Goal: Task Accomplishment & Management: Complete application form

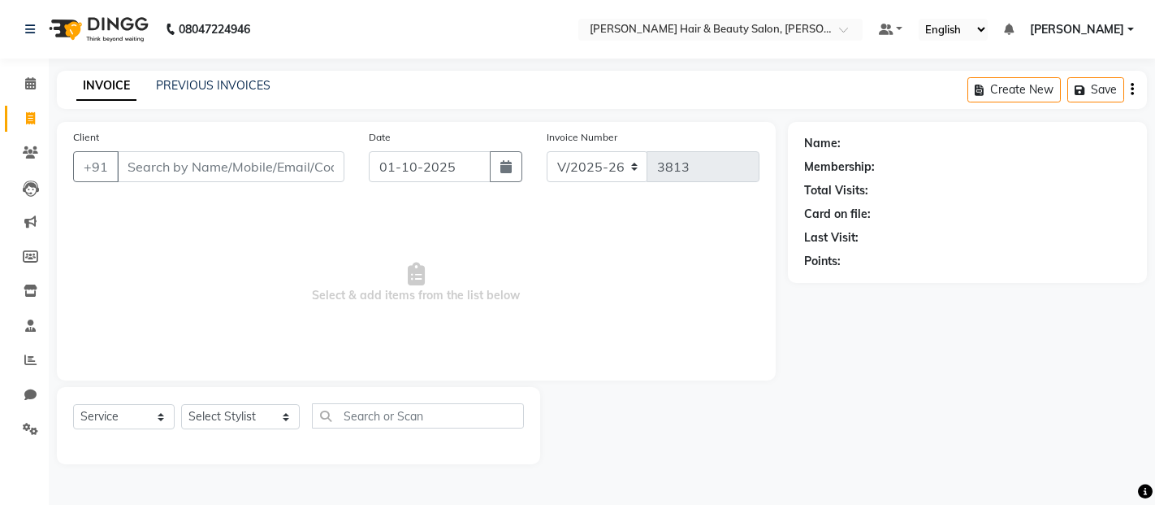
select select "7927"
select select "service"
click at [205, 177] on input "Client" at bounding box center [231, 166] width 228 height 31
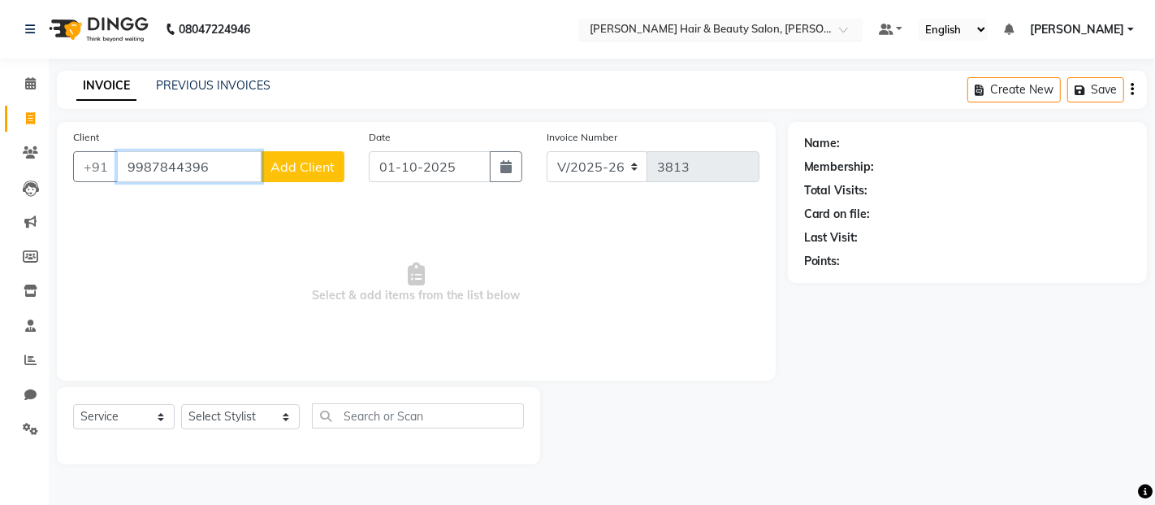
type input "9987844396"
click at [299, 174] on span "Add Client" at bounding box center [303, 166] width 64 height 16
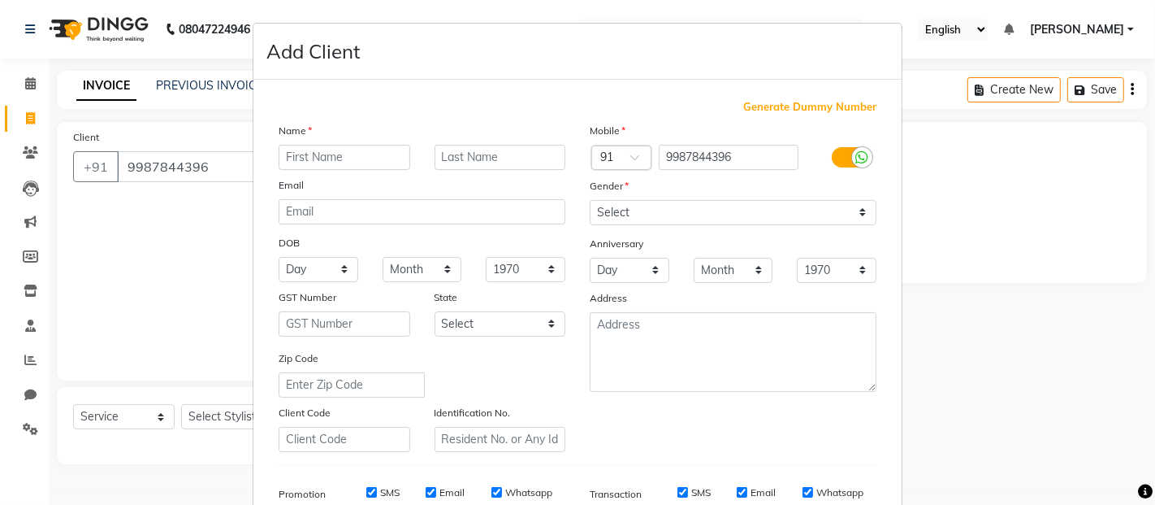
click at [340, 150] on input "text" at bounding box center [345, 157] width 132 height 25
type input "[PERSON_NAME]"
click at [453, 150] on input "text" at bounding box center [501, 157] width 132 height 25
type input "Dash"
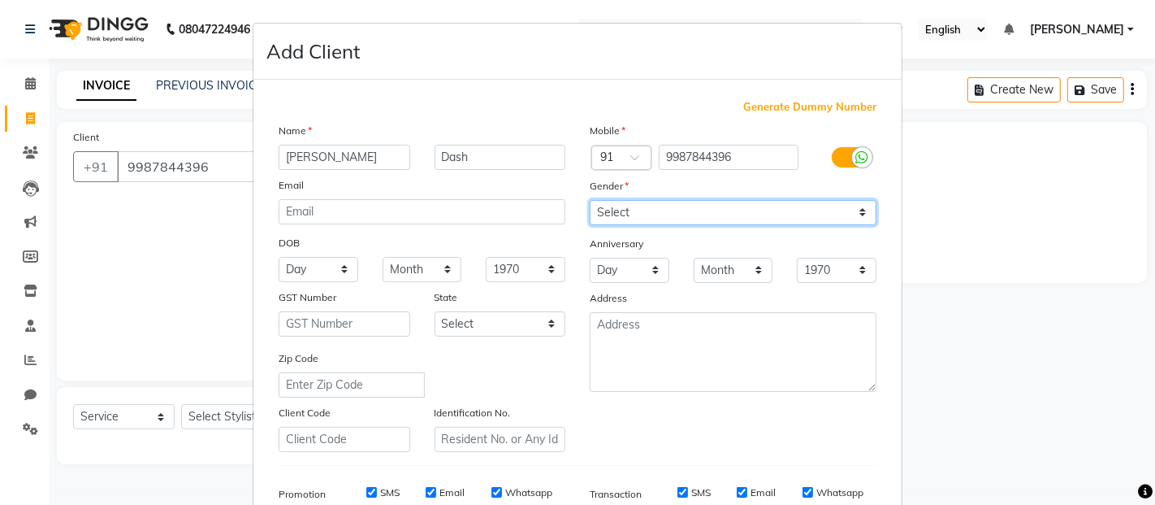
drag, startPoint x: 856, startPoint y: 211, endPoint x: 841, endPoint y: 210, distance: 14.7
click at [856, 211] on select "Select [DEMOGRAPHIC_DATA] [DEMOGRAPHIC_DATA] Other Prefer Not To Say" at bounding box center [733, 212] width 287 height 25
select select "[DEMOGRAPHIC_DATA]"
click at [590, 200] on select "Select [DEMOGRAPHIC_DATA] [DEMOGRAPHIC_DATA] Other Prefer Not To Say" at bounding box center [733, 212] width 287 height 25
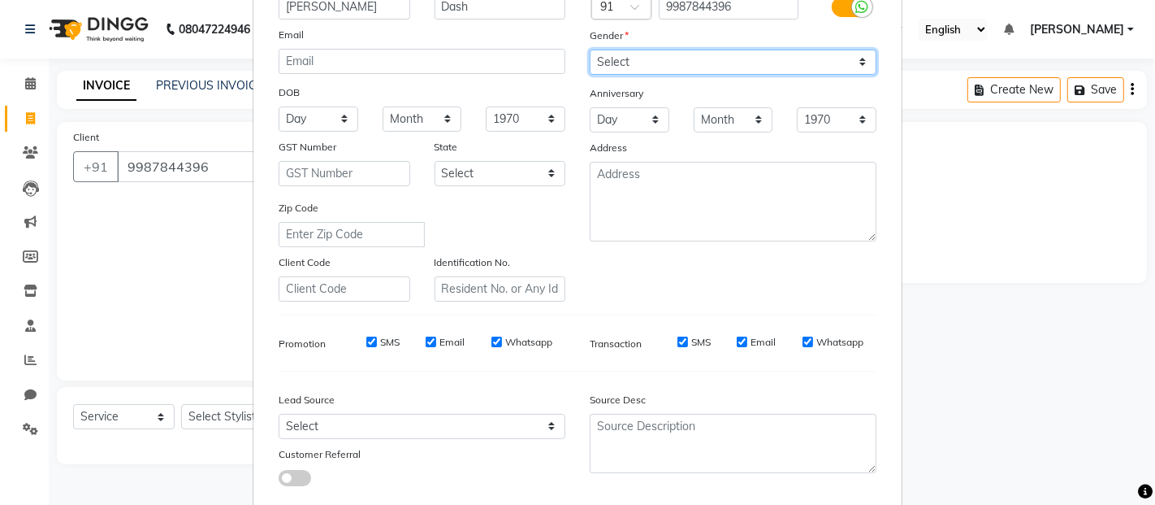
scroll to position [180, 0]
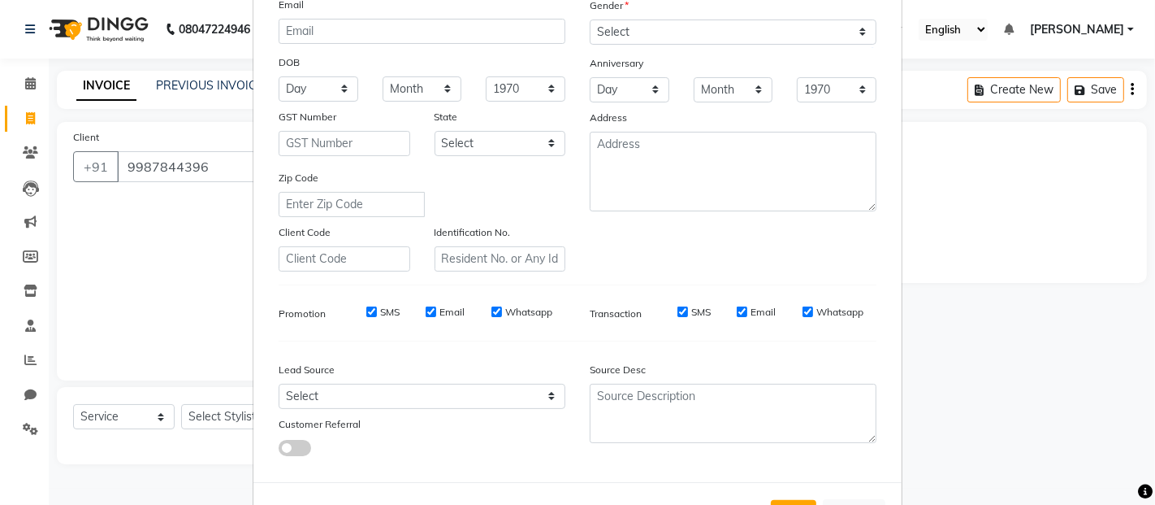
click at [691, 311] on label "SMS" at bounding box center [701, 312] width 20 height 15
click at [686, 311] on input "SMS" at bounding box center [683, 311] width 11 height 11
checkbox input "false"
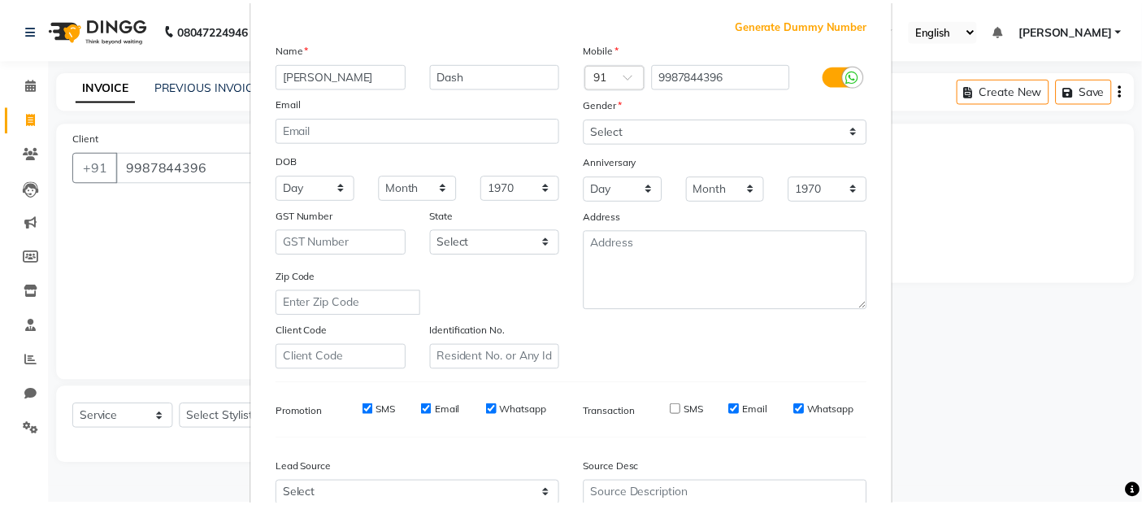
scroll to position [246, 0]
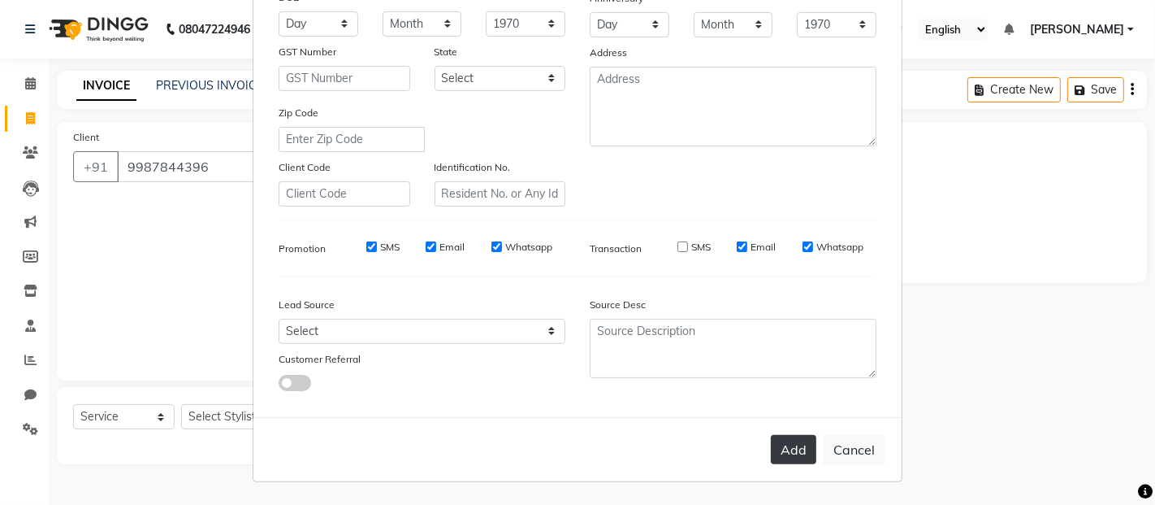
click at [796, 449] on button "Add" at bounding box center [794, 449] width 46 height 29
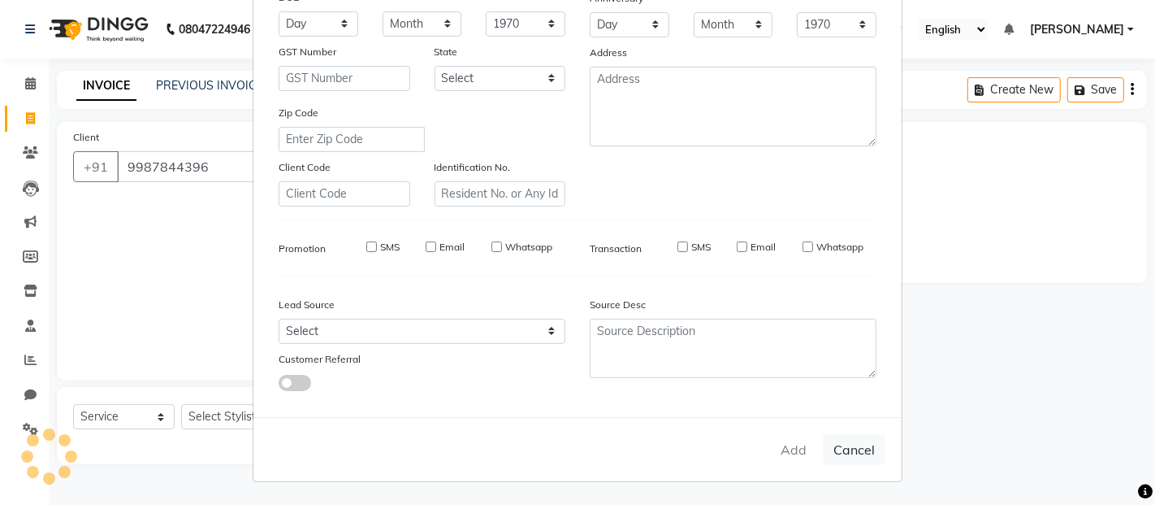
select select
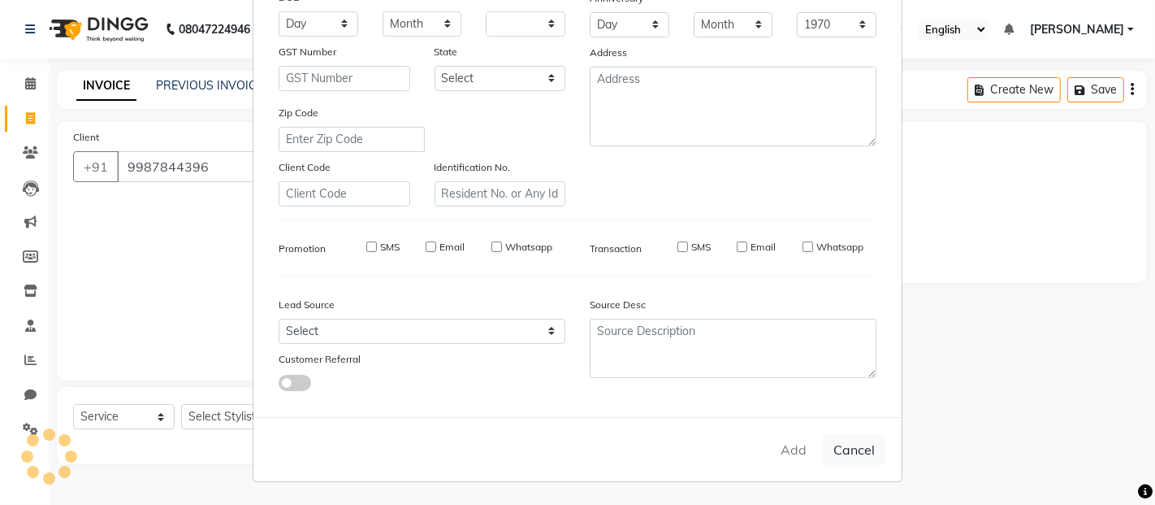
select select
checkbox input "false"
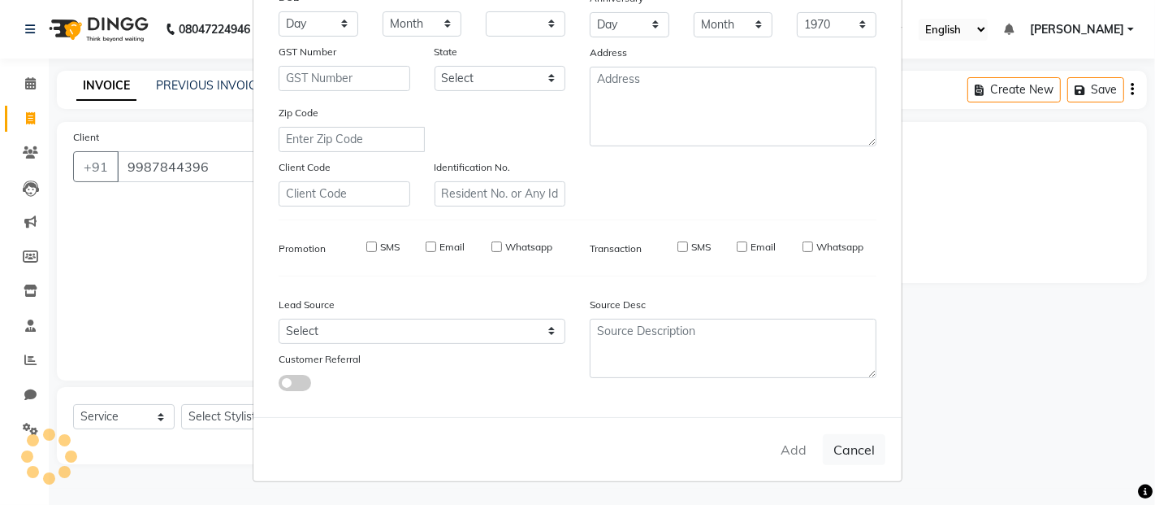
checkbox input "false"
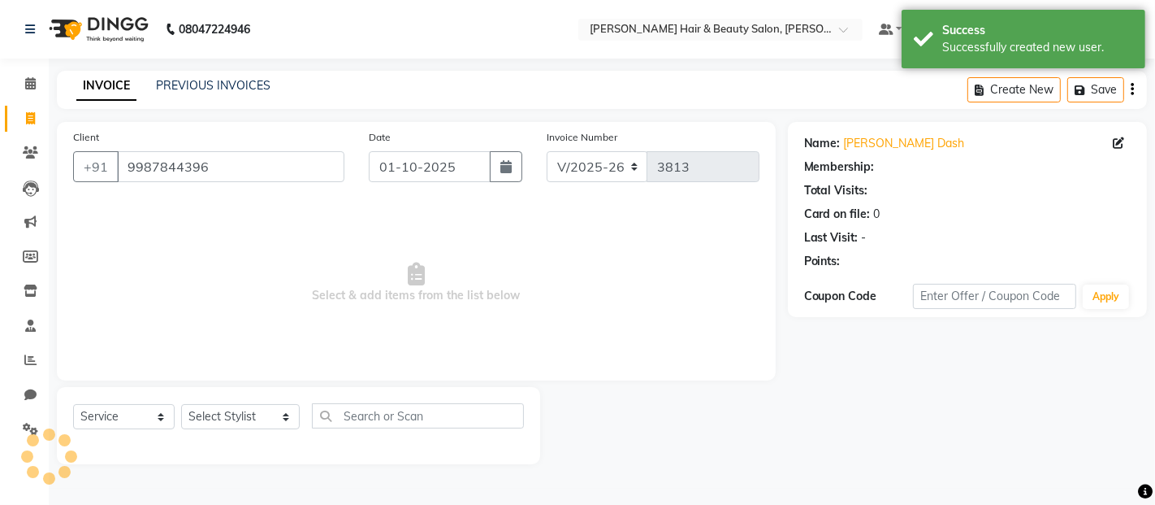
select select "1: Object"
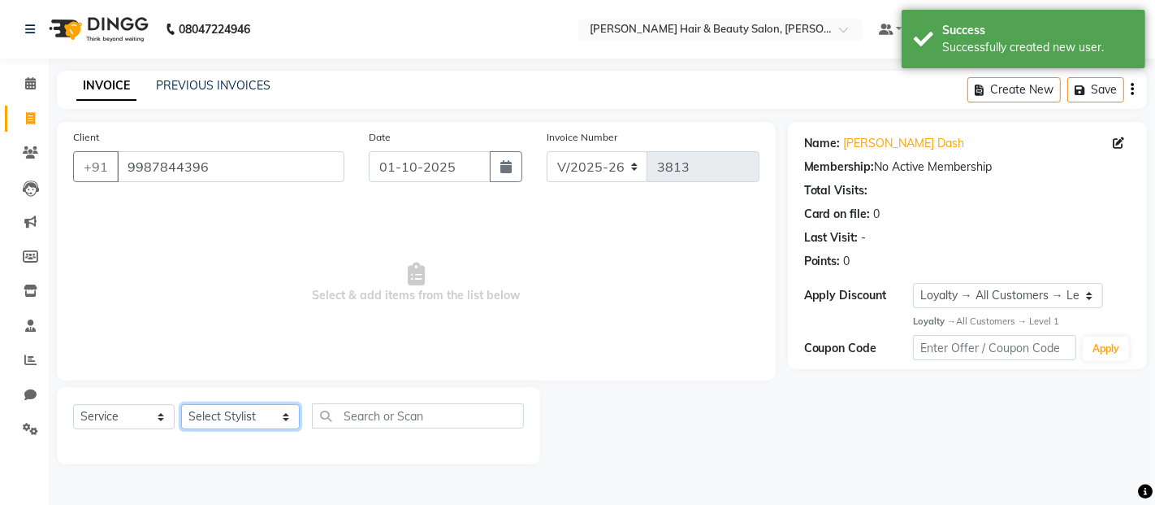
click at [255, 416] on select "Select Stylist [PERSON_NAME] Zibral [PERSON_NAME] [PERSON_NAME] [PERSON_NAME] […" at bounding box center [240, 416] width 119 height 25
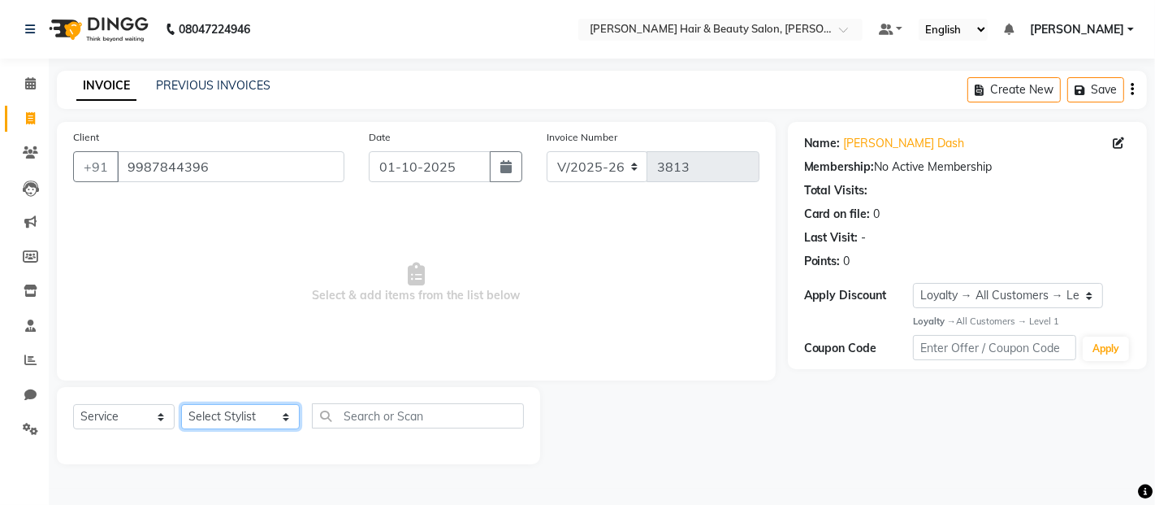
select select "72244"
click at [181, 405] on select "Select Stylist [PERSON_NAME] Zibral [PERSON_NAME] [PERSON_NAME] [PERSON_NAME] […" at bounding box center [240, 416] width 119 height 25
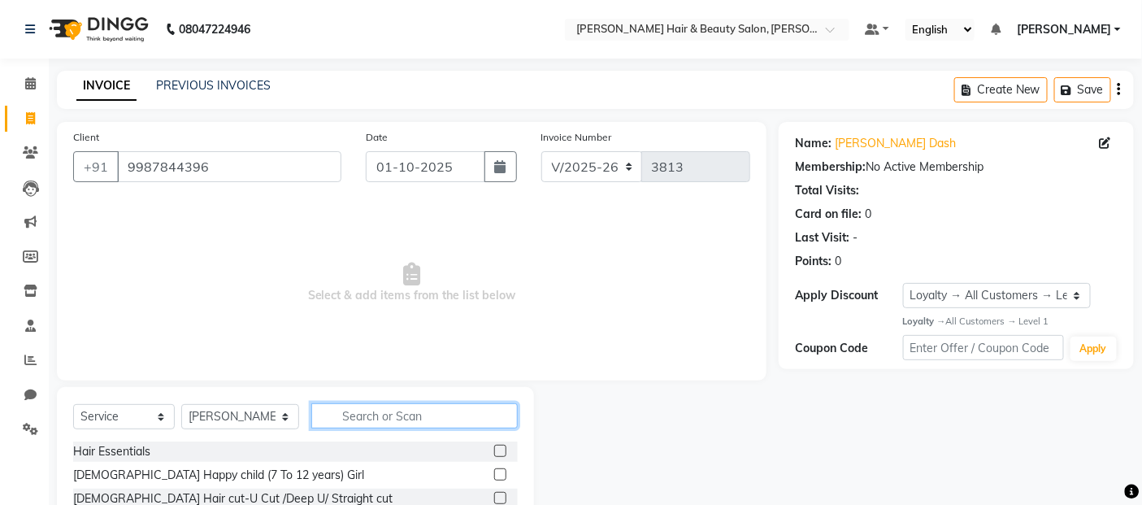
click at [393, 412] on input "text" at bounding box center [414, 415] width 207 height 25
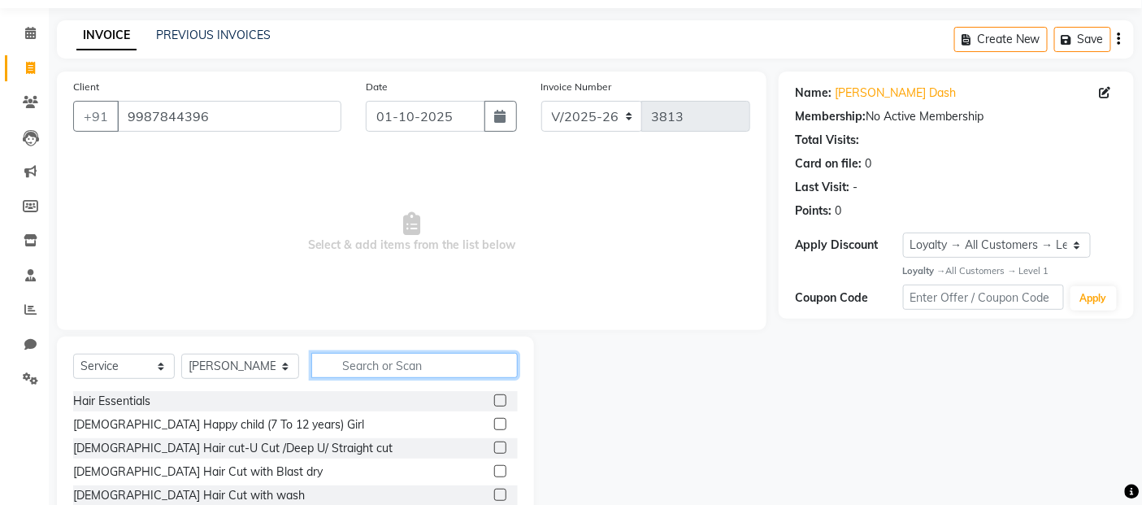
scroll to position [90, 0]
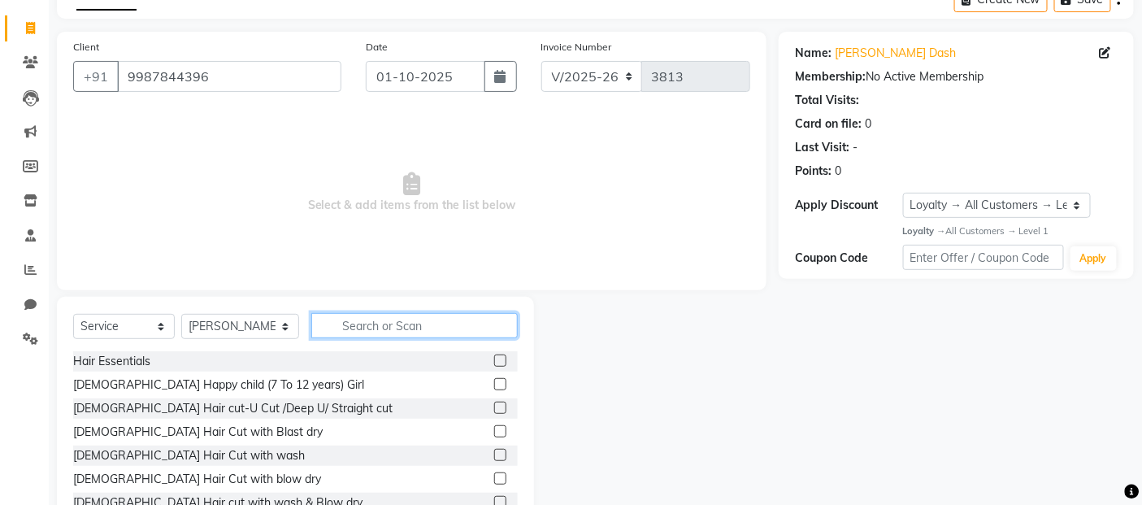
click at [385, 327] on input "text" at bounding box center [414, 325] width 207 height 25
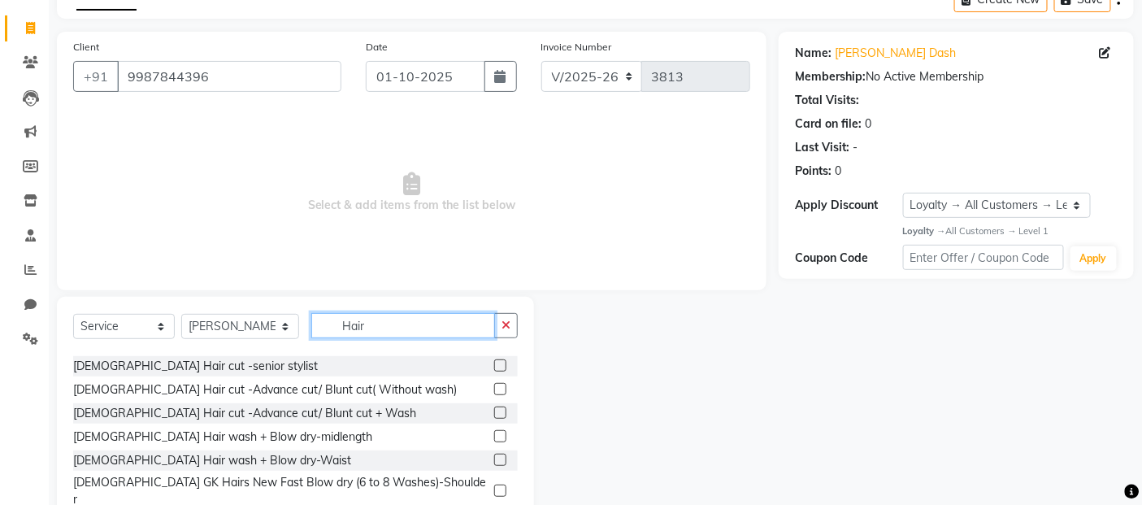
scroll to position [180, 0]
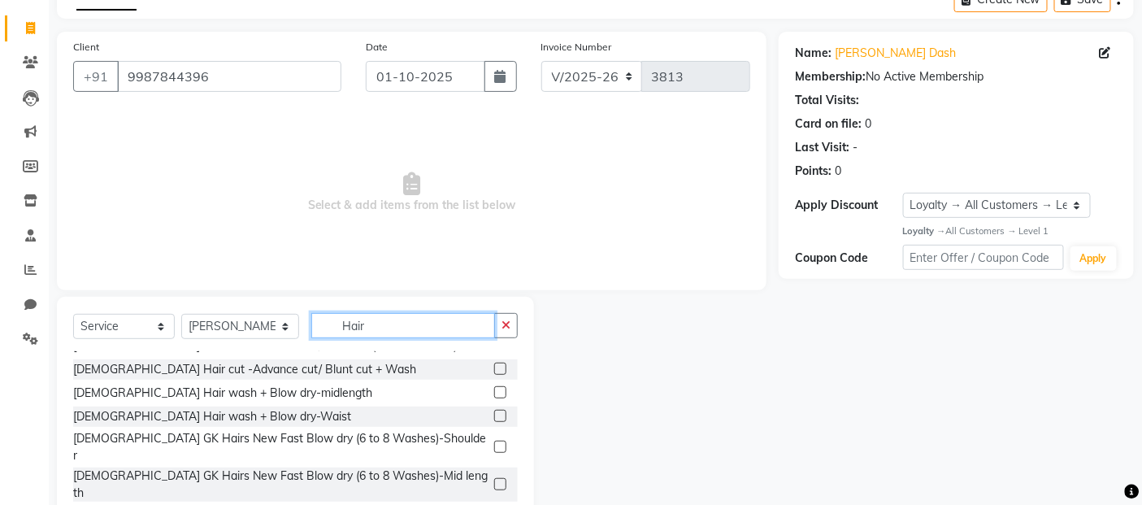
type input "Hair"
click at [494, 393] on label at bounding box center [500, 392] width 12 height 12
click at [494, 393] on input "checkbox" at bounding box center [499, 393] width 11 height 11
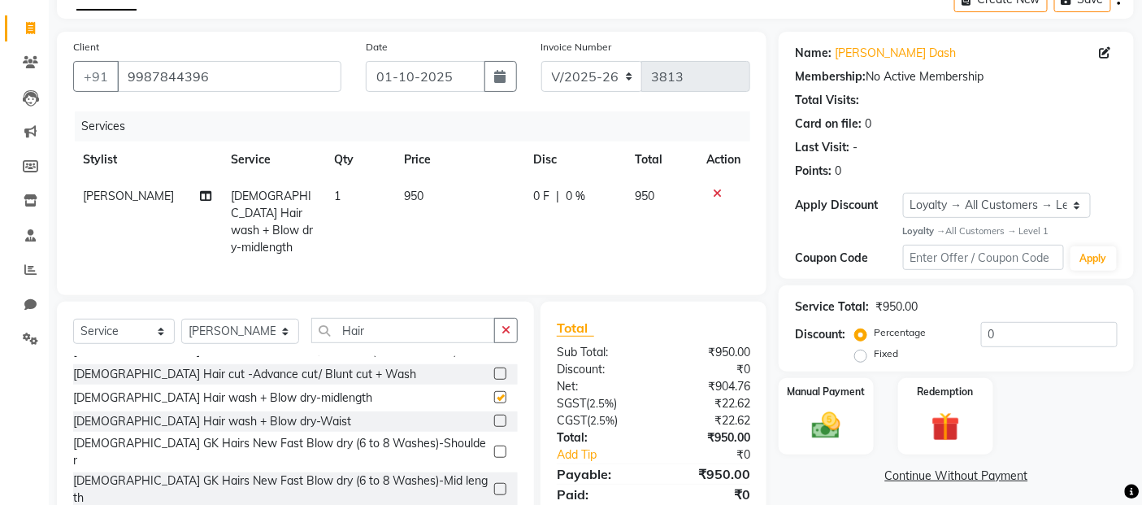
checkbox input "false"
click at [262, 325] on select "Select Stylist [PERSON_NAME] Zibral [PERSON_NAME] [PERSON_NAME] [PERSON_NAME] […" at bounding box center [240, 331] width 118 height 25
select select "72246"
click at [181, 319] on select "Select Stylist [PERSON_NAME] Zibral [PERSON_NAME] [PERSON_NAME] [PERSON_NAME] […" at bounding box center [240, 331] width 118 height 25
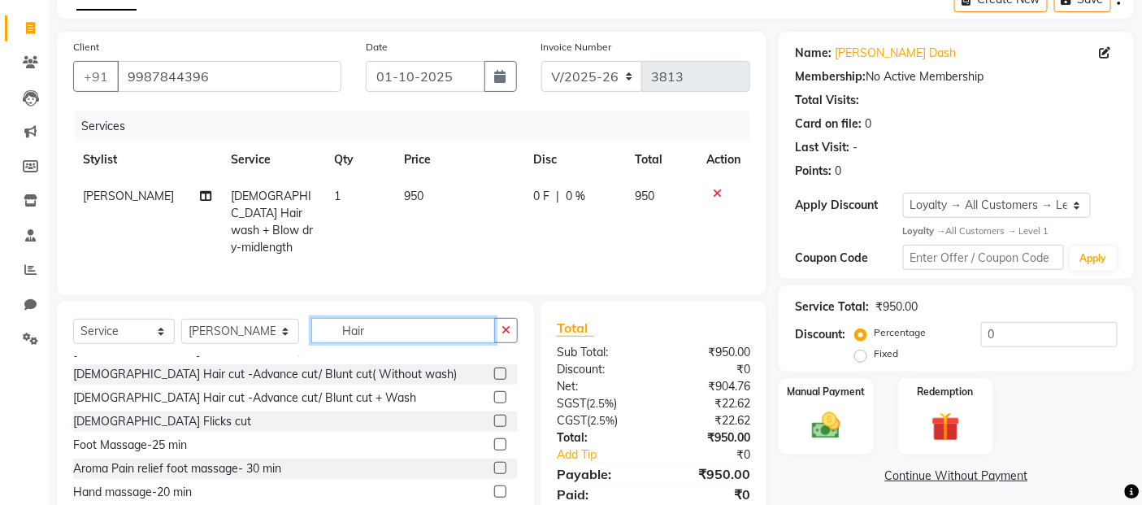
click at [386, 319] on input "Hair" at bounding box center [403, 330] width 184 height 25
type input "H"
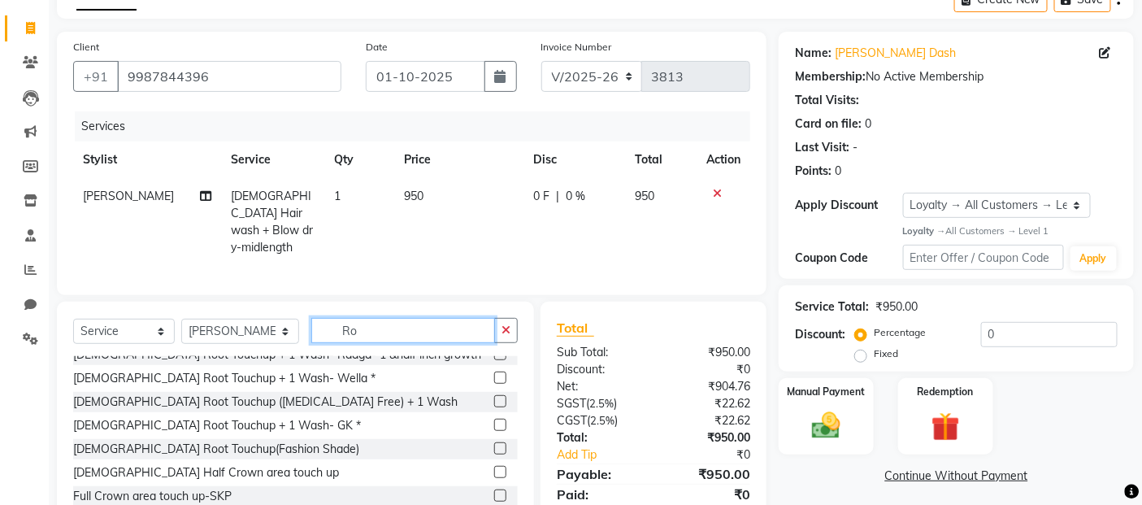
scroll to position [0, 0]
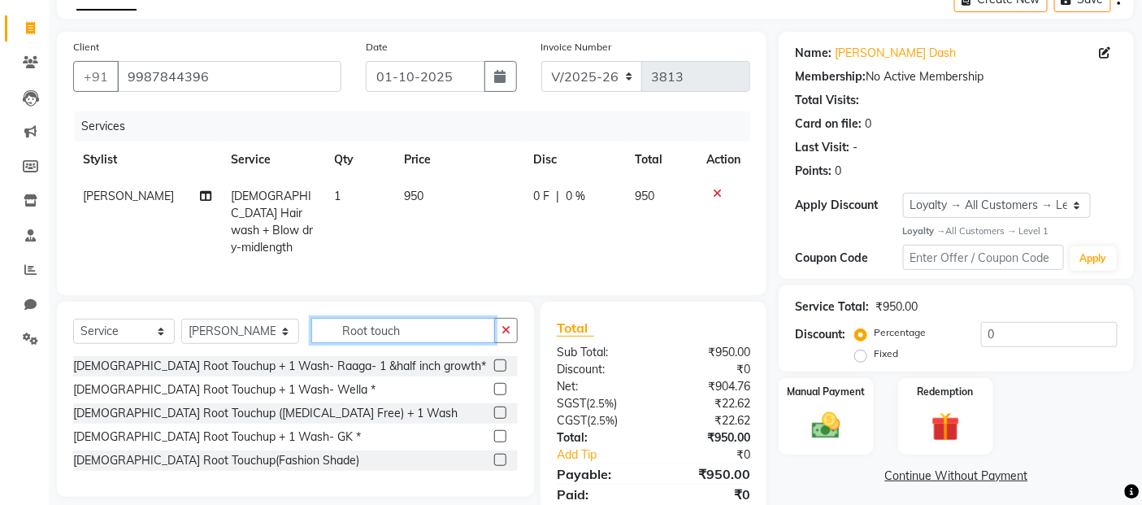
type input "Root touch"
click at [505, 432] on label at bounding box center [500, 436] width 12 height 12
click at [505, 432] on input "checkbox" at bounding box center [499, 436] width 11 height 11
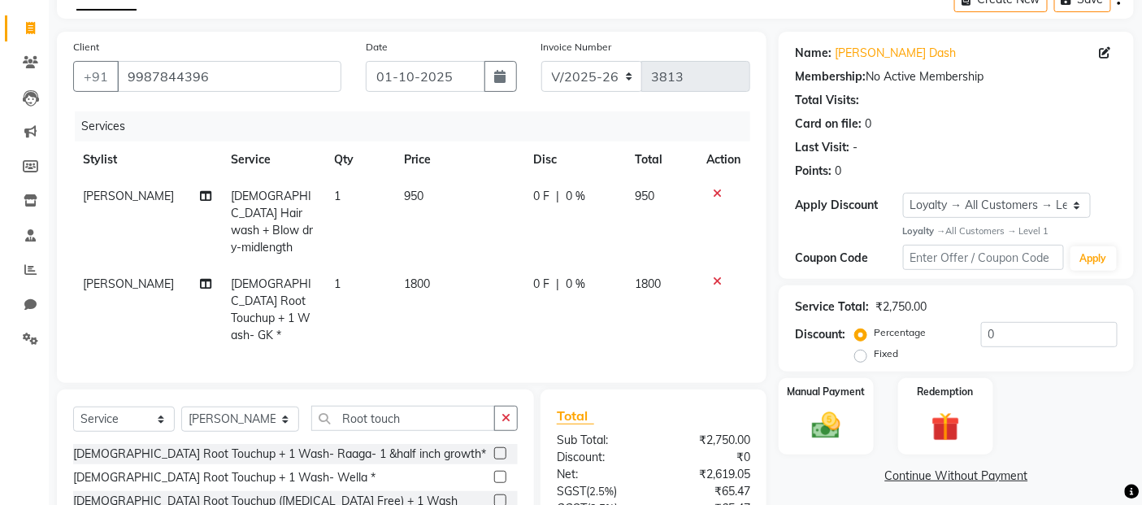
checkbox input "false"
click at [440, 267] on td "1800" at bounding box center [458, 310] width 129 height 88
select select "72246"
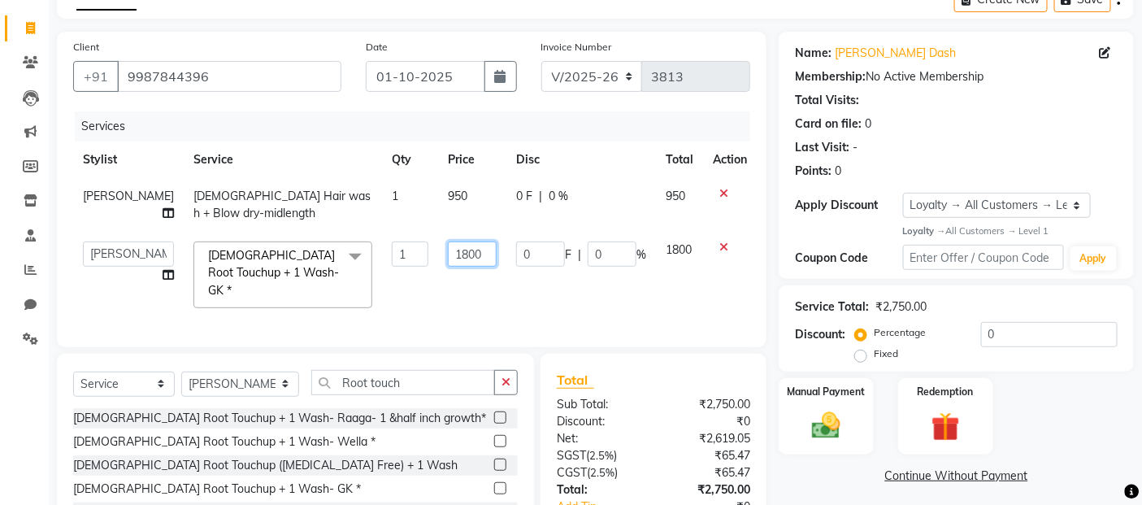
click at [463, 249] on input "1800" at bounding box center [472, 253] width 49 height 25
type input "1"
type input "2400"
click at [516, 287] on tr "[PERSON_NAME] Zibral [PERSON_NAME] [PERSON_NAME] [PERSON_NAME] Shetty [PERSON_N…" at bounding box center [414, 275] width 683 height 86
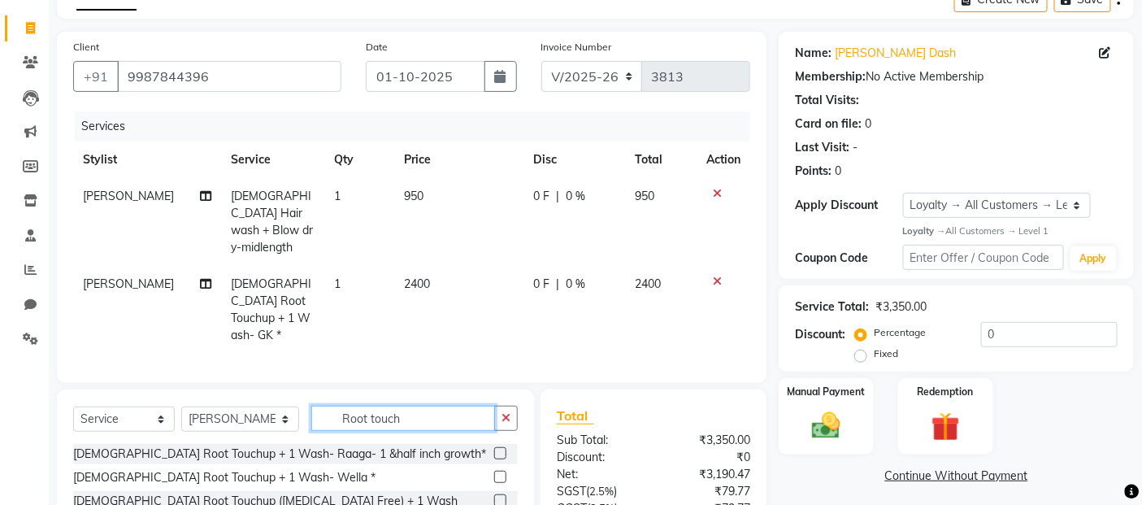
click at [407, 405] on input "Root touch" at bounding box center [403, 417] width 184 height 25
type input "R"
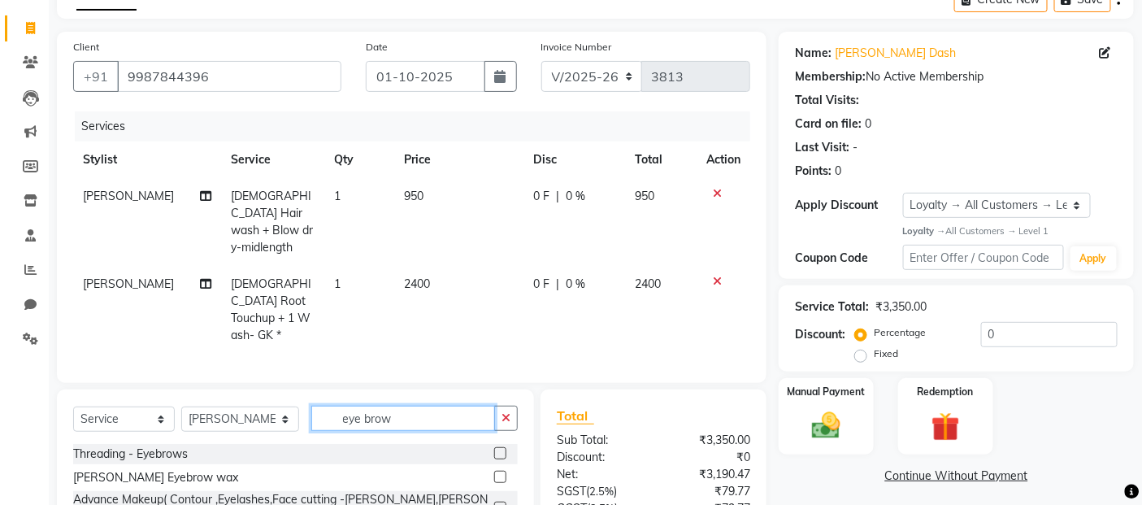
type input "eye brow"
click at [496, 447] on label at bounding box center [500, 453] width 12 height 12
click at [496, 449] on input "checkbox" at bounding box center [499, 454] width 11 height 11
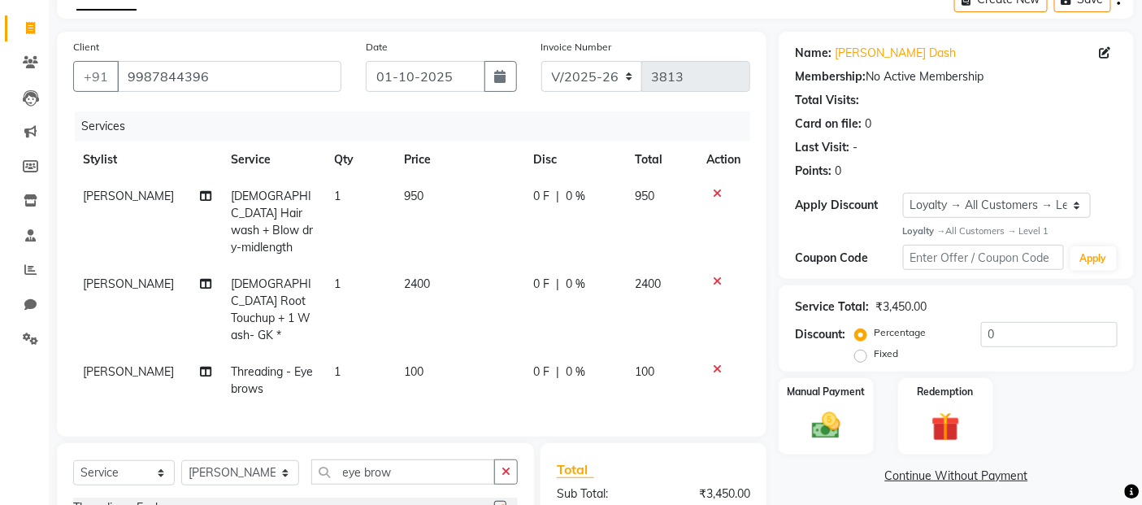
checkbox input "false"
click at [832, 435] on img at bounding box center [826, 426] width 49 height 34
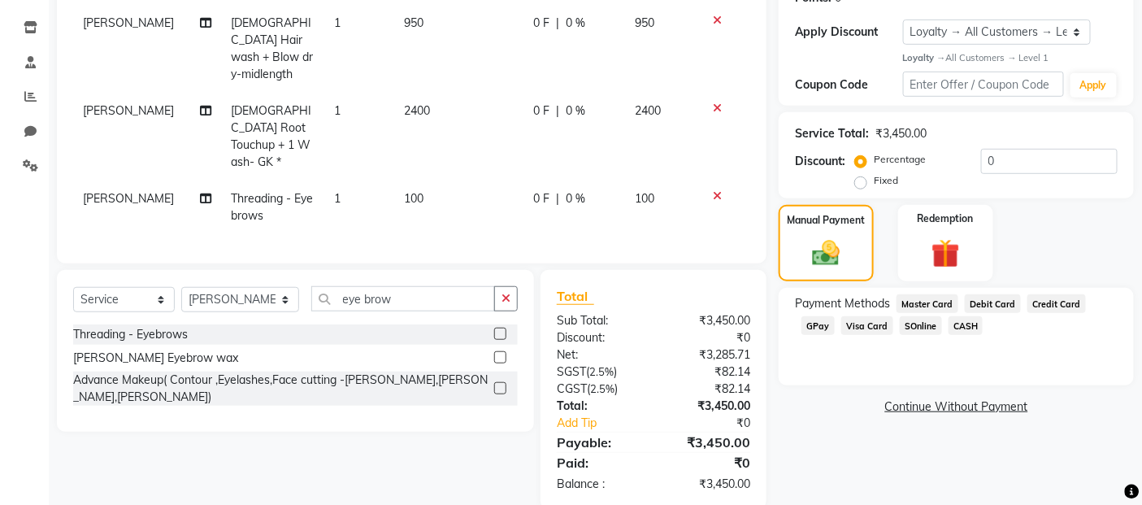
scroll to position [271, 0]
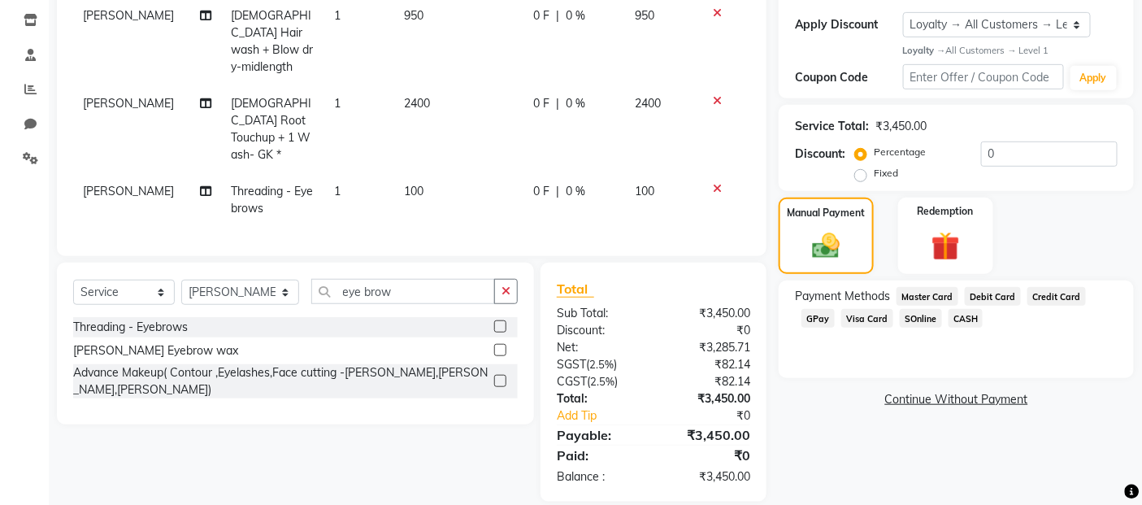
click at [965, 313] on span "CASH" at bounding box center [965, 318] width 35 height 19
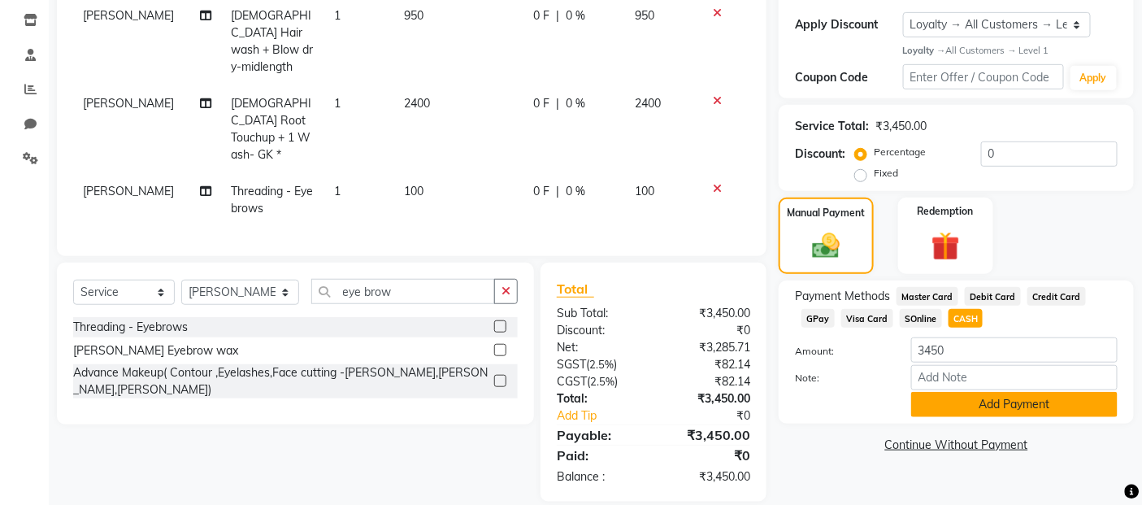
click at [992, 403] on button "Add Payment" at bounding box center [1014, 404] width 206 height 25
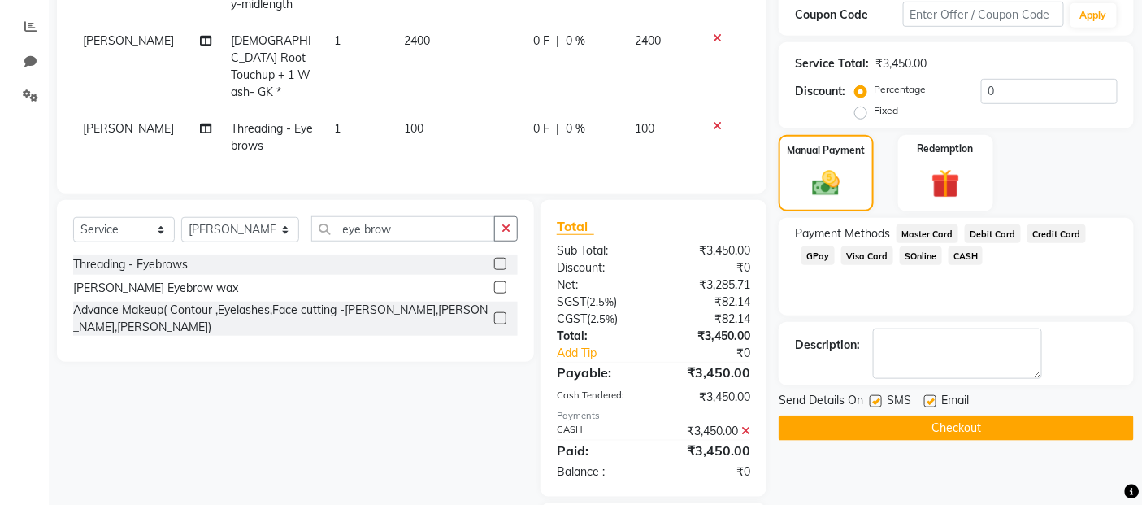
scroll to position [409, 0]
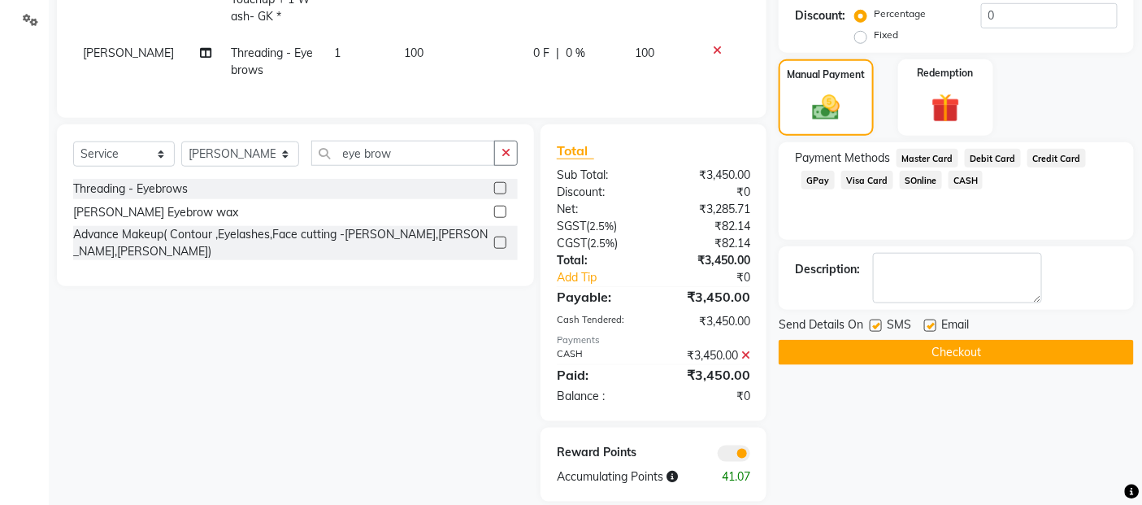
click at [876, 325] on label at bounding box center [875, 325] width 12 height 12
click at [876, 325] on input "checkbox" at bounding box center [874, 326] width 11 height 11
checkbox input "false"
click at [926, 327] on label at bounding box center [930, 325] width 12 height 12
click at [926, 327] on input "checkbox" at bounding box center [929, 326] width 11 height 11
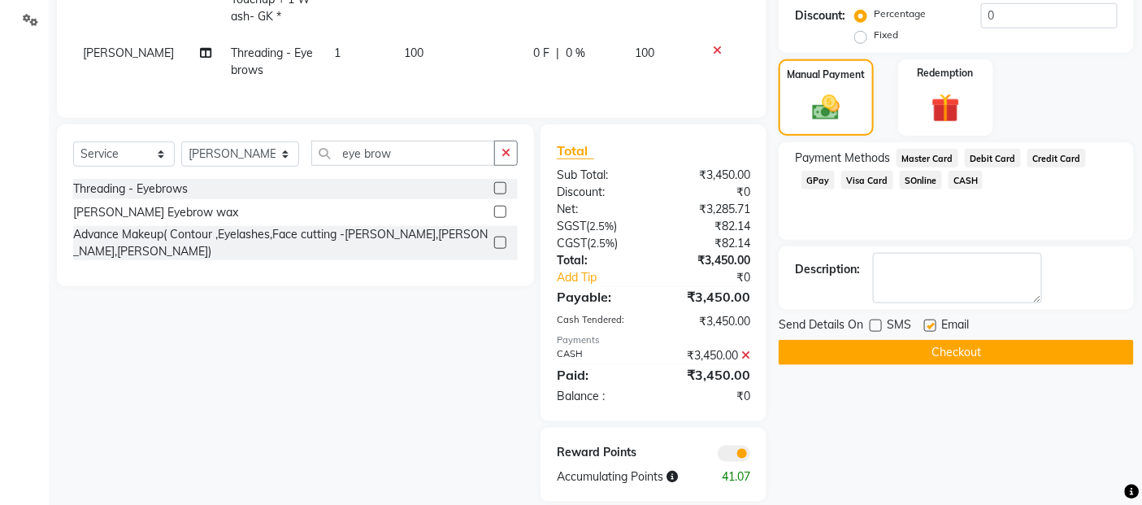
checkbox input "false"
click at [933, 351] on button "Checkout" at bounding box center [955, 352] width 355 height 25
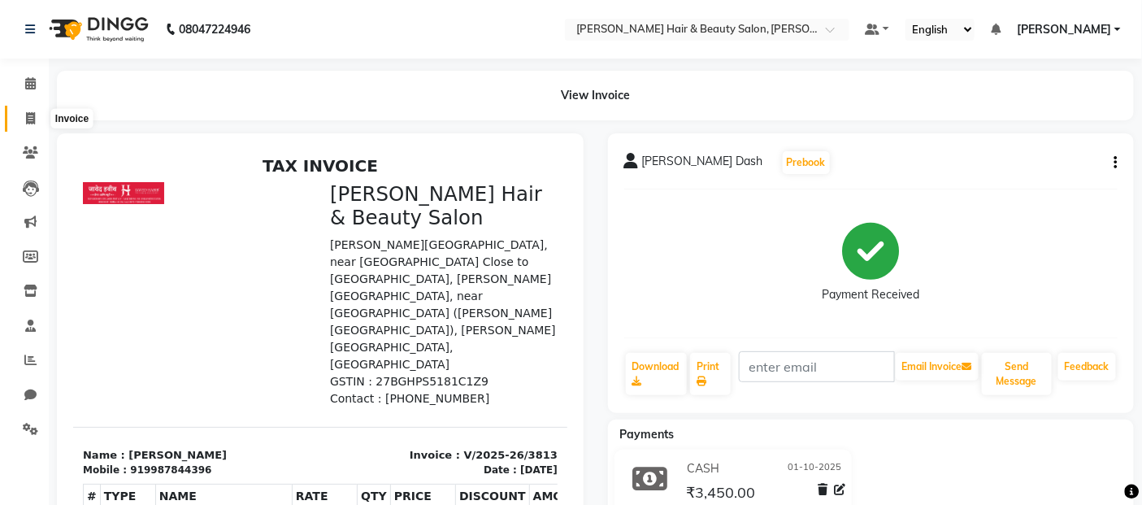
click at [33, 117] on icon at bounding box center [30, 118] width 9 height 12
select select "service"
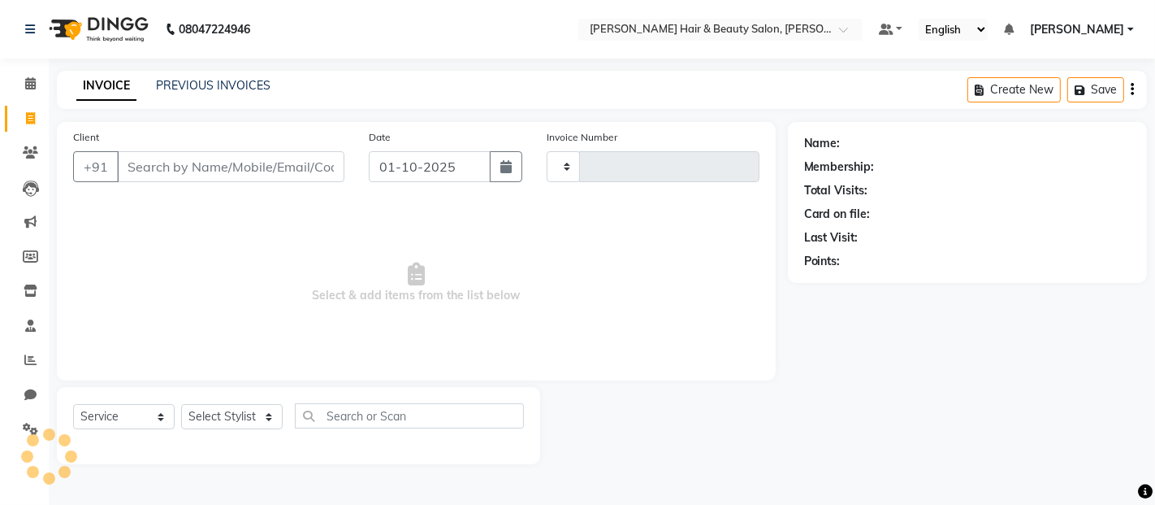
type input "3814"
select select "7927"
click at [161, 172] on input "Client" at bounding box center [231, 166] width 228 height 31
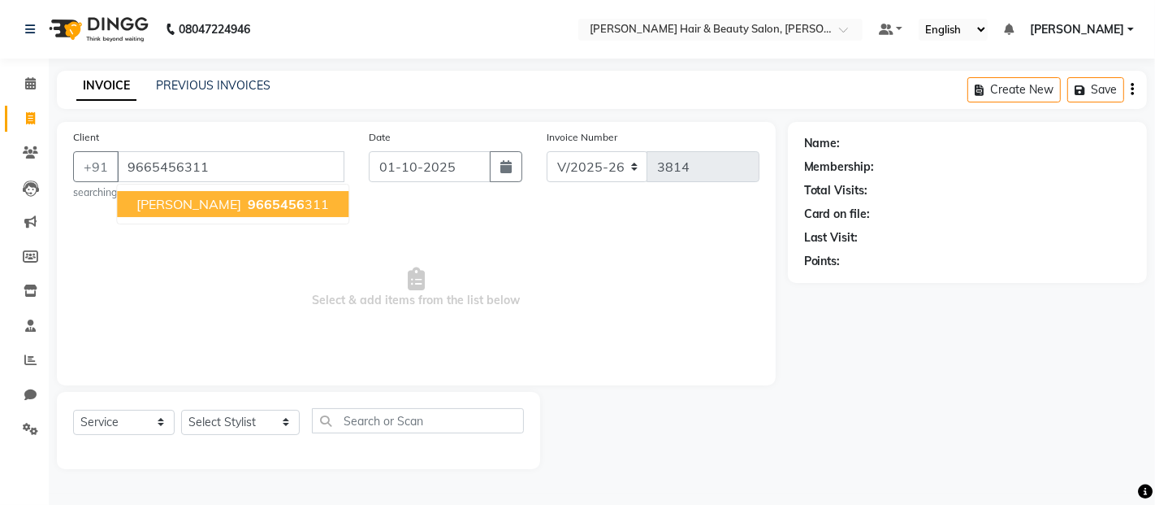
type input "9665456311"
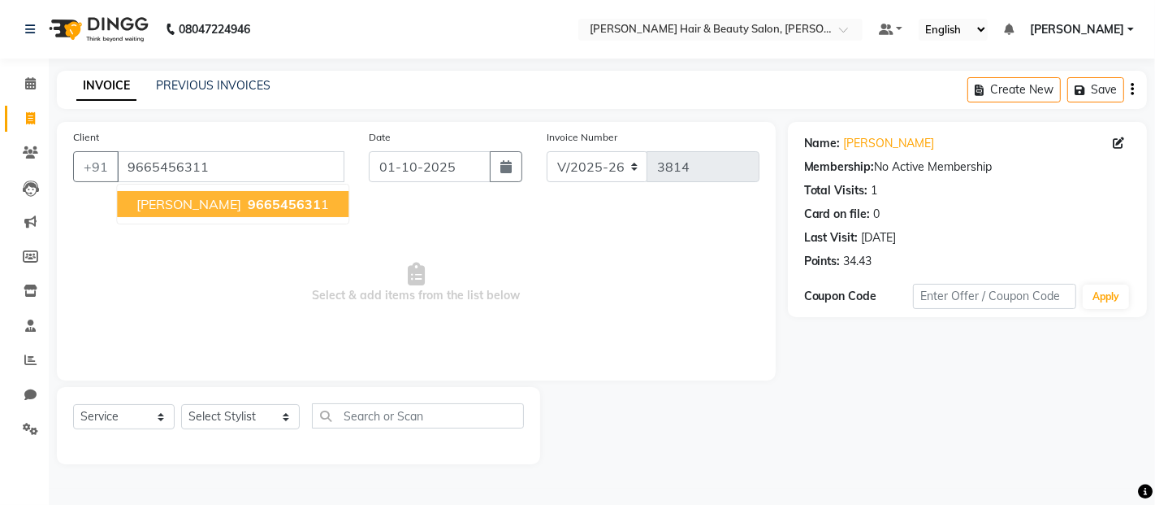
click at [181, 203] on span "[PERSON_NAME]" at bounding box center [189, 204] width 105 height 16
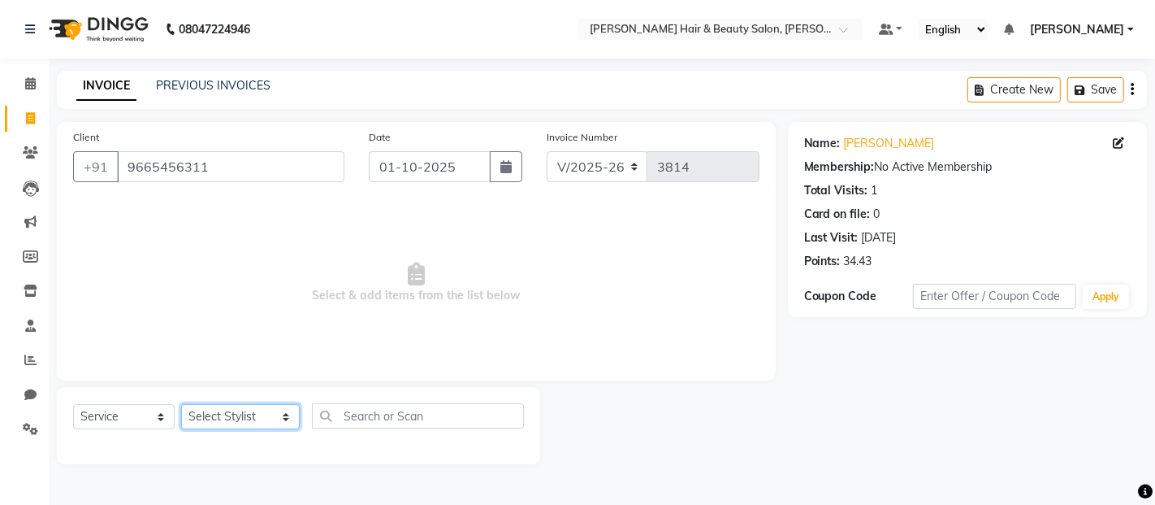
click at [270, 418] on select "Select Stylist [PERSON_NAME] Zibral [PERSON_NAME] [PERSON_NAME] [PERSON_NAME] […" at bounding box center [240, 416] width 119 height 25
select select "72242"
click at [181, 405] on select "Select Stylist [PERSON_NAME] Zibral [PERSON_NAME] [PERSON_NAME] [PERSON_NAME] […" at bounding box center [240, 416] width 119 height 25
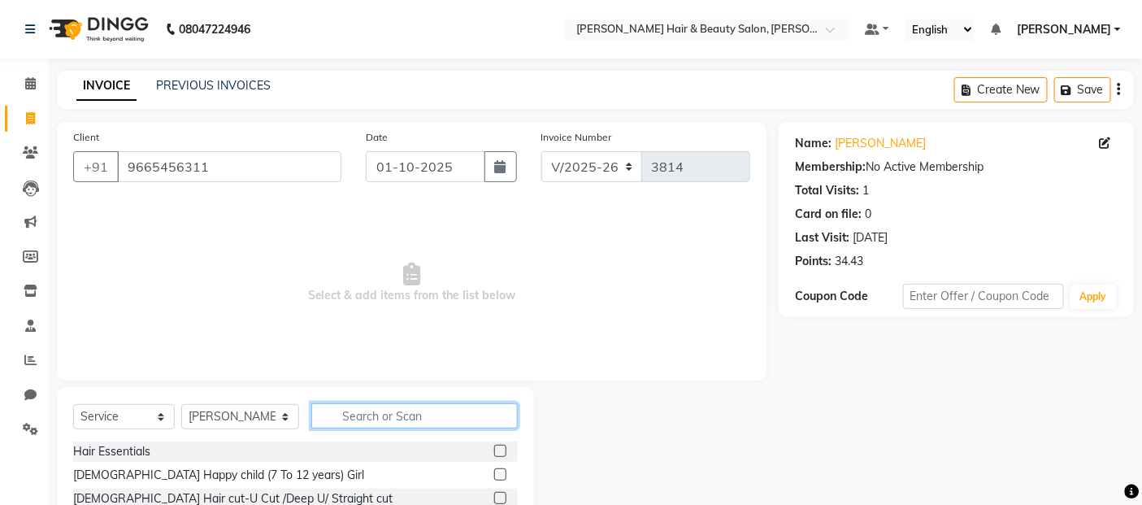
click at [401, 411] on input "text" at bounding box center [414, 415] width 207 height 25
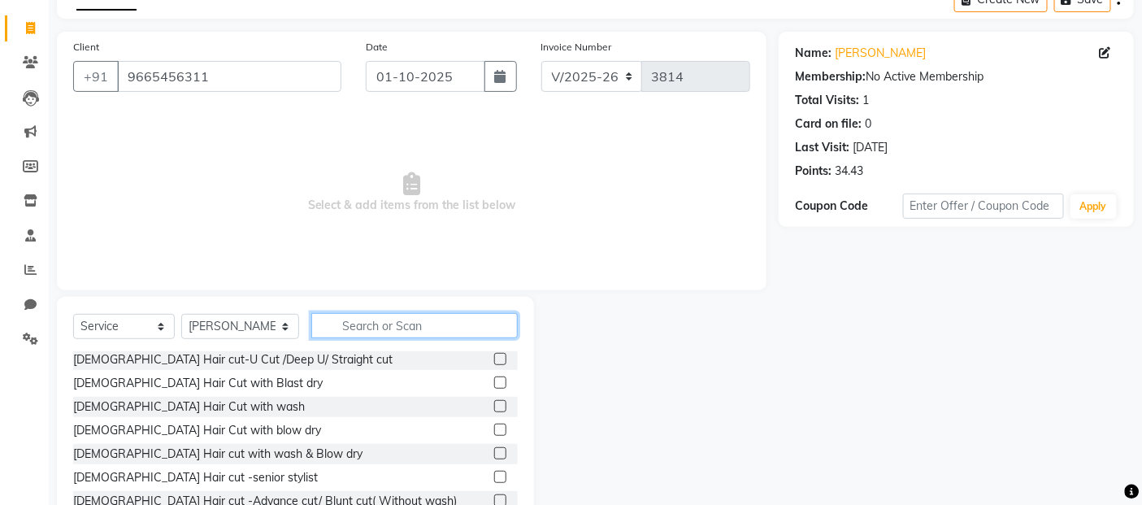
scroll to position [90, 0]
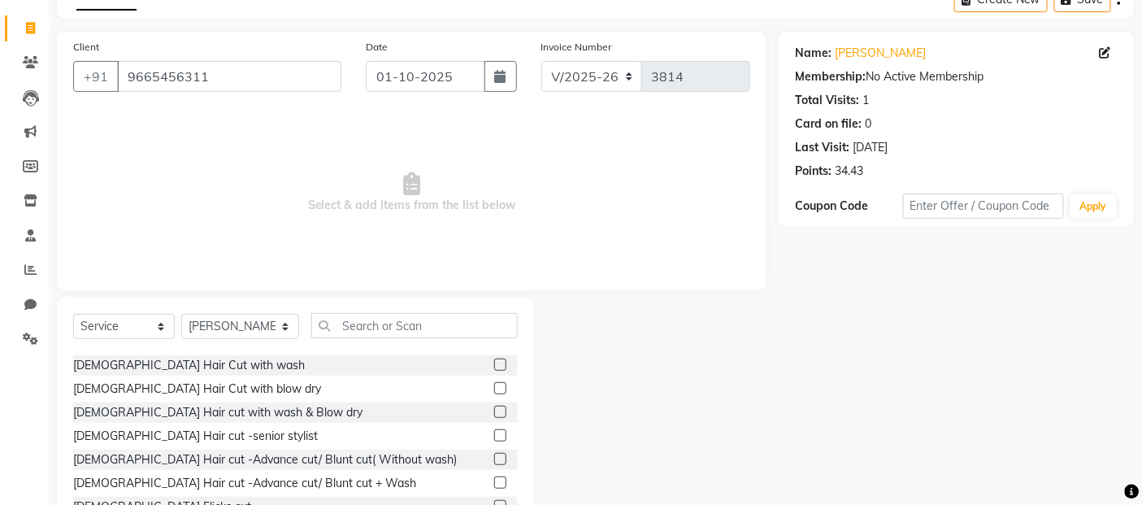
click at [494, 409] on label at bounding box center [500, 411] width 12 height 12
click at [494, 409] on input "checkbox" at bounding box center [499, 412] width 11 height 11
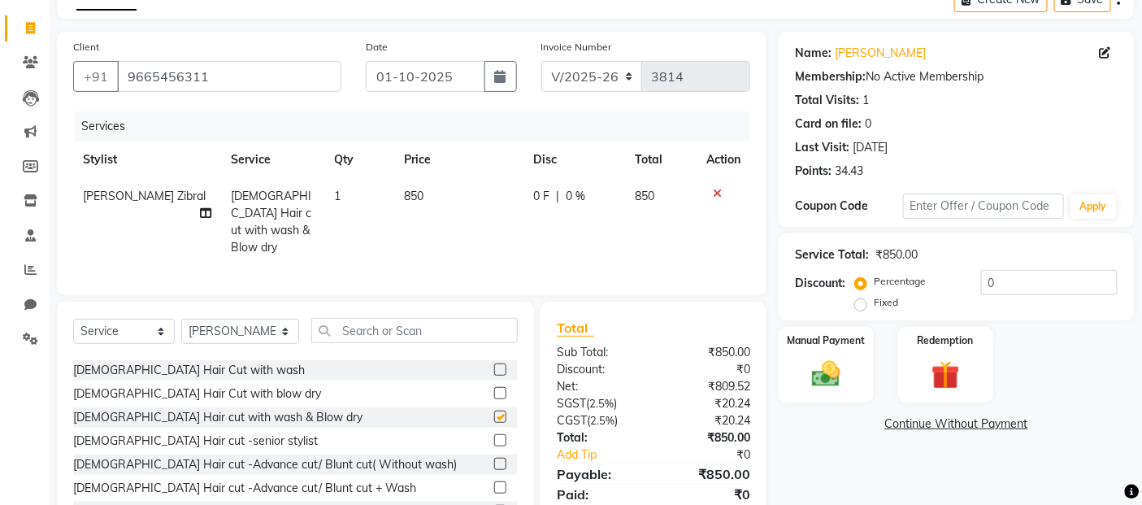
checkbox input "false"
drag, startPoint x: 455, startPoint y: 183, endPoint x: 451, endPoint y: 201, distance: 18.3
click at [451, 201] on td "850" at bounding box center [458, 222] width 129 height 88
select select "72242"
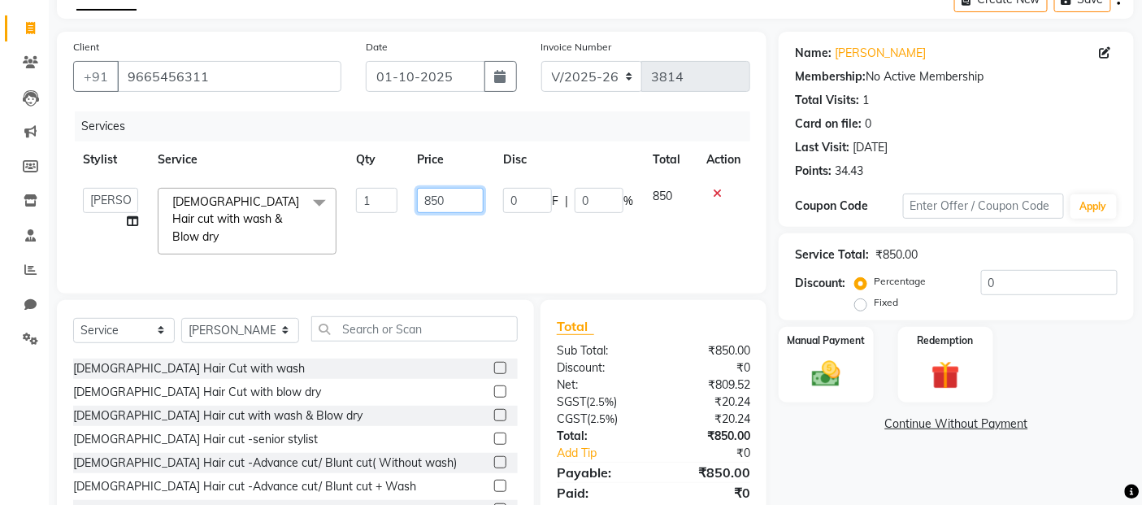
click at [431, 199] on input "850" at bounding box center [450, 200] width 67 height 25
type input "950"
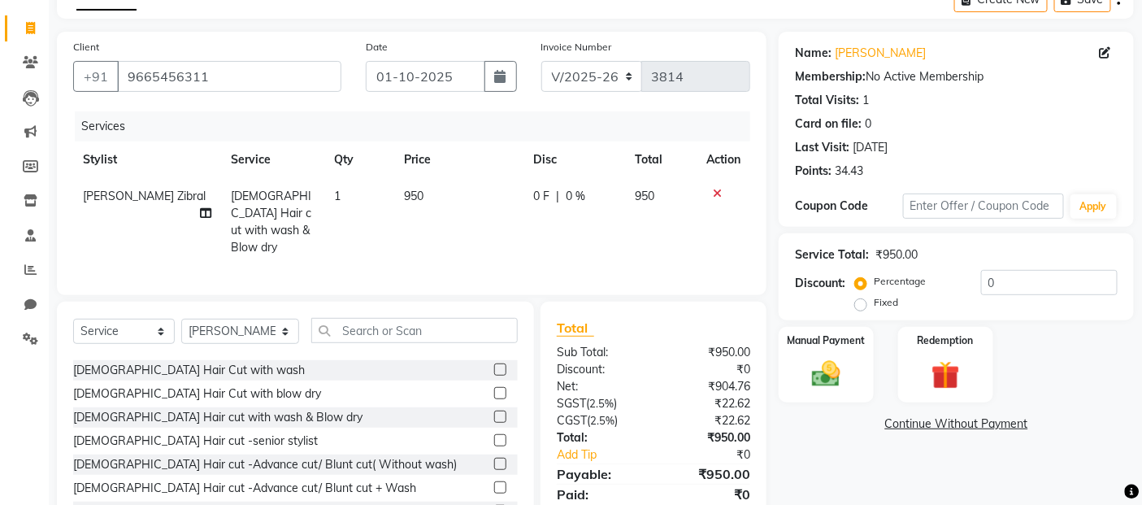
click at [545, 223] on td "0 F | 0 %" at bounding box center [574, 222] width 102 height 88
select select "72242"
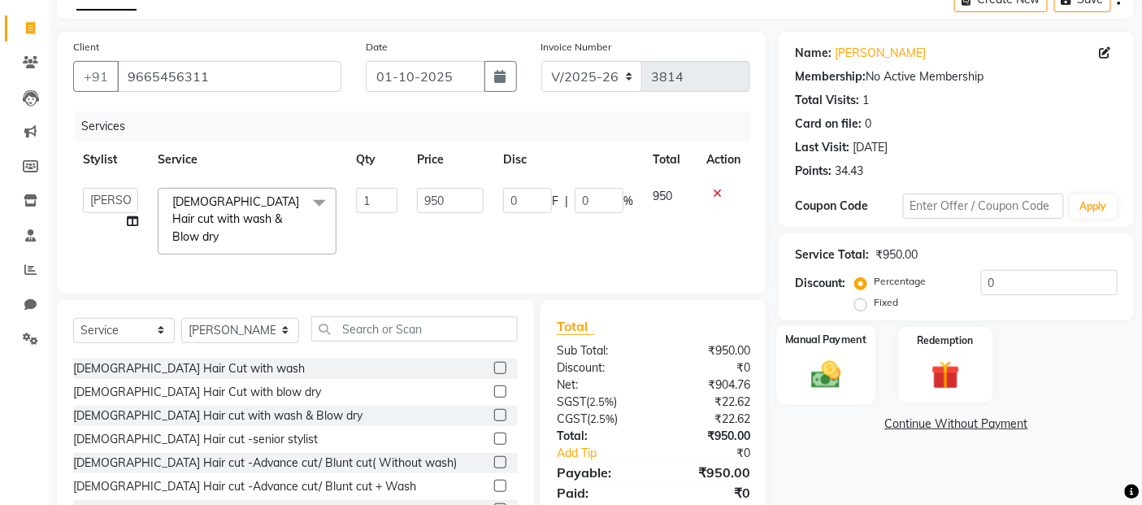
click at [831, 379] on img at bounding box center [826, 374] width 49 height 34
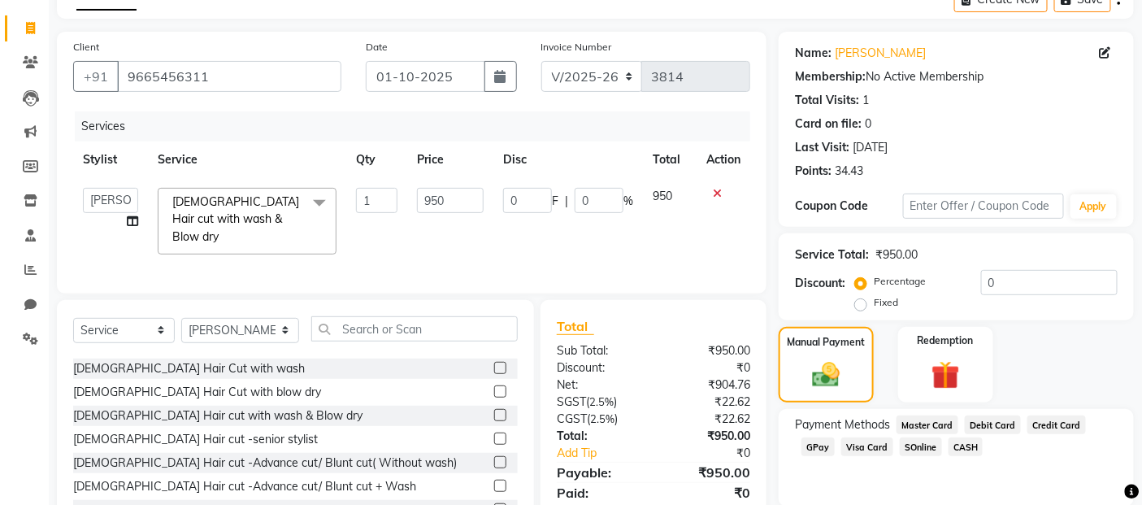
click at [814, 449] on span "GPay" at bounding box center [817, 446] width 33 height 19
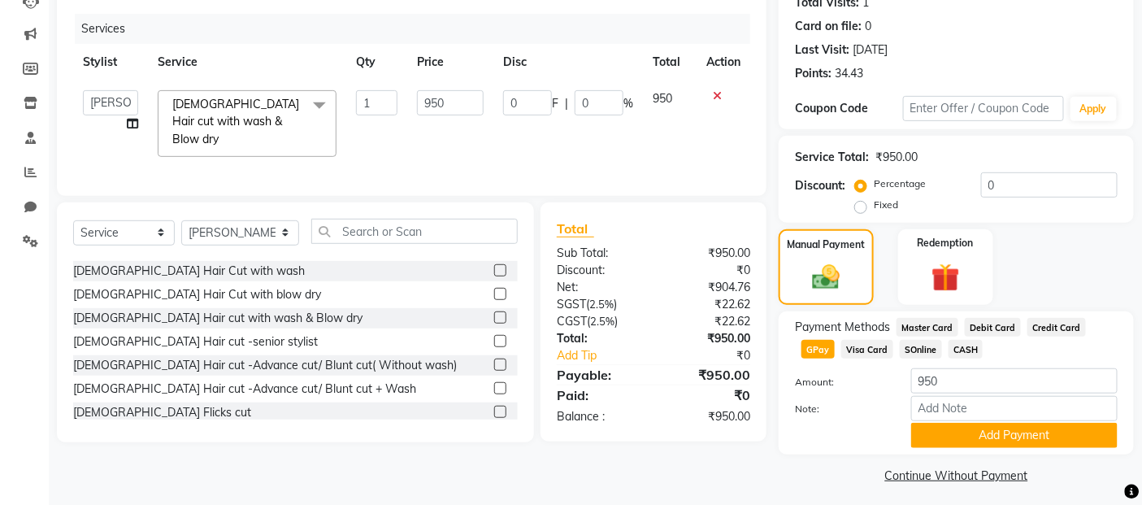
scroll to position [196, 0]
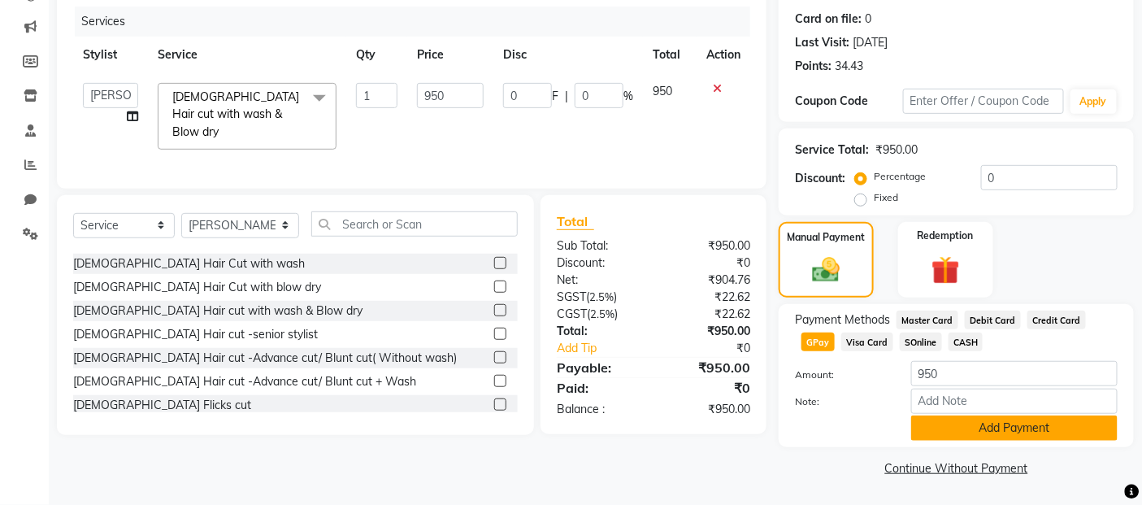
click at [927, 424] on button "Add Payment" at bounding box center [1014, 427] width 206 height 25
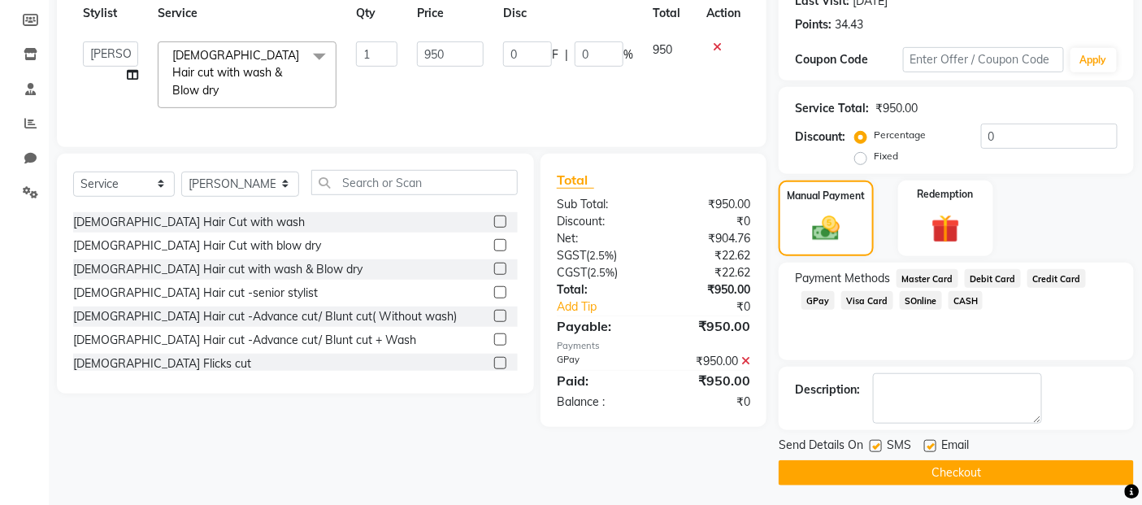
scroll to position [241, 0]
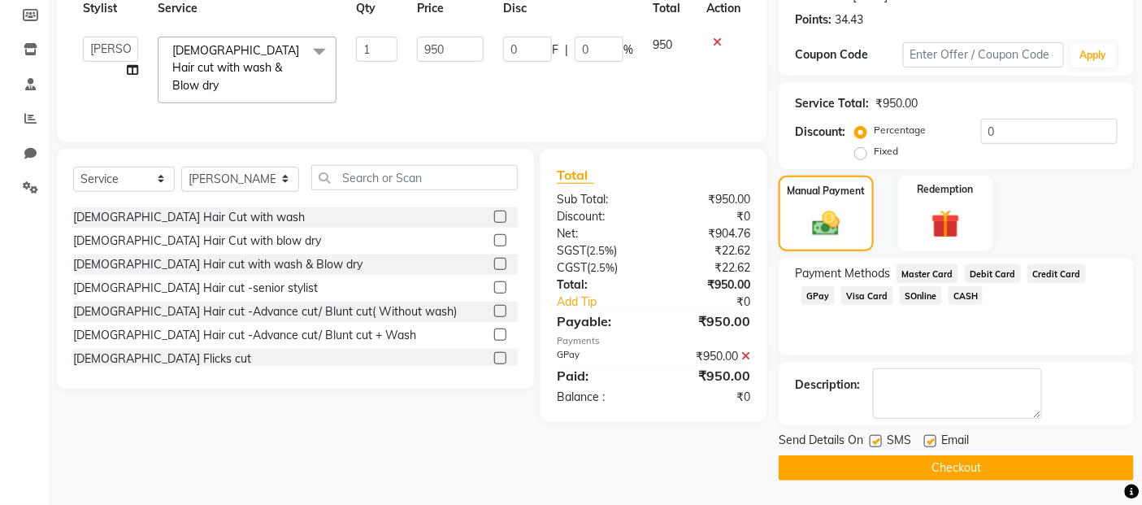
click at [873, 439] on label at bounding box center [875, 441] width 12 height 12
click at [873, 439] on input "checkbox" at bounding box center [874, 441] width 11 height 11
checkbox input "false"
click at [928, 440] on label at bounding box center [930, 441] width 12 height 12
click at [928, 440] on input "checkbox" at bounding box center [929, 441] width 11 height 11
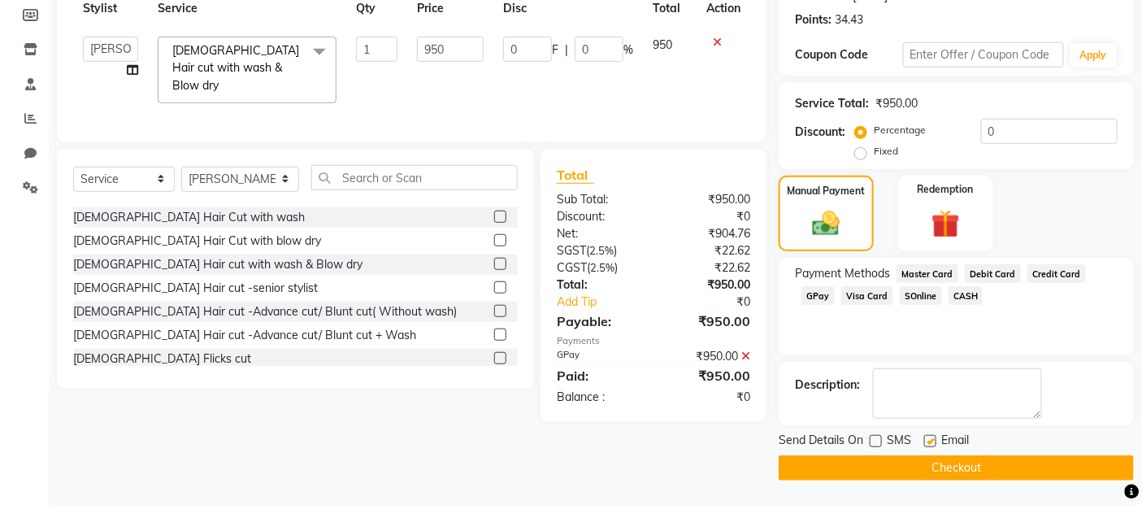
checkbox input "false"
click at [919, 465] on button "Checkout" at bounding box center [955, 467] width 355 height 25
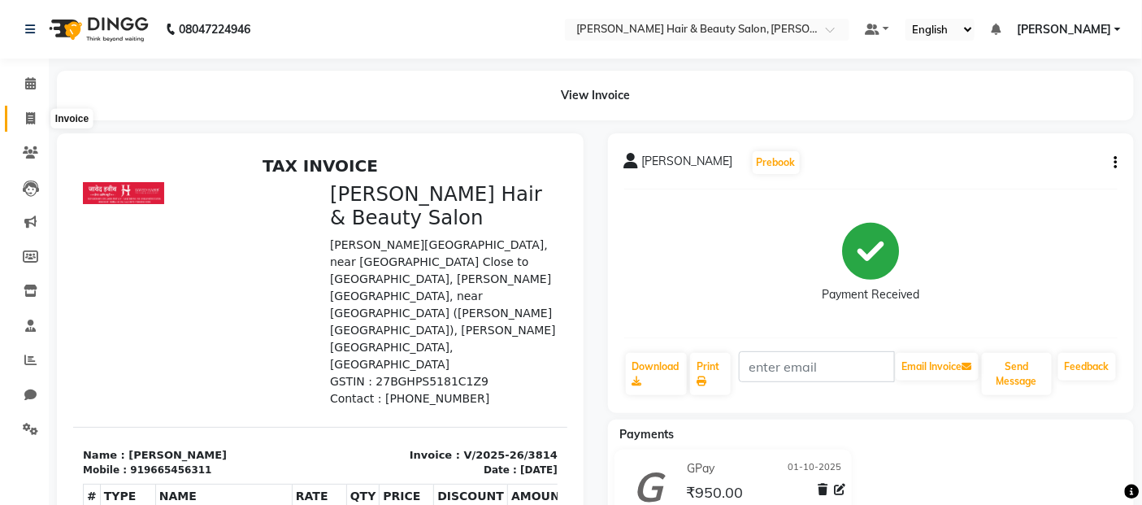
click at [22, 119] on span at bounding box center [30, 119] width 28 height 19
select select "service"
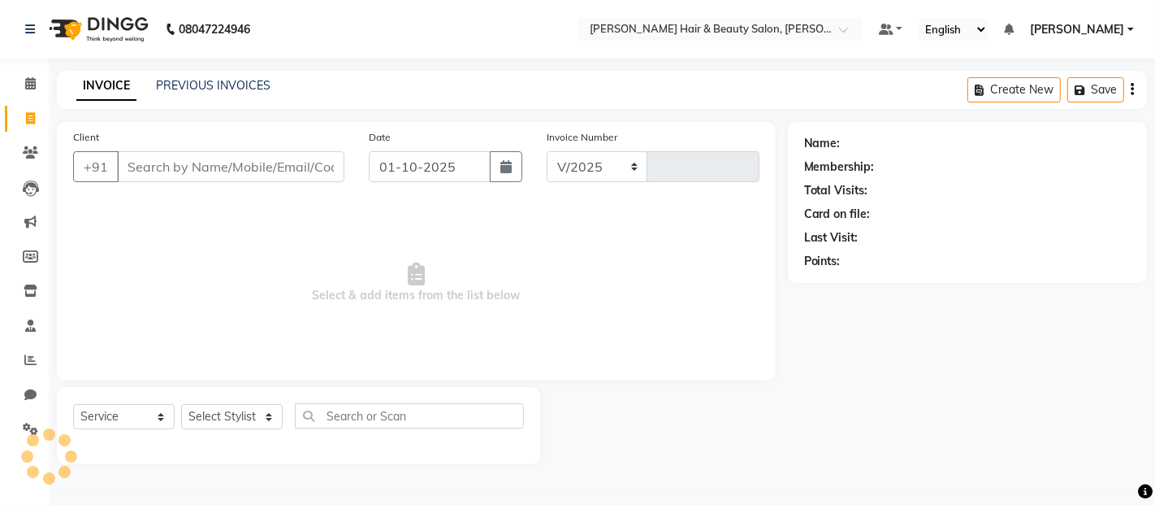
select select "7927"
type input "3815"
click at [159, 169] on input "Client" at bounding box center [231, 166] width 228 height 31
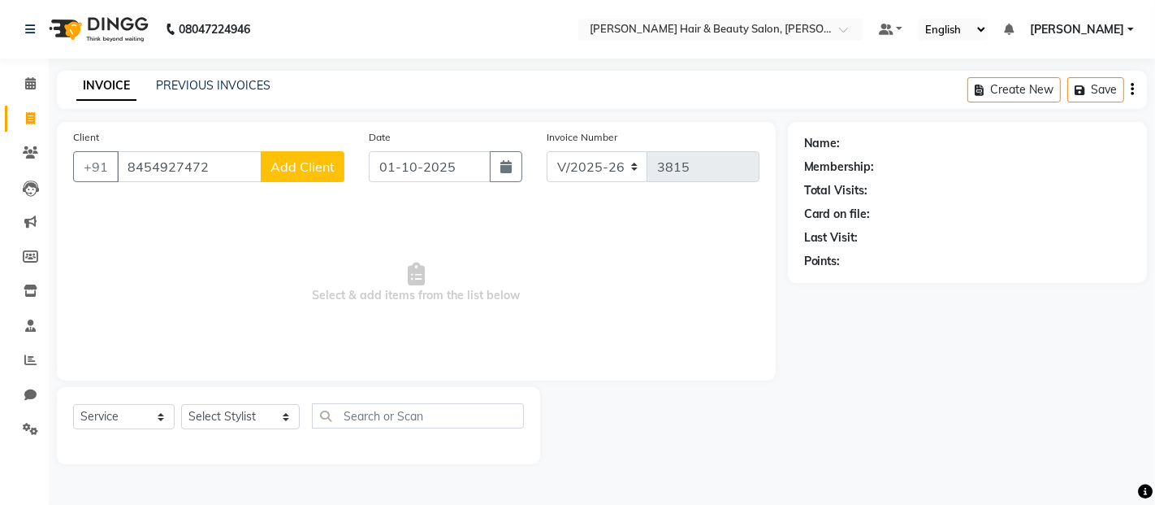
type input "8454927472"
click at [284, 171] on span "Add Client" at bounding box center [303, 166] width 64 height 16
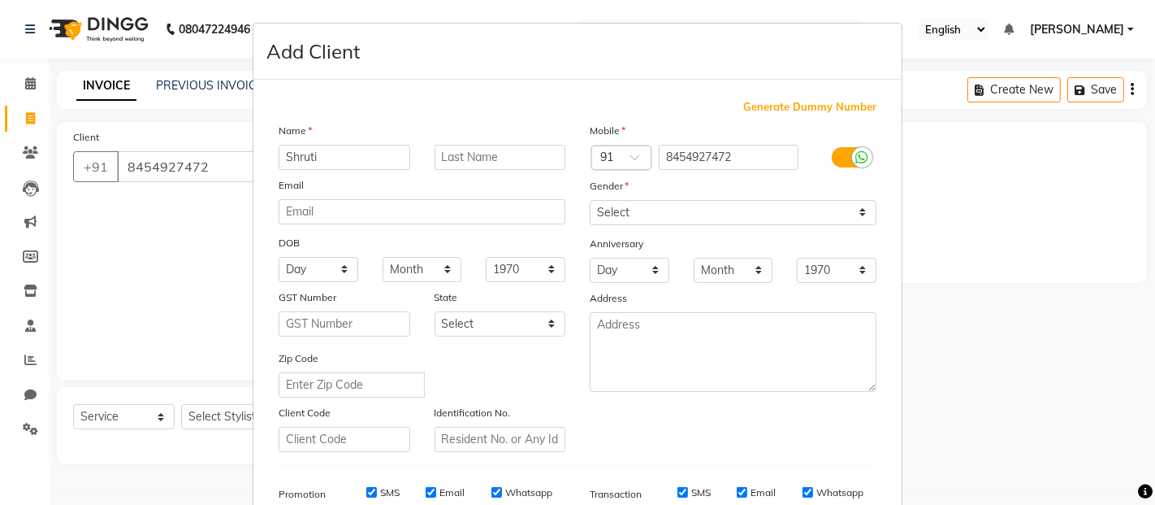
type input "Shruti"
click at [443, 155] on input "text" at bounding box center [501, 157] width 132 height 25
type input "[PERSON_NAME]"
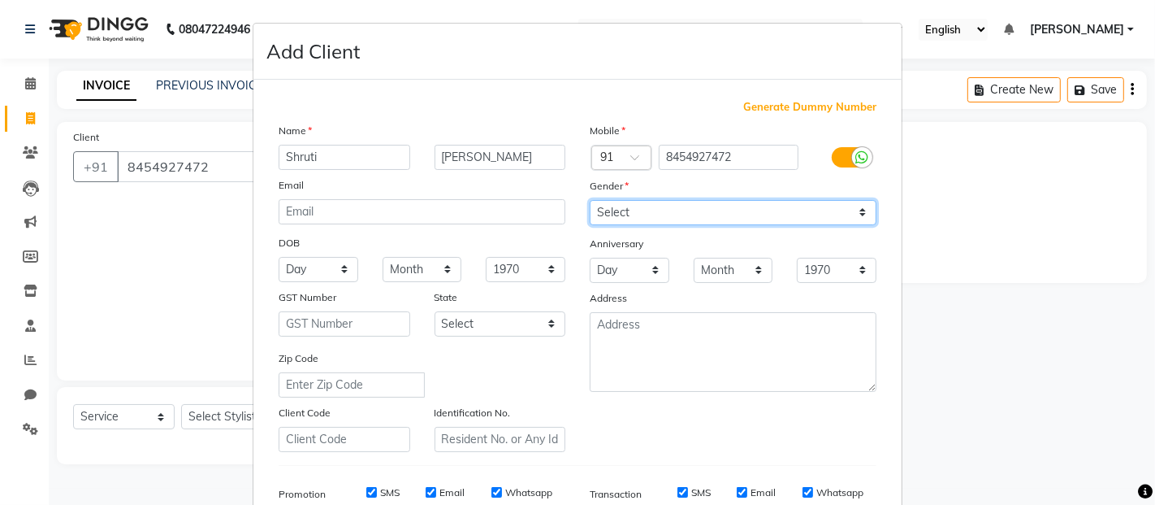
click at [860, 213] on select "Select [DEMOGRAPHIC_DATA] [DEMOGRAPHIC_DATA] Other Prefer Not To Say" at bounding box center [733, 212] width 287 height 25
select select "[DEMOGRAPHIC_DATA]"
click at [590, 200] on select "Select [DEMOGRAPHIC_DATA] [DEMOGRAPHIC_DATA] Other Prefer Not To Say" at bounding box center [733, 212] width 287 height 25
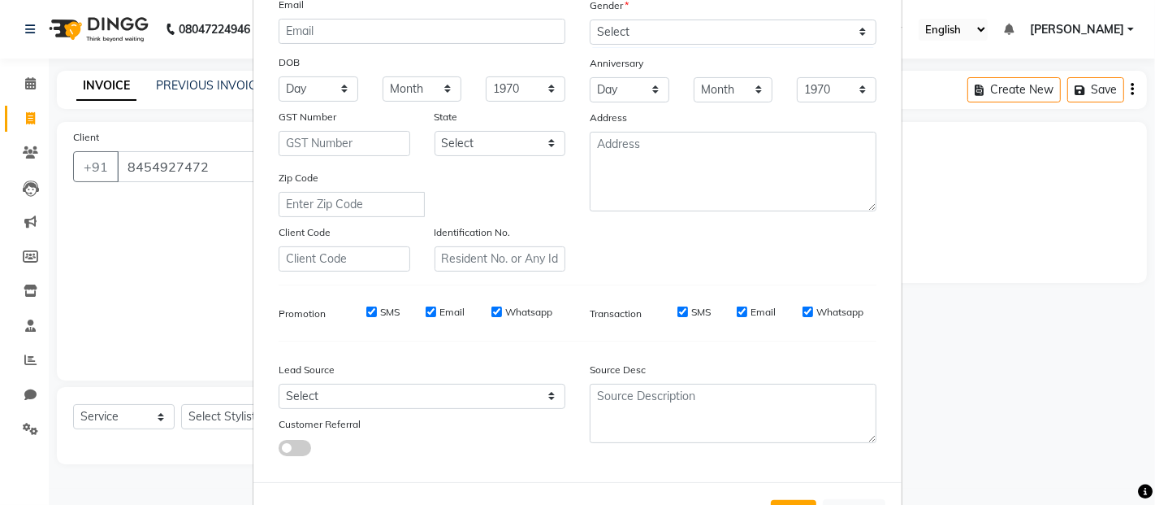
click at [450, 314] on label "Email" at bounding box center [452, 312] width 25 height 15
click at [436, 314] on input "Email" at bounding box center [431, 311] width 11 height 11
checkbox input "false"
click at [700, 313] on label "SMS" at bounding box center [701, 312] width 20 height 15
click at [688, 313] on input "SMS" at bounding box center [683, 311] width 11 height 11
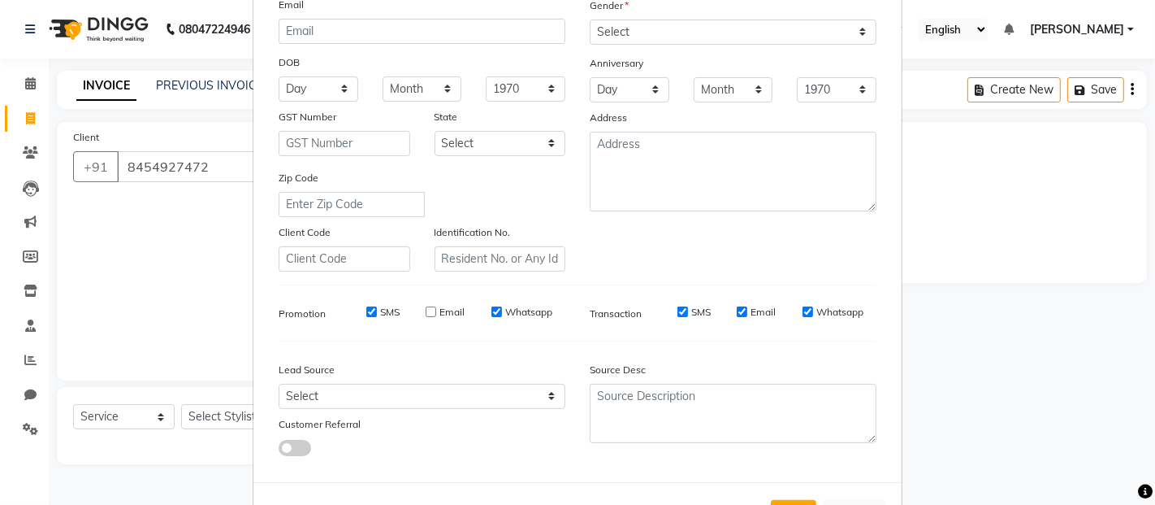
checkbox input "false"
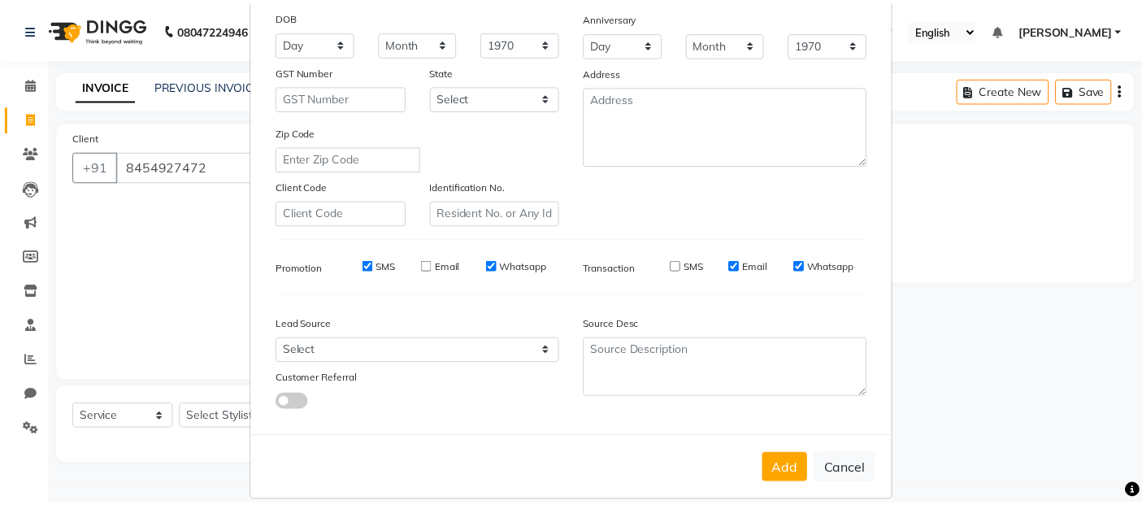
scroll to position [246, 0]
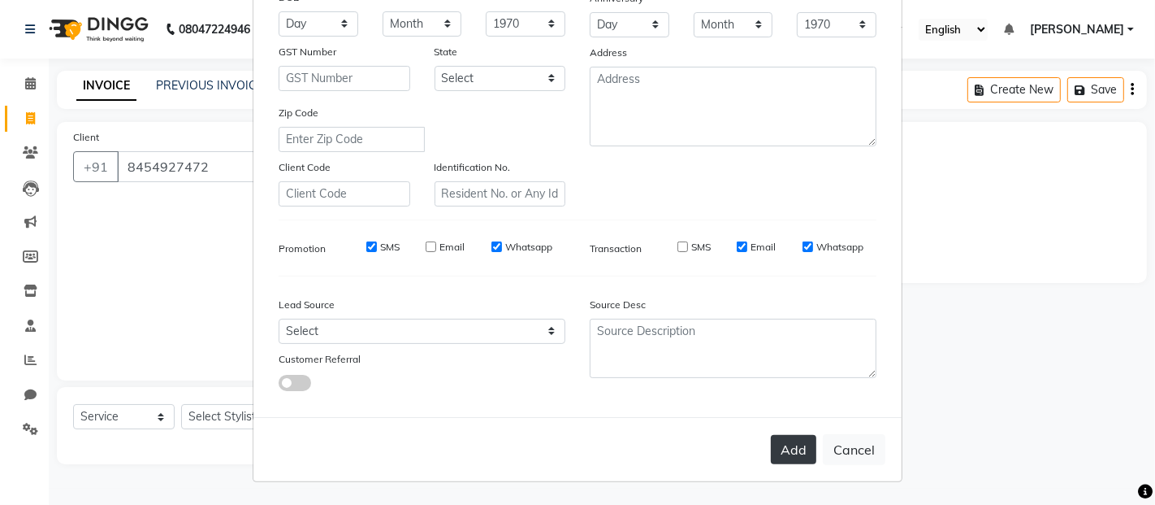
click at [795, 448] on button "Add" at bounding box center [794, 449] width 46 height 29
select select
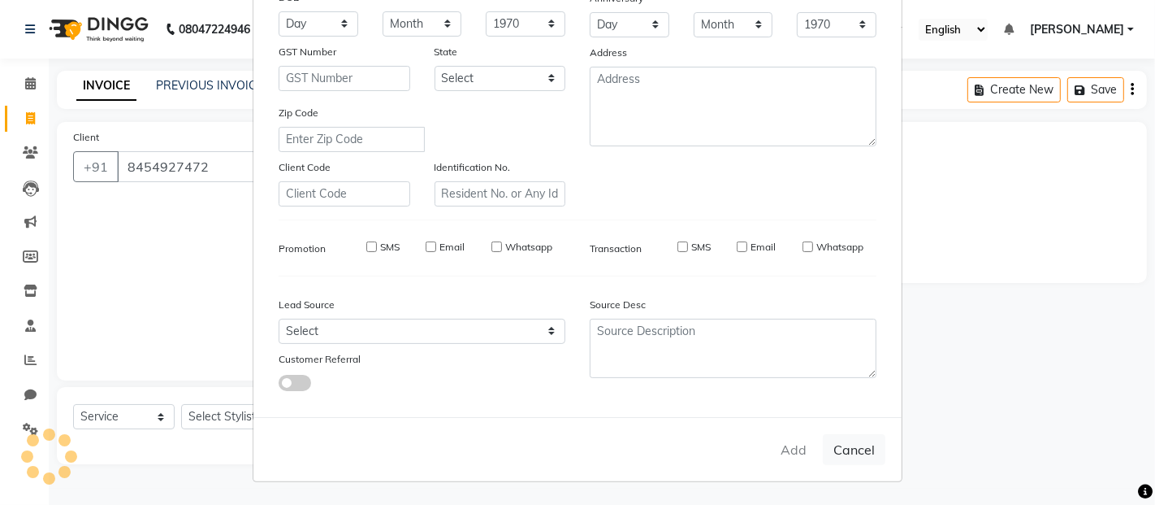
select select
checkbox input "false"
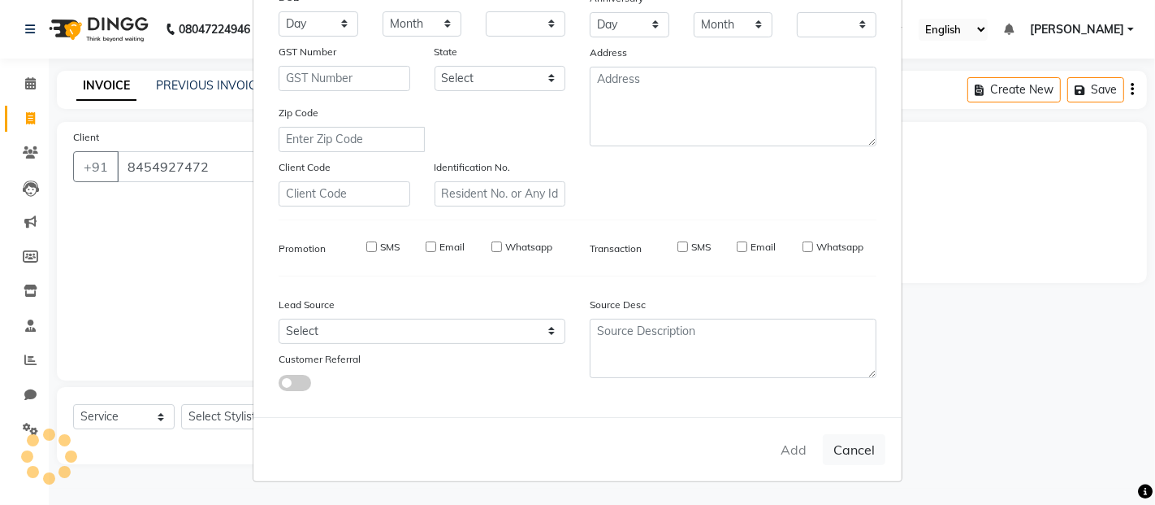
checkbox input "false"
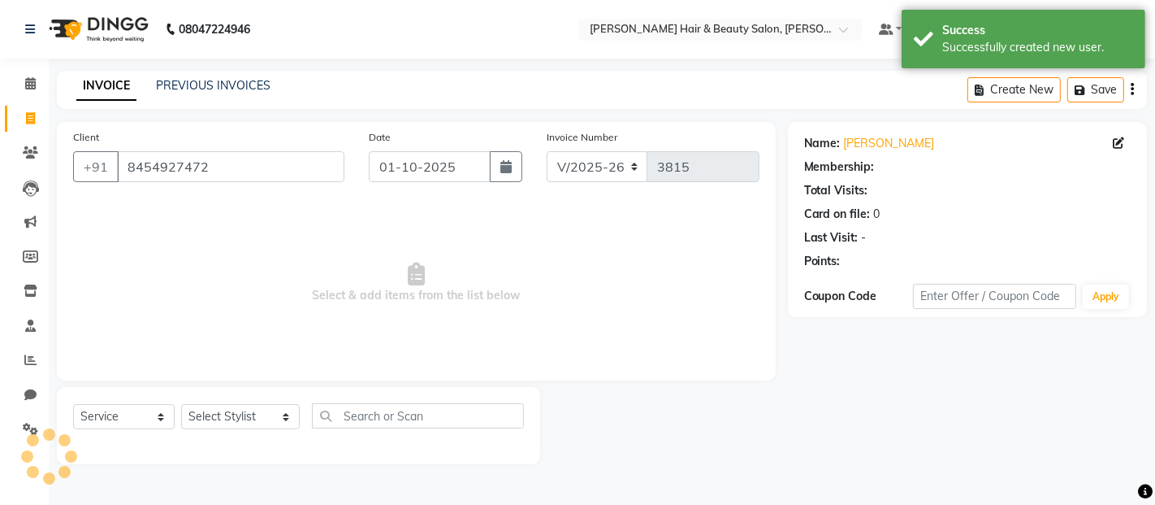
select select "1: Object"
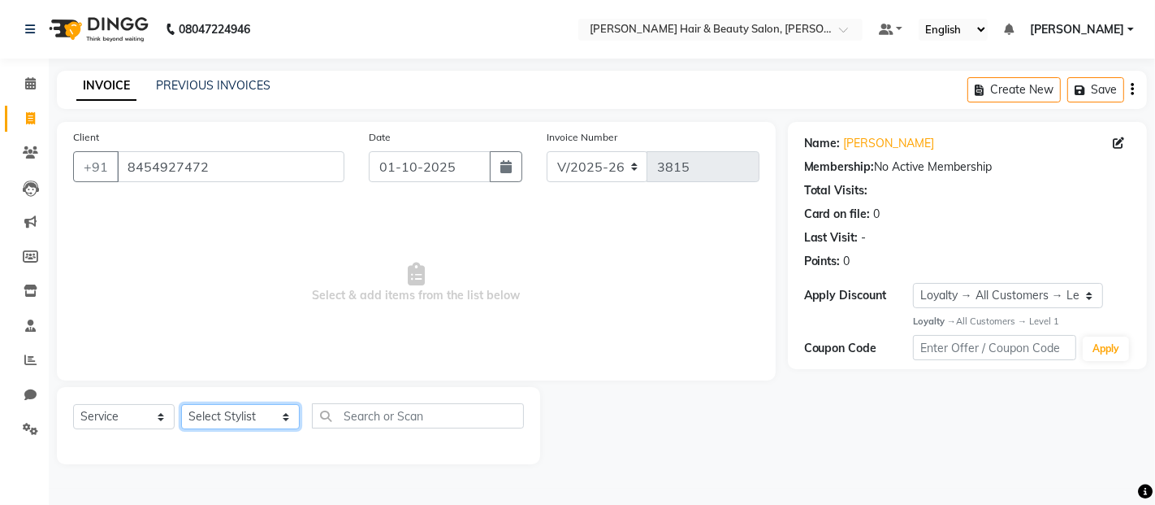
click at [261, 420] on select "Select Stylist [PERSON_NAME] Zibral [PERSON_NAME] [PERSON_NAME] [PERSON_NAME] […" at bounding box center [240, 416] width 119 height 25
select select "72245"
click at [181, 405] on select "Select Stylist [PERSON_NAME] Zibral [PERSON_NAME] [PERSON_NAME] [PERSON_NAME] […" at bounding box center [240, 416] width 119 height 25
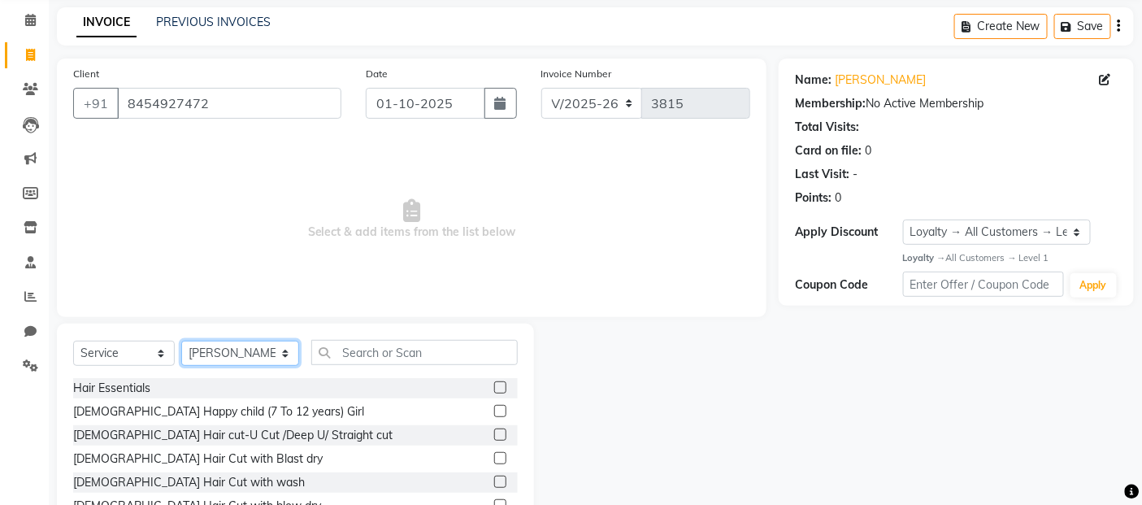
scroll to position [146, 0]
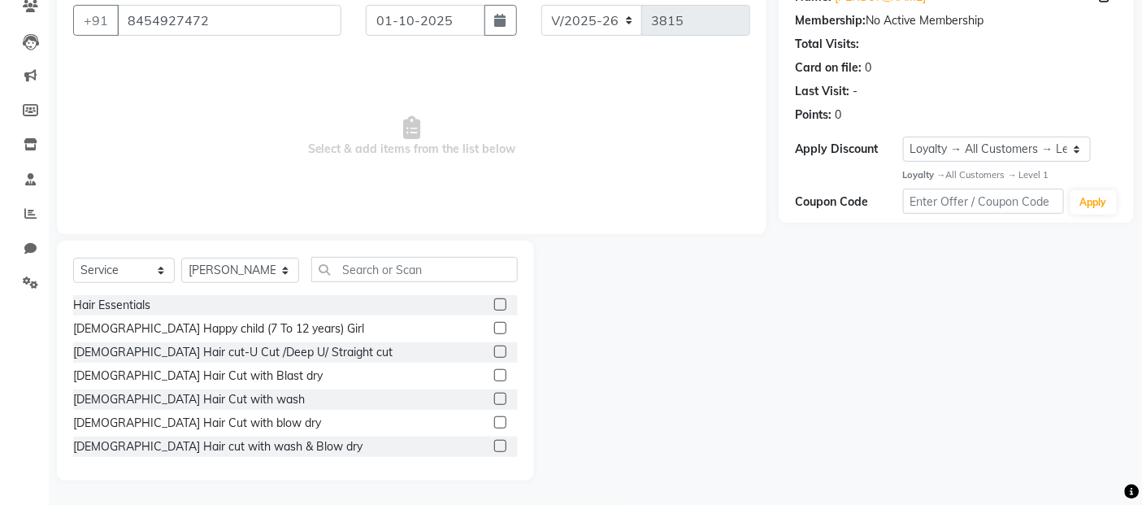
click at [494, 420] on label at bounding box center [500, 422] width 12 height 12
click at [494, 420] on input "checkbox" at bounding box center [499, 423] width 11 height 11
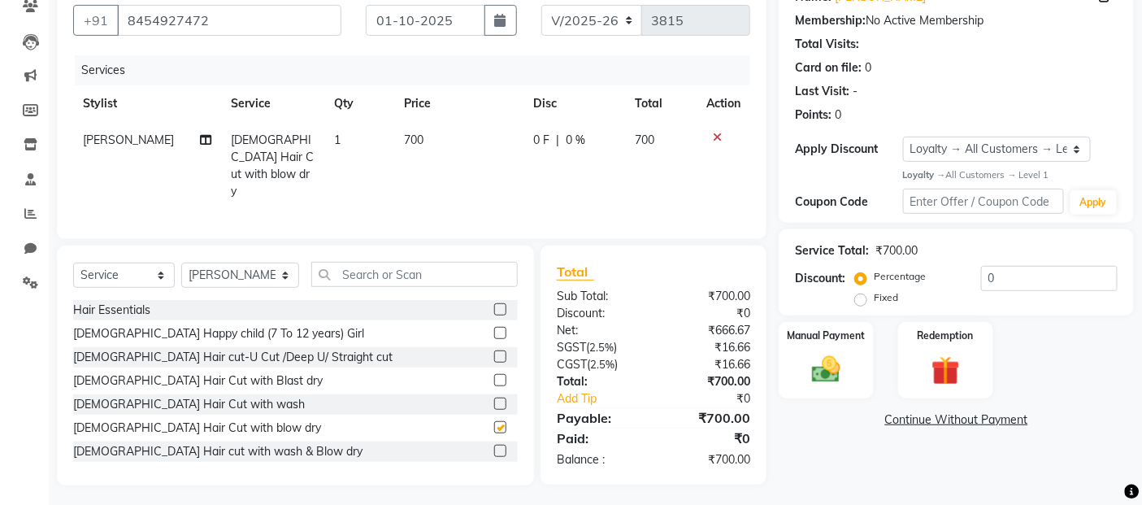
checkbox input "false"
click at [831, 370] on img at bounding box center [826, 370] width 49 height 34
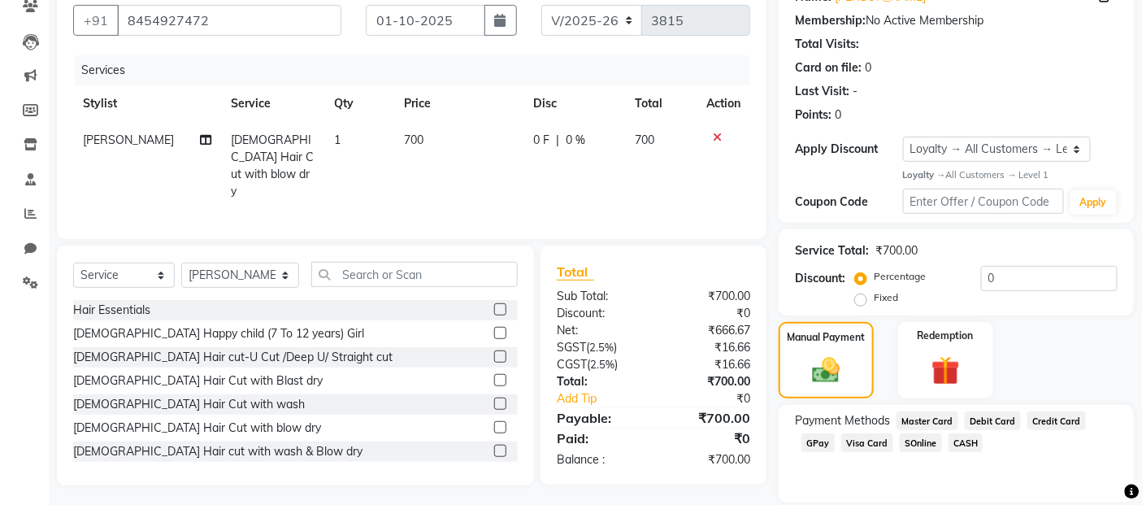
click at [817, 444] on span "GPay" at bounding box center [817, 442] width 33 height 19
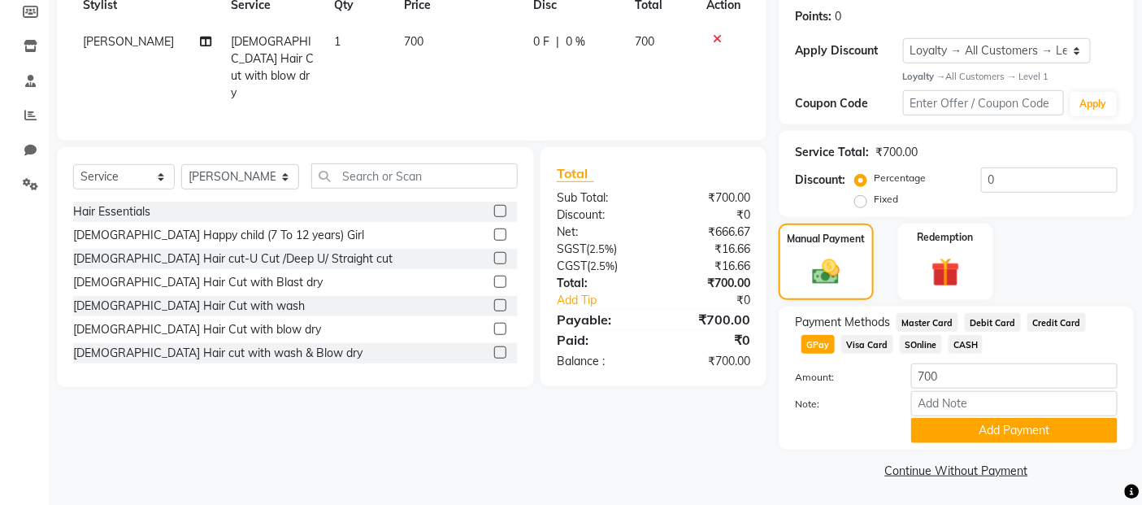
scroll to position [248, 0]
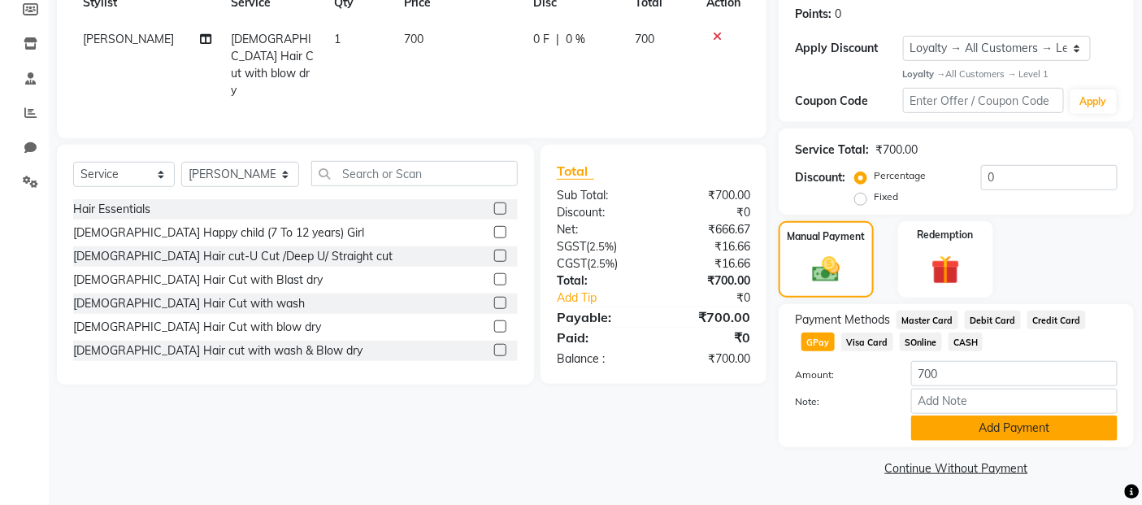
click at [973, 429] on button "Add Payment" at bounding box center [1014, 427] width 206 height 25
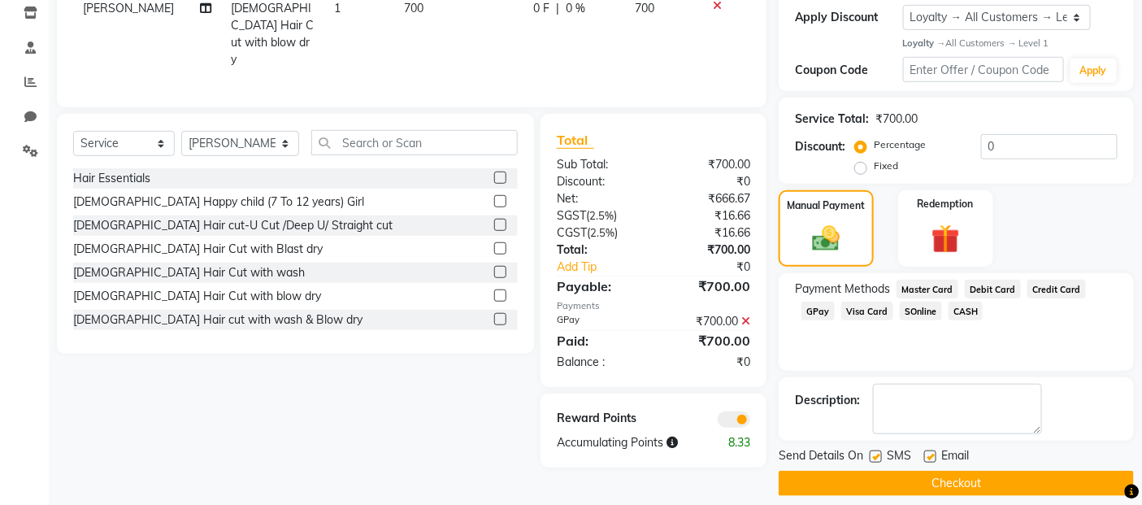
scroll to position [293, 0]
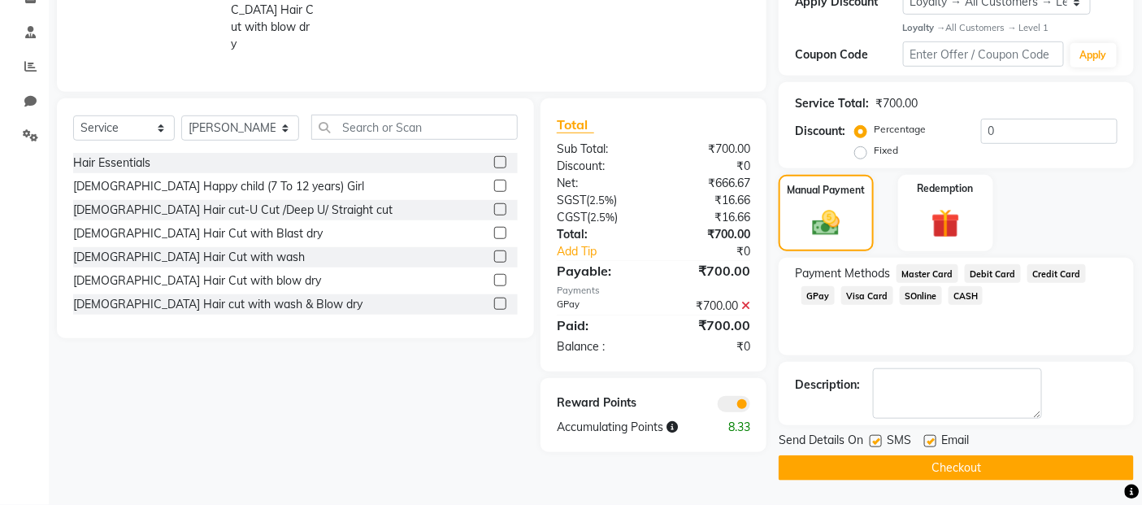
click at [876, 439] on label at bounding box center [875, 441] width 12 height 12
click at [876, 439] on input "checkbox" at bounding box center [874, 441] width 11 height 11
checkbox input "false"
click at [930, 436] on label at bounding box center [930, 441] width 12 height 12
click at [930, 436] on input "checkbox" at bounding box center [929, 441] width 11 height 11
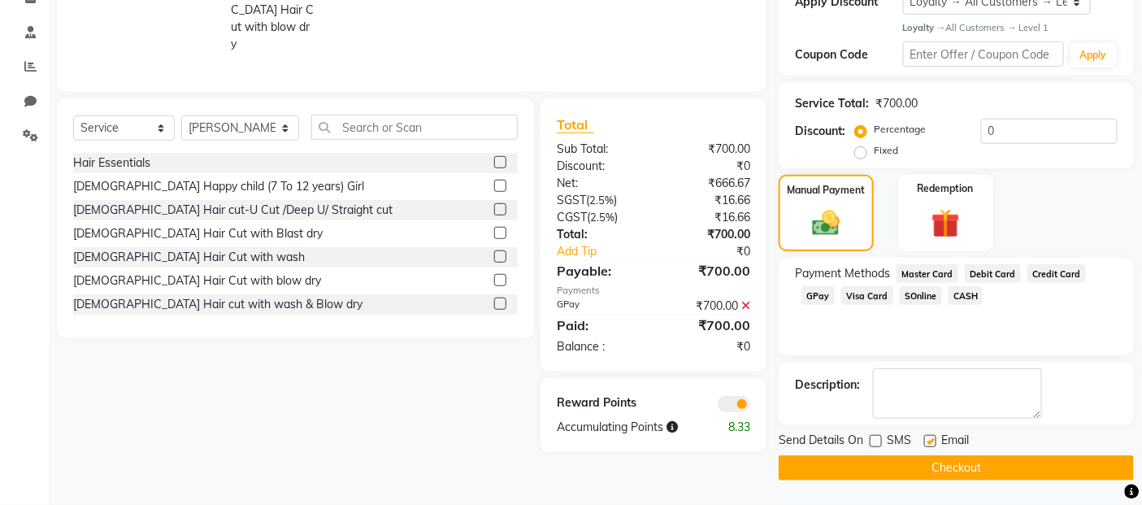
checkbox input "false"
click at [923, 475] on button "Checkout" at bounding box center [955, 467] width 355 height 25
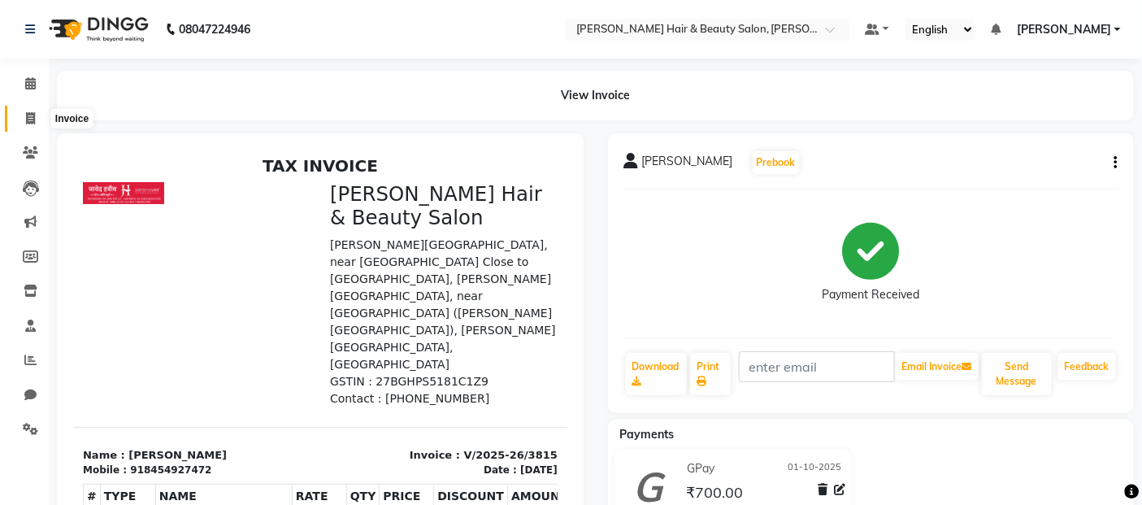
click at [31, 118] on icon at bounding box center [30, 118] width 9 height 12
select select "service"
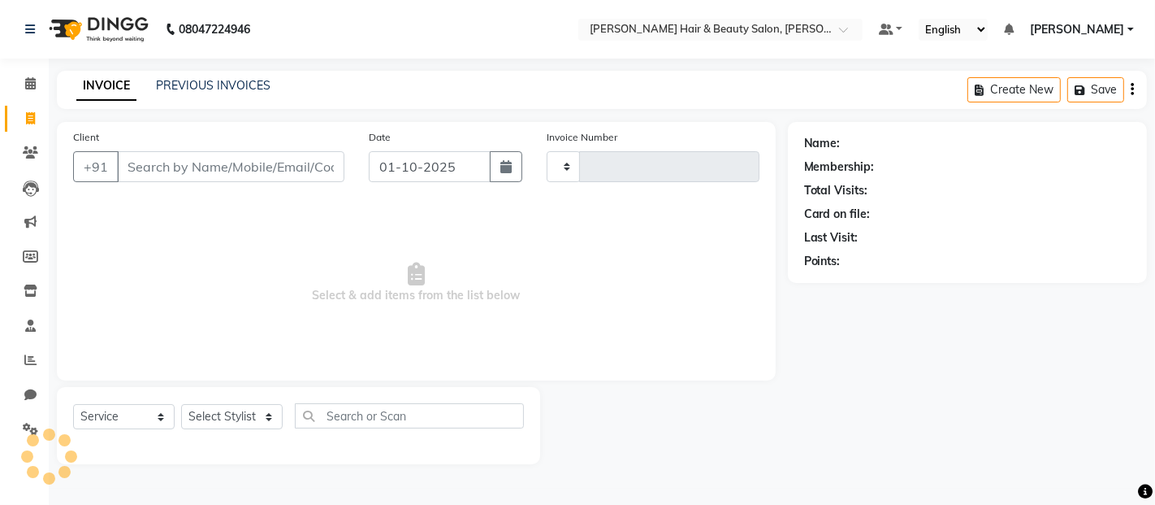
type input "3816"
select select "7927"
click at [163, 165] on input "Client" at bounding box center [231, 166] width 228 height 31
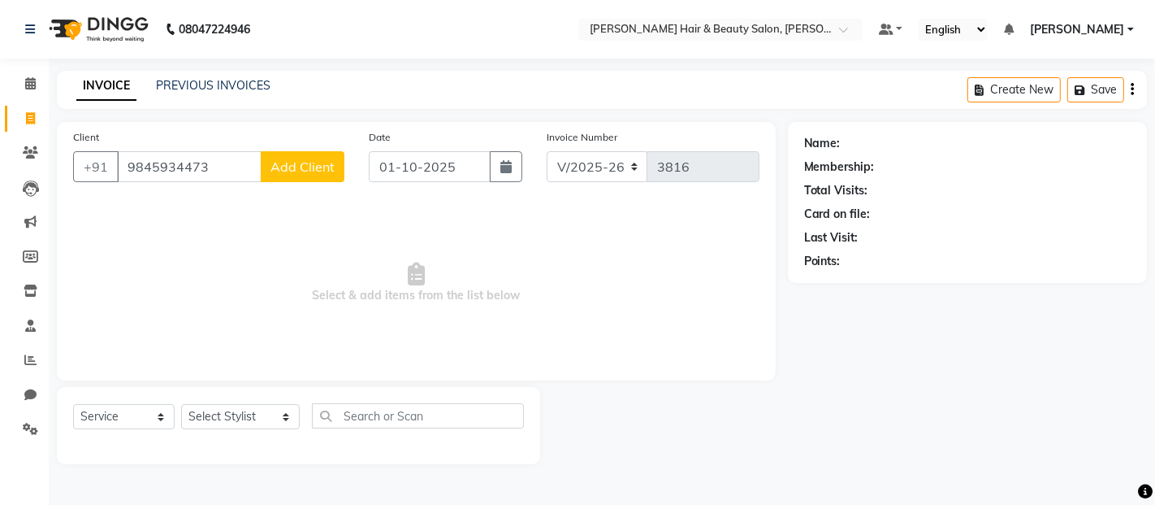
type input "9845934473"
click at [296, 167] on span "Add Client" at bounding box center [303, 166] width 64 height 16
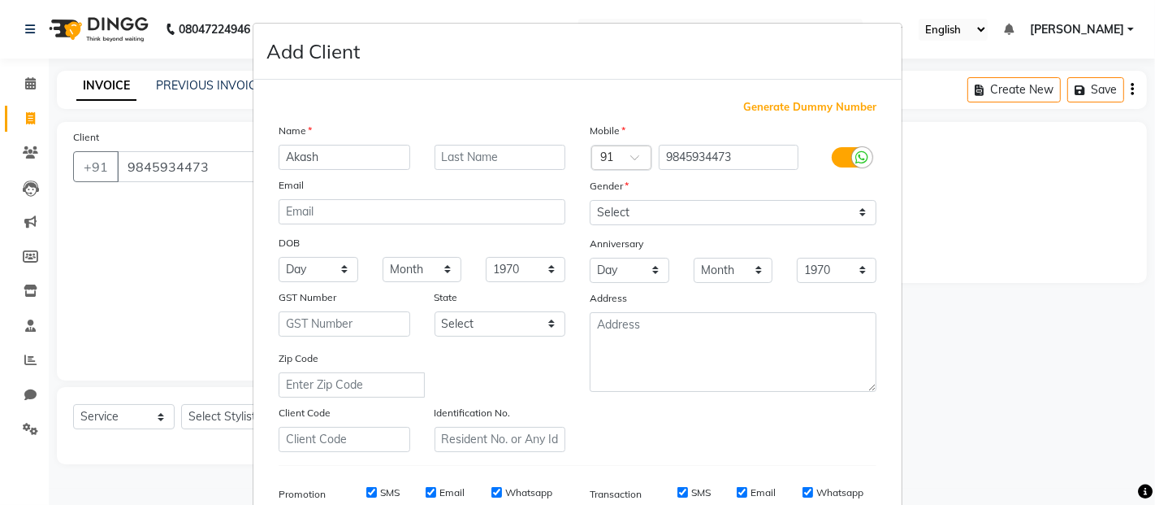
type input "Akash"
click at [472, 155] on input "text" at bounding box center [501, 157] width 132 height 25
type input "Wagachoura"
drag, startPoint x: 857, startPoint y: 210, endPoint x: 824, endPoint y: 214, distance: 33.6
click at [857, 210] on select "Select [DEMOGRAPHIC_DATA] [DEMOGRAPHIC_DATA] Other Prefer Not To Say" at bounding box center [733, 212] width 287 height 25
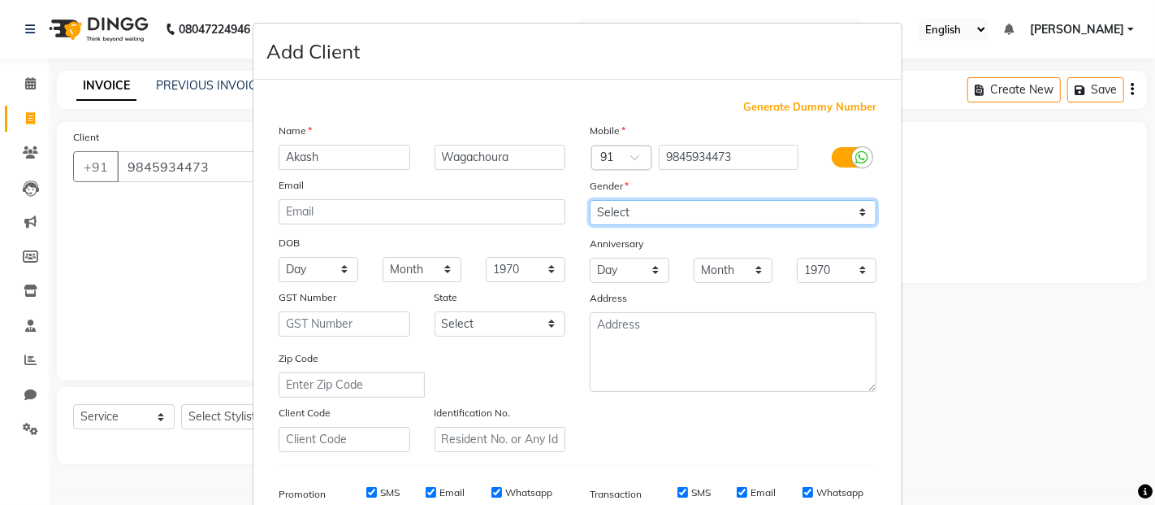
select select "[DEMOGRAPHIC_DATA]"
click at [590, 200] on select "Select [DEMOGRAPHIC_DATA] [DEMOGRAPHIC_DATA] Other Prefer Not To Say" at bounding box center [733, 212] width 287 height 25
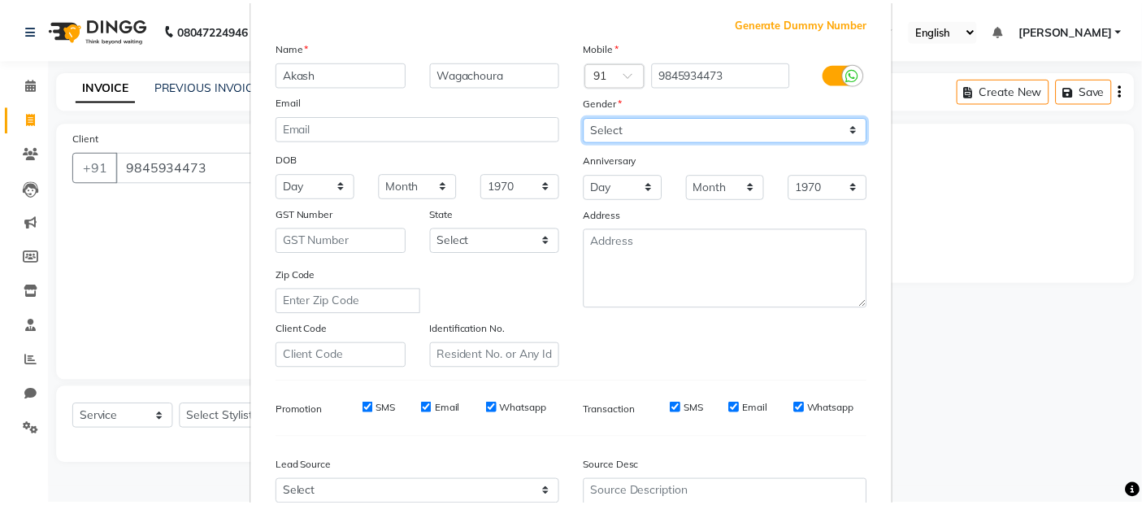
scroll to position [246, 0]
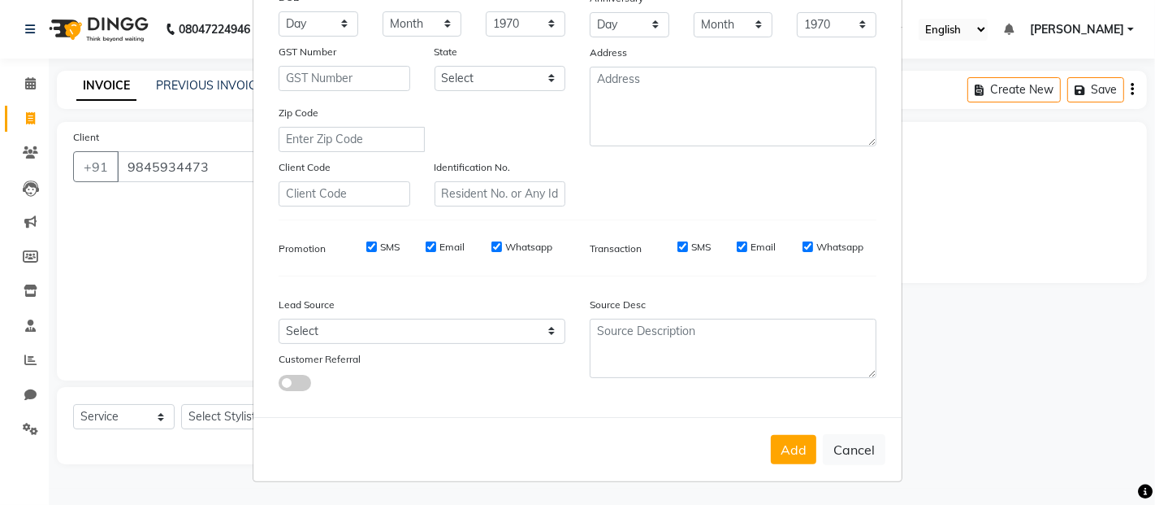
click at [678, 245] on input "SMS" at bounding box center [683, 246] width 11 height 11
checkbox input "false"
click at [776, 457] on button "Add" at bounding box center [794, 449] width 46 height 29
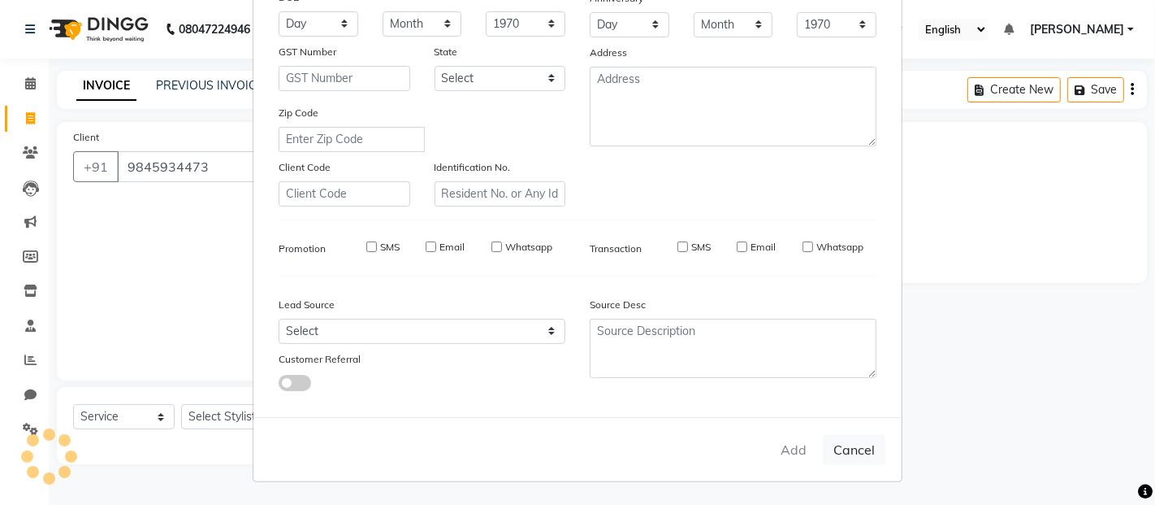
select select
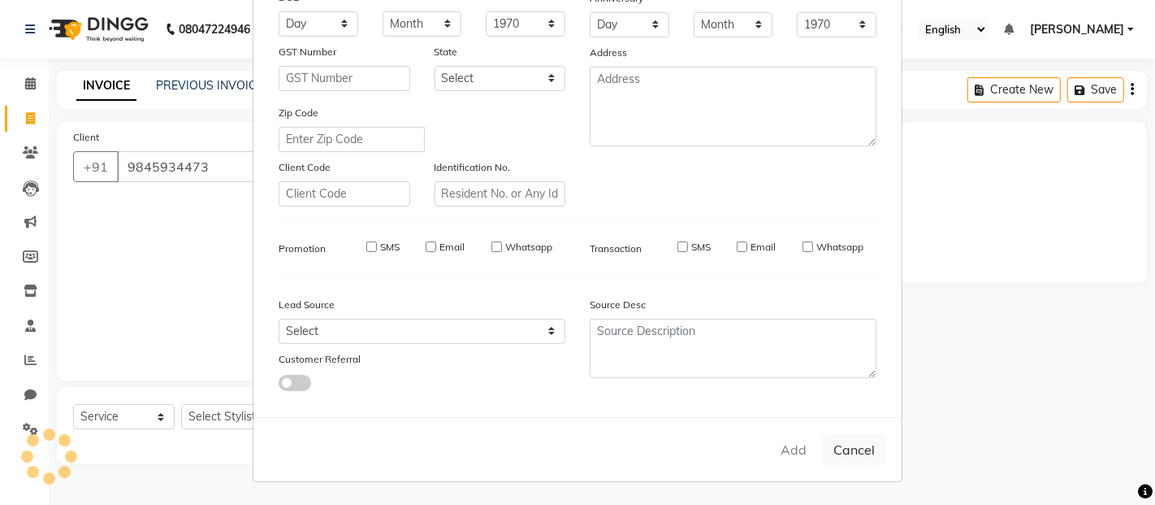
select select
checkbox input "false"
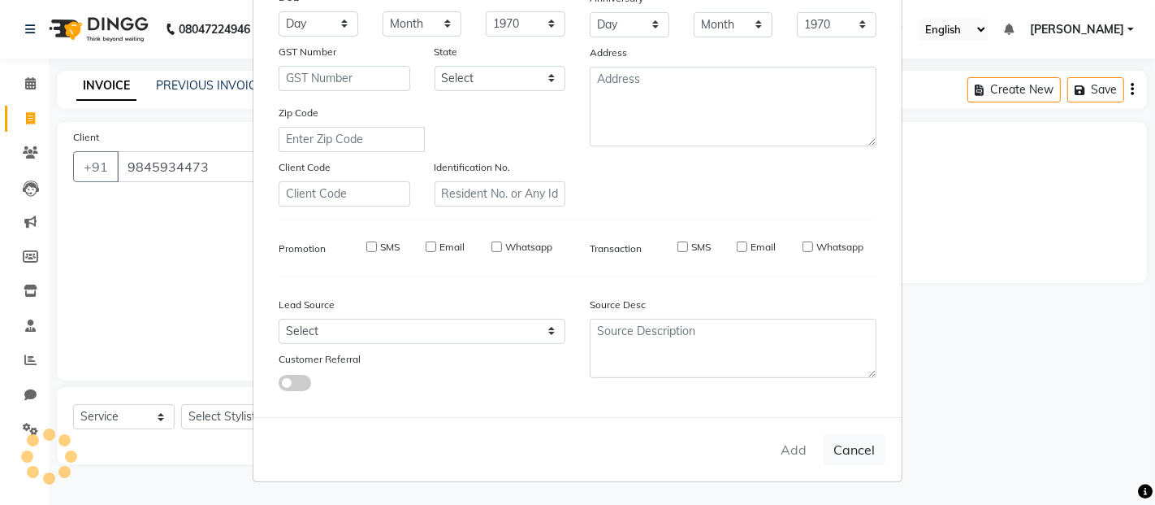
checkbox input "false"
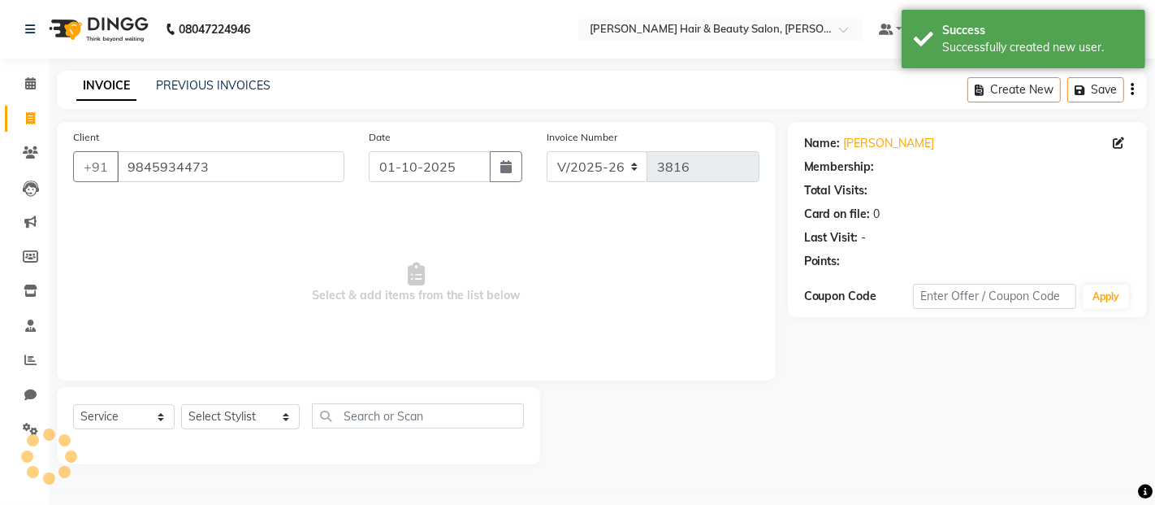
select select "1: Object"
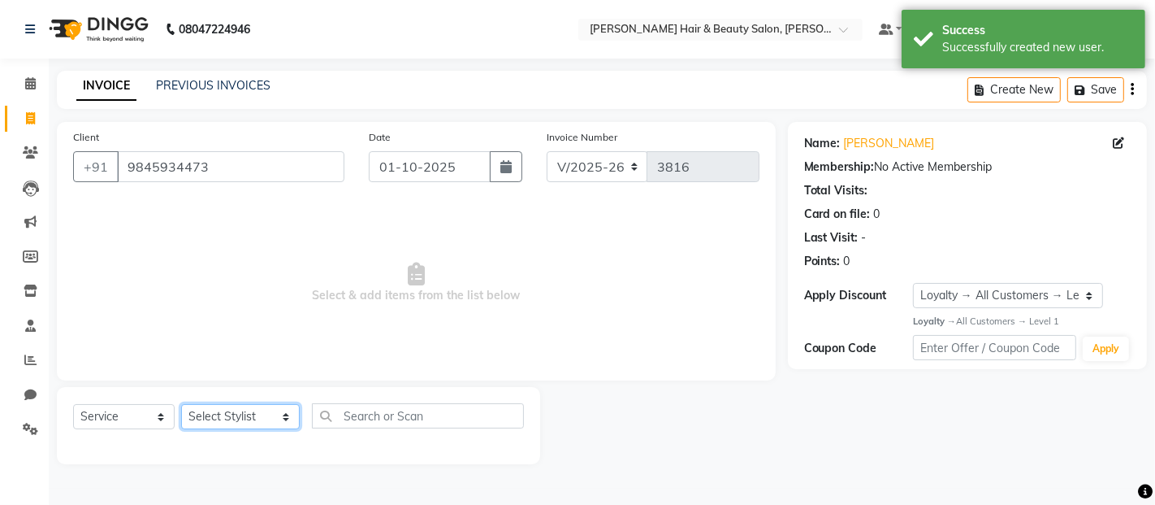
click at [262, 418] on select "Select Stylist [PERSON_NAME] Zibral [PERSON_NAME] [PERSON_NAME] [PERSON_NAME] […" at bounding box center [240, 416] width 119 height 25
select select "74422"
click at [181, 405] on select "Select Stylist [PERSON_NAME] Zibral [PERSON_NAME] [PERSON_NAME] [PERSON_NAME] […" at bounding box center [240, 416] width 119 height 25
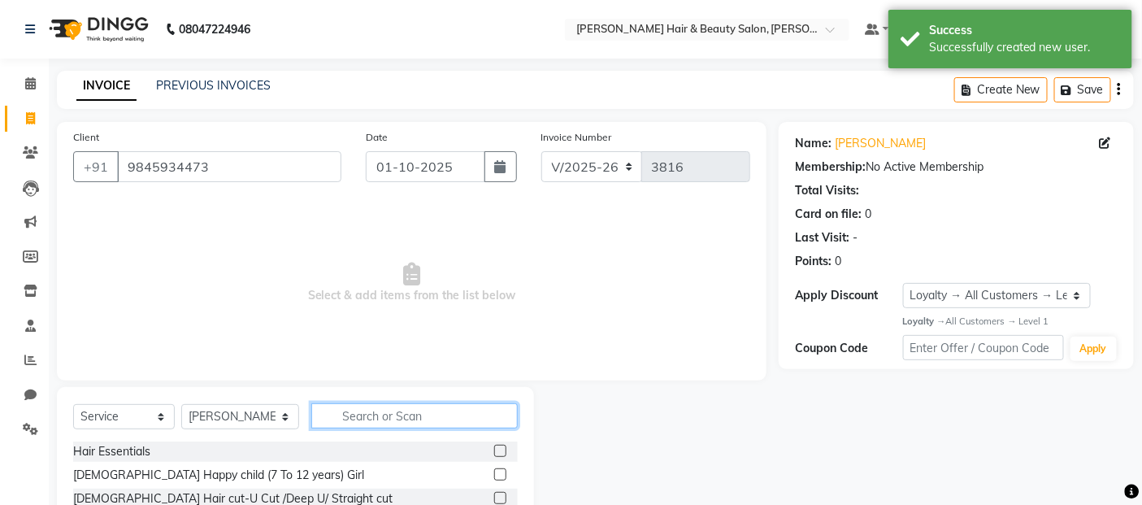
click at [428, 410] on input "text" at bounding box center [414, 415] width 207 height 25
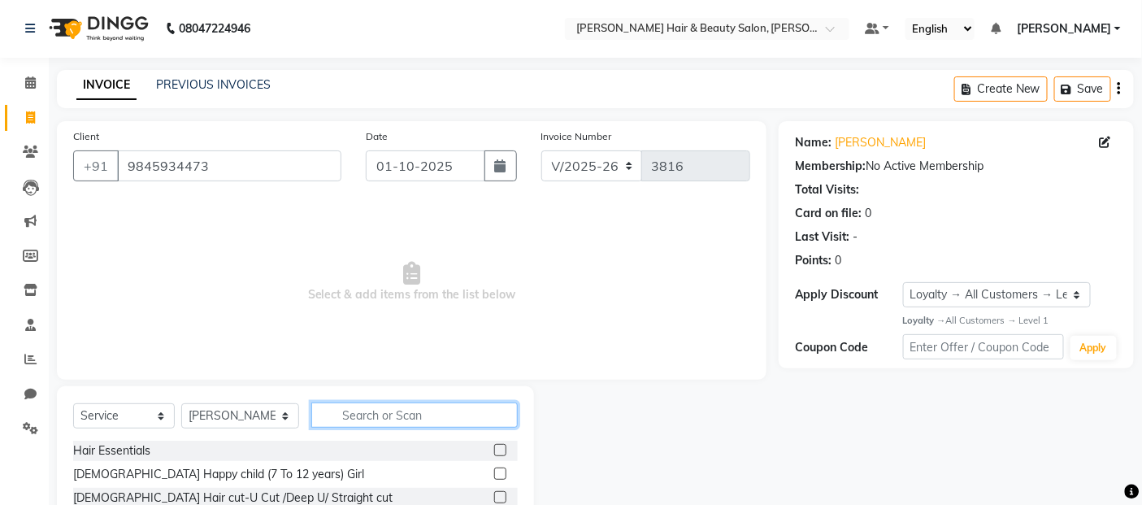
scroll to position [0, 0]
click at [386, 415] on input "text" at bounding box center [414, 415] width 207 height 25
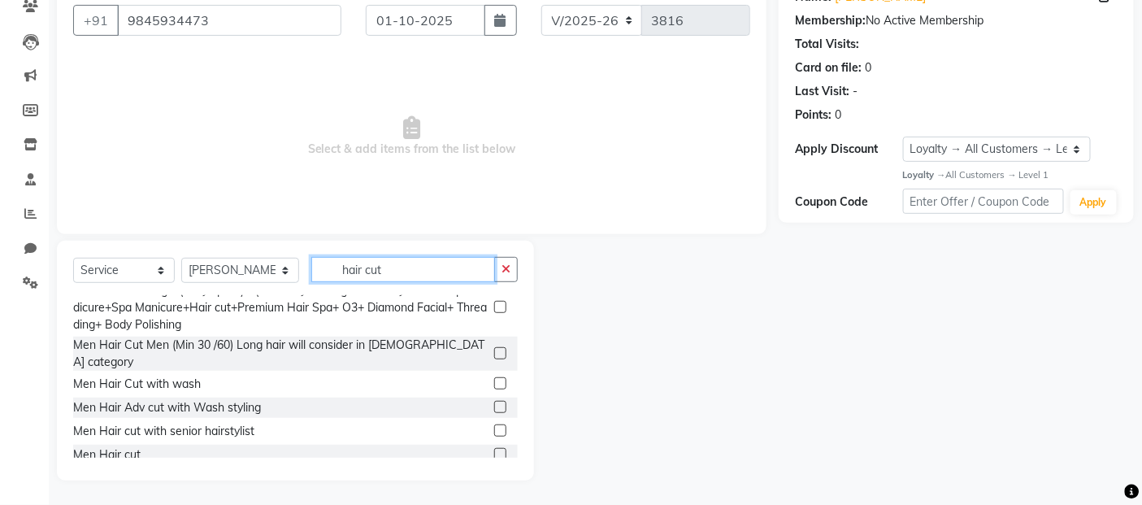
scroll to position [271, 0]
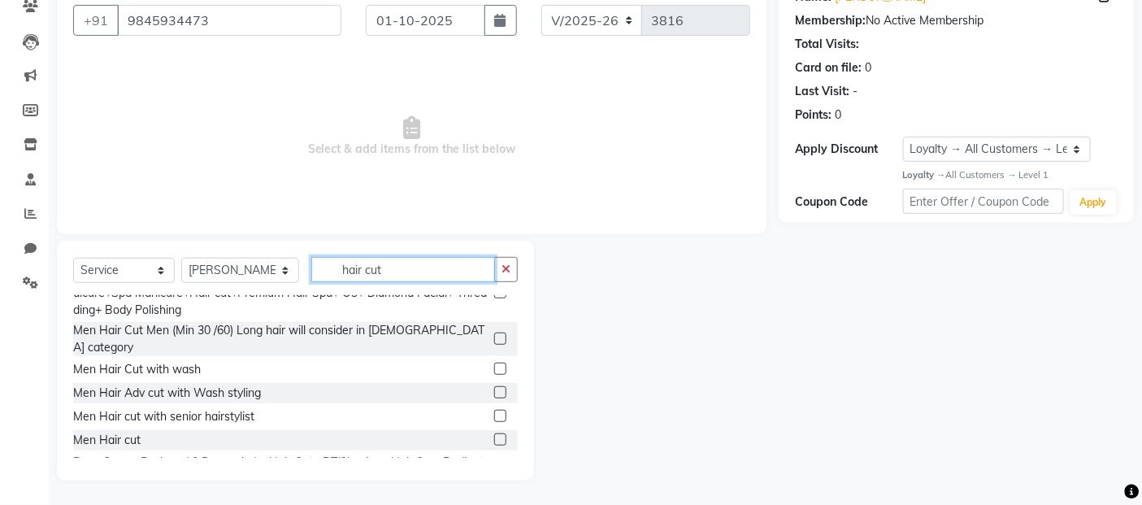
type input "hair cut"
click at [494, 433] on label at bounding box center [500, 439] width 12 height 12
click at [494, 435] on input "checkbox" at bounding box center [499, 440] width 11 height 11
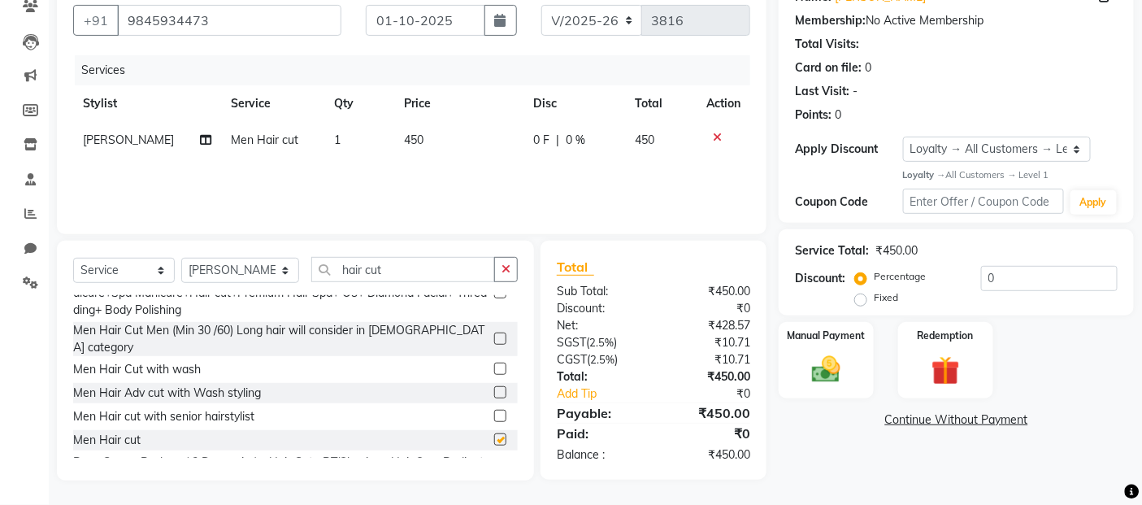
checkbox input "false"
click at [405, 268] on input "hair cut" at bounding box center [403, 269] width 184 height 25
type input "h"
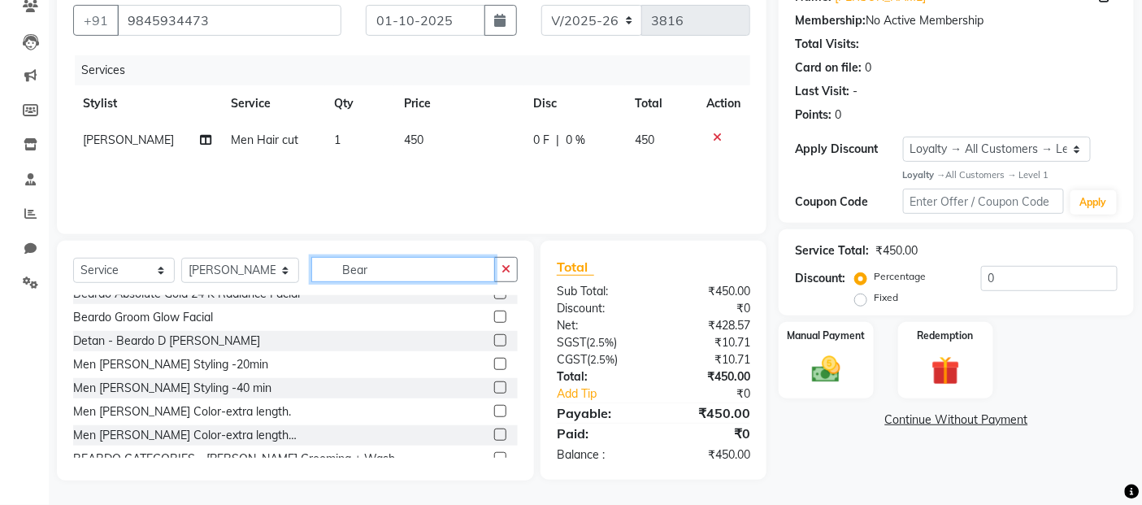
scroll to position [11, 0]
type input "[PERSON_NAME]"
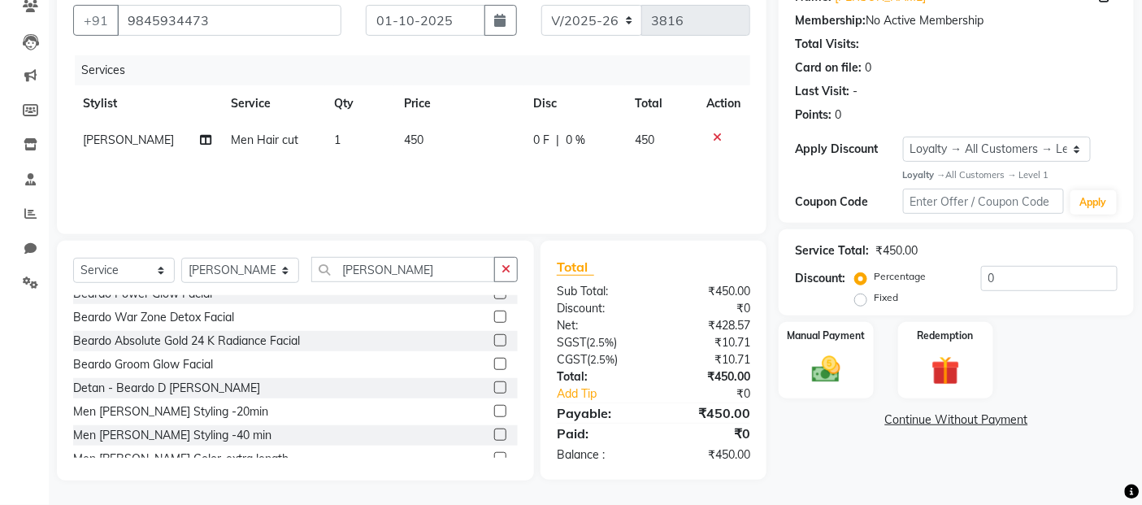
click at [494, 410] on label at bounding box center [500, 411] width 12 height 12
click at [494, 410] on input "checkbox" at bounding box center [499, 411] width 11 height 11
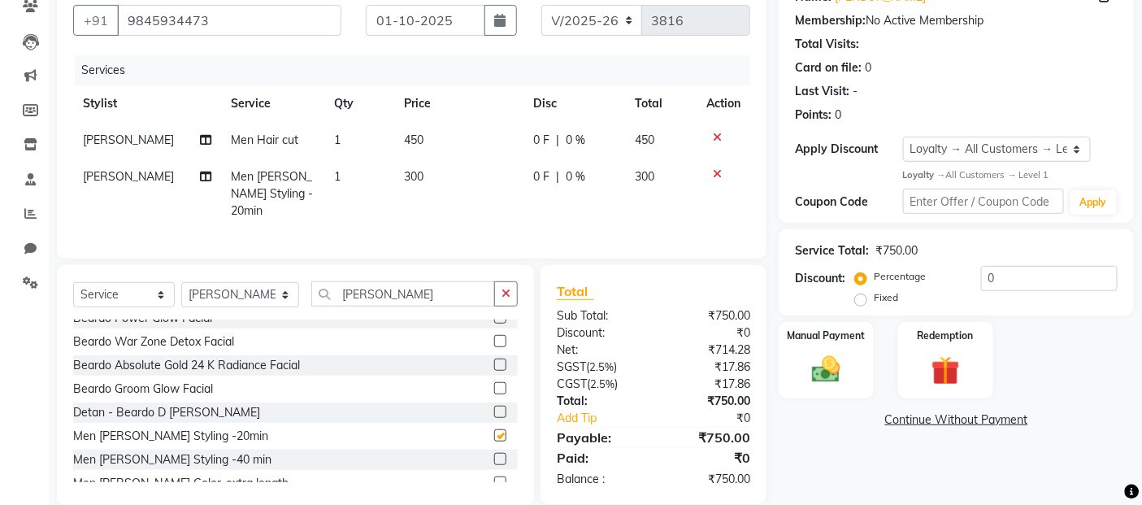
checkbox input "false"
click at [826, 374] on img at bounding box center [826, 370] width 49 height 34
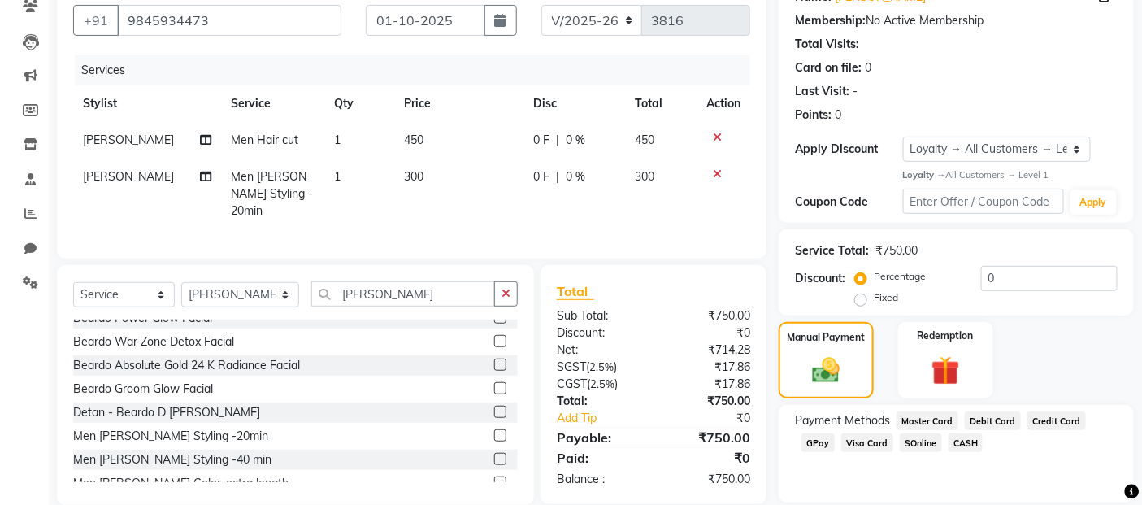
click at [815, 447] on span "GPay" at bounding box center [817, 442] width 33 height 19
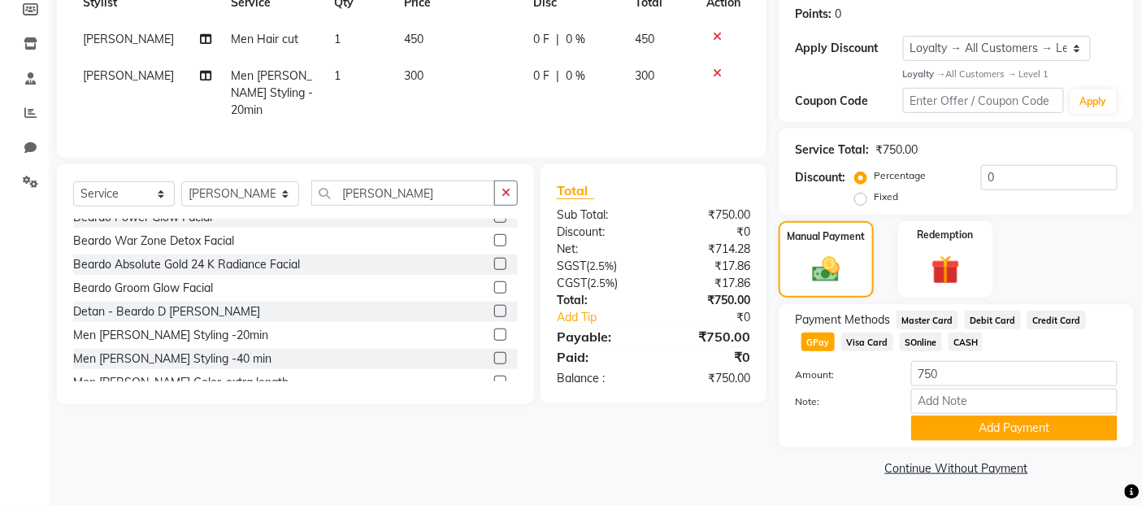
scroll to position [248, 0]
click at [964, 436] on button "Add Payment" at bounding box center [1014, 427] width 206 height 25
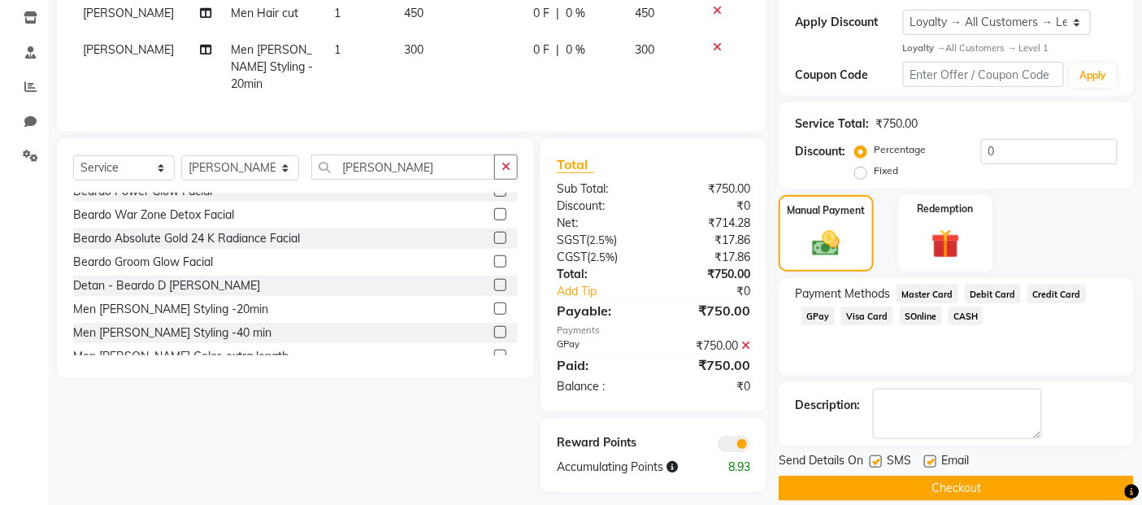
scroll to position [293, 0]
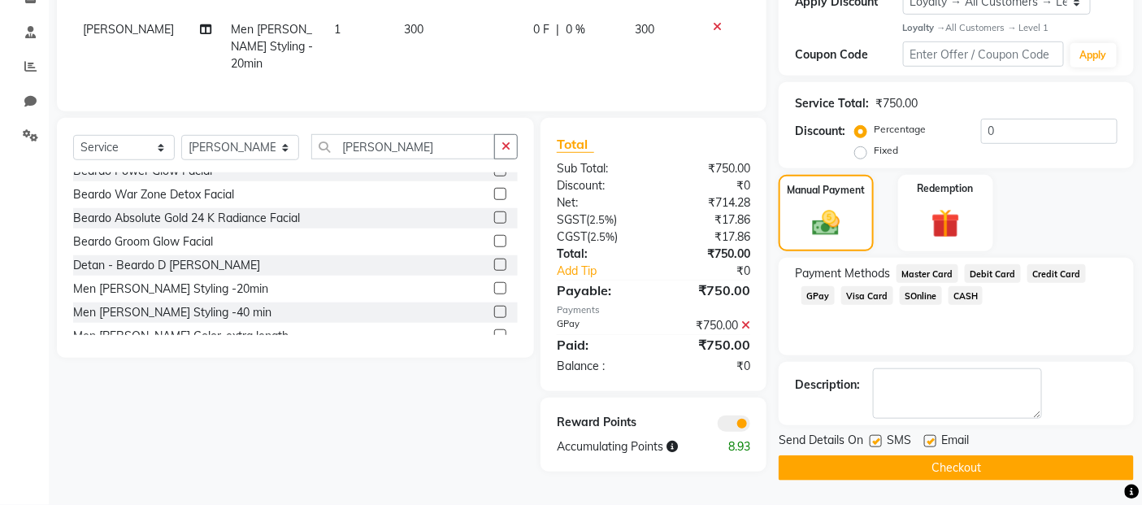
click at [879, 437] on label at bounding box center [875, 441] width 12 height 12
click at [879, 437] on input "checkbox" at bounding box center [874, 441] width 11 height 11
checkbox input "false"
click at [930, 441] on label at bounding box center [930, 441] width 12 height 12
click at [930, 441] on input "checkbox" at bounding box center [929, 441] width 11 height 11
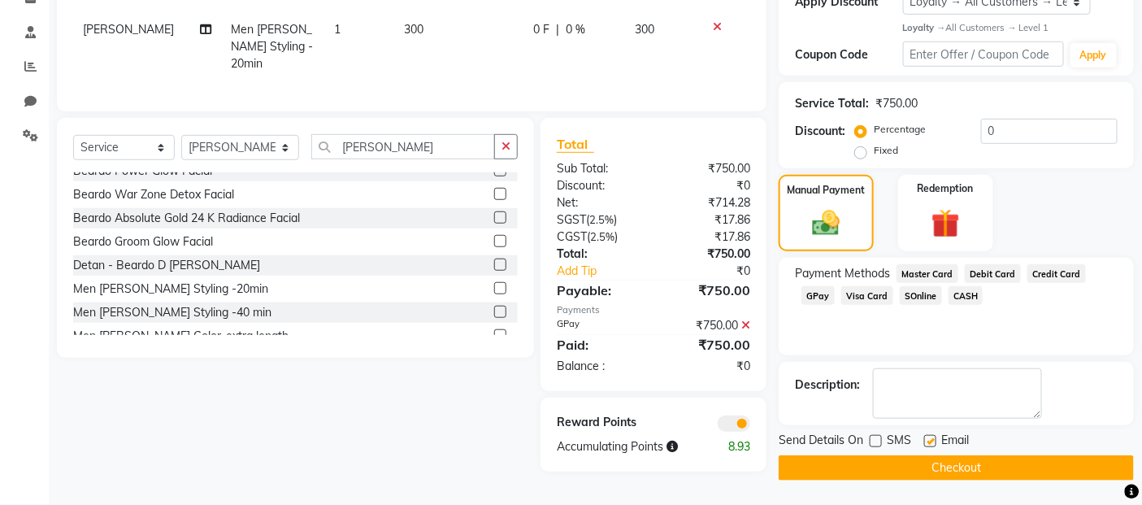
checkbox input "false"
click at [929, 469] on button "Checkout" at bounding box center [955, 467] width 355 height 25
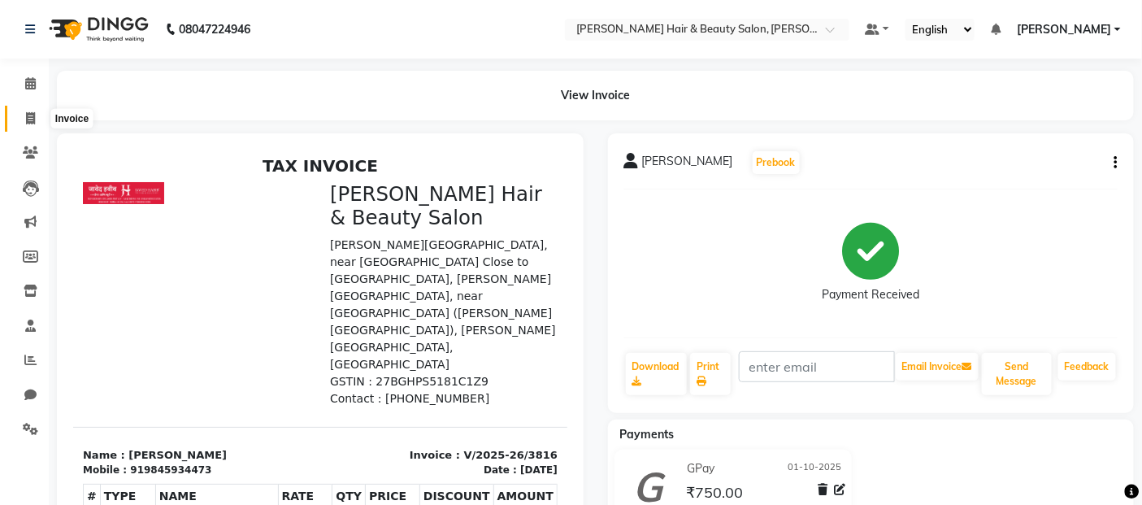
click at [28, 120] on icon at bounding box center [30, 118] width 9 height 12
select select "service"
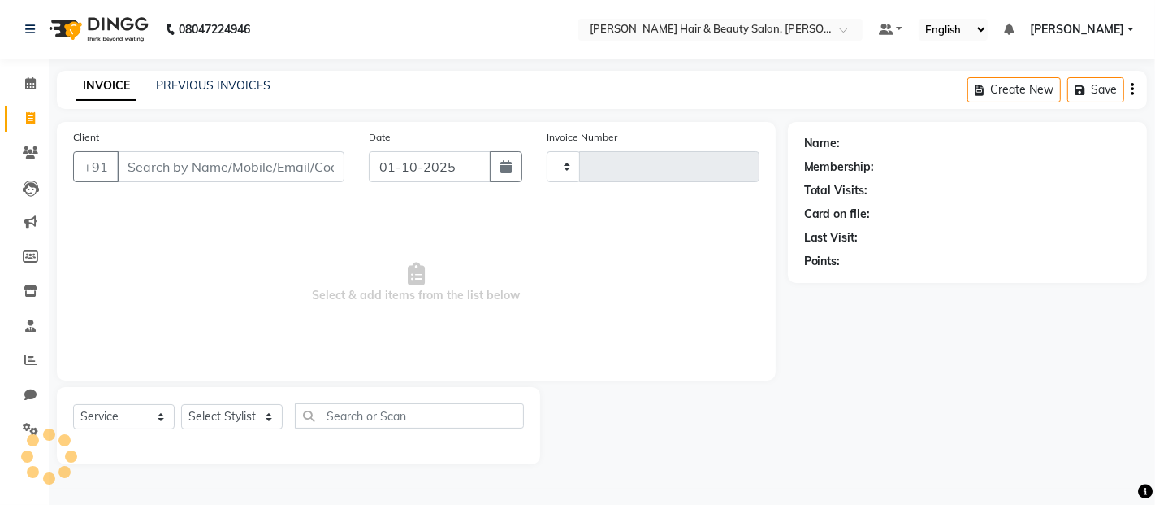
type input "3817"
select select "7927"
click at [197, 166] on input "Client" at bounding box center [231, 166] width 228 height 31
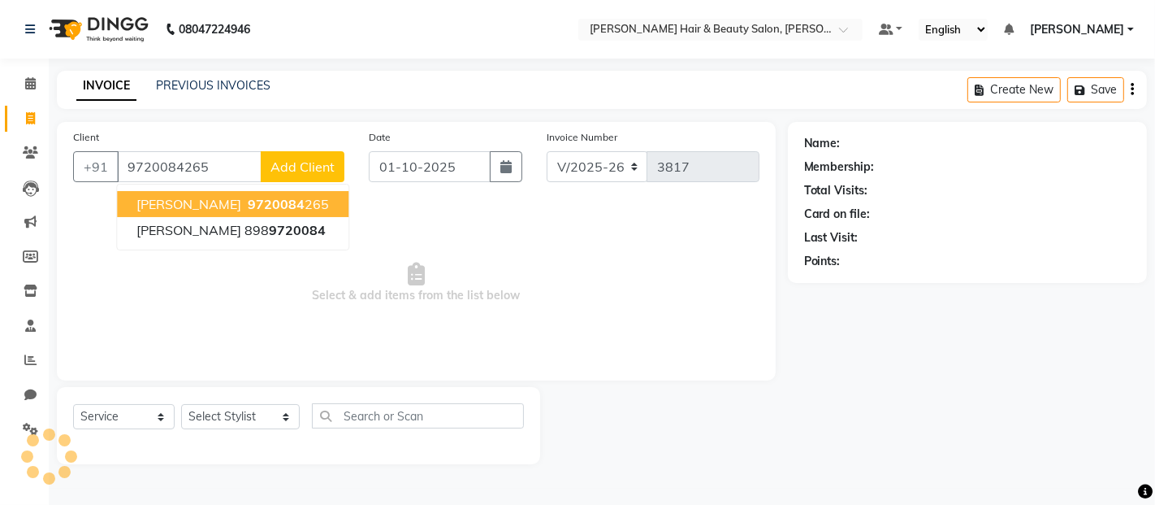
type input "9720084265"
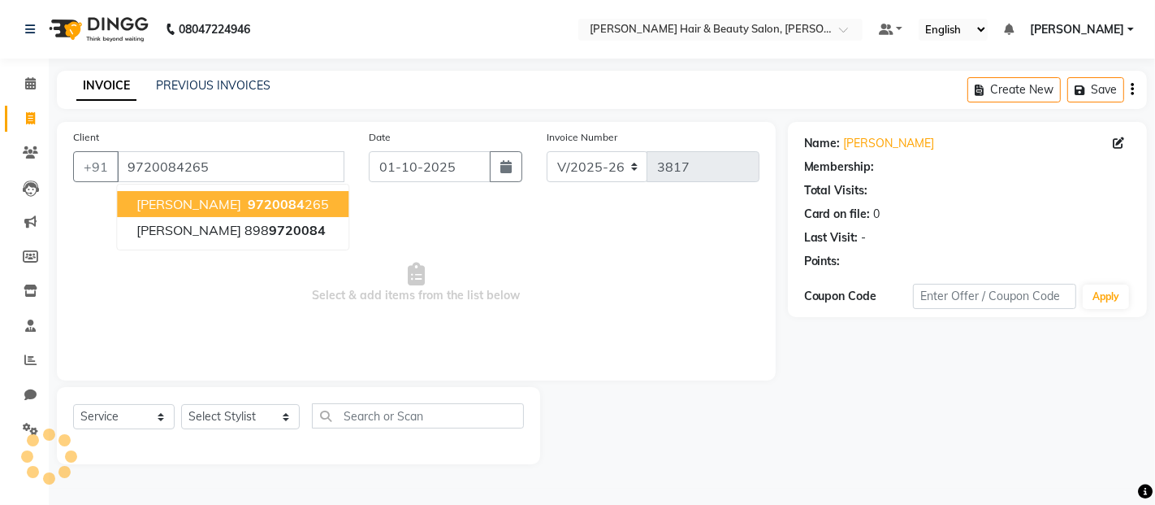
select select "1: Object"
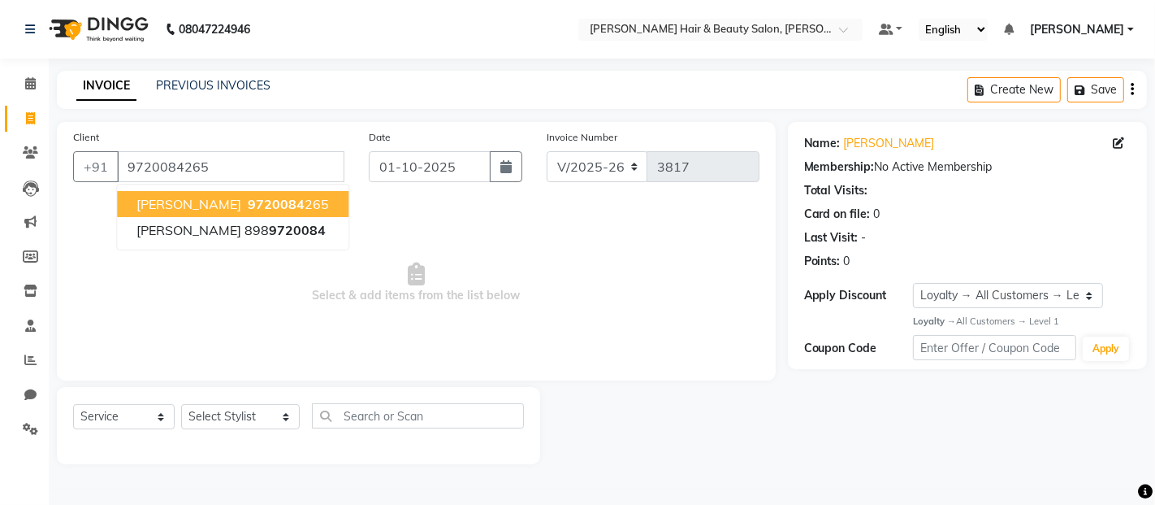
click at [248, 199] on span "9720084" at bounding box center [276, 204] width 57 height 16
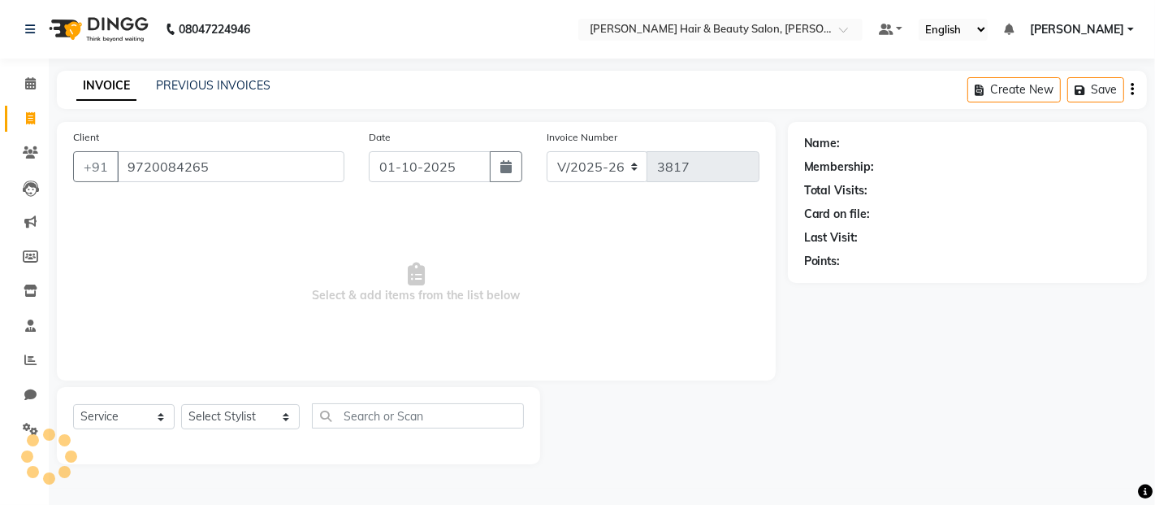
select select "1: Object"
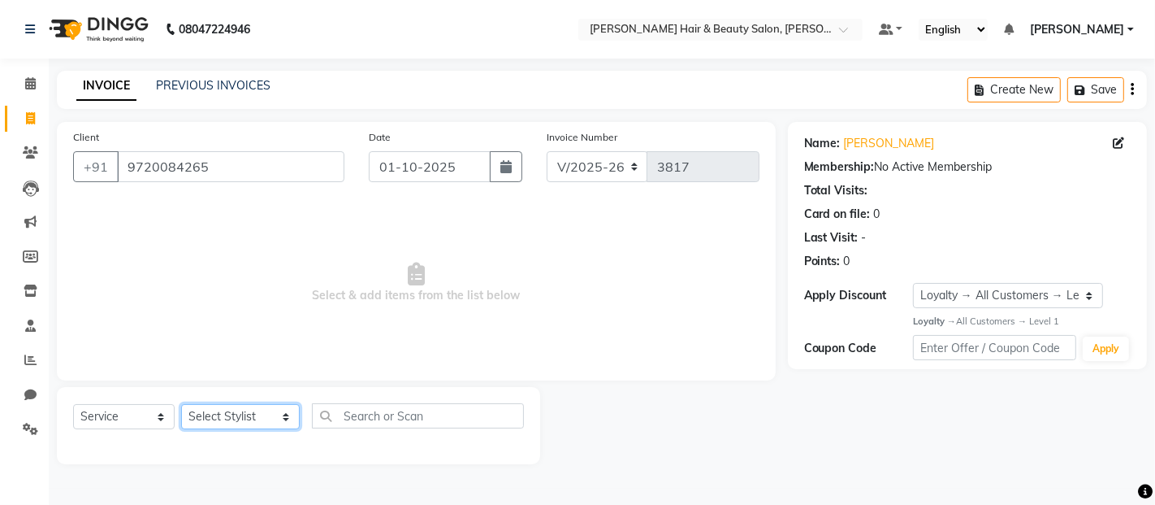
click at [270, 418] on select "Select Stylist [PERSON_NAME] Zibral [PERSON_NAME] [PERSON_NAME] [PERSON_NAME] […" at bounding box center [240, 416] width 119 height 25
select select "72245"
click at [181, 405] on select "Select Stylist [PERSON_NAME] Zibral [PERSON_NAME] [PERSON_NAME] [PERSON_NAME] […" at bounding box center [240, 416] width 119 height 25
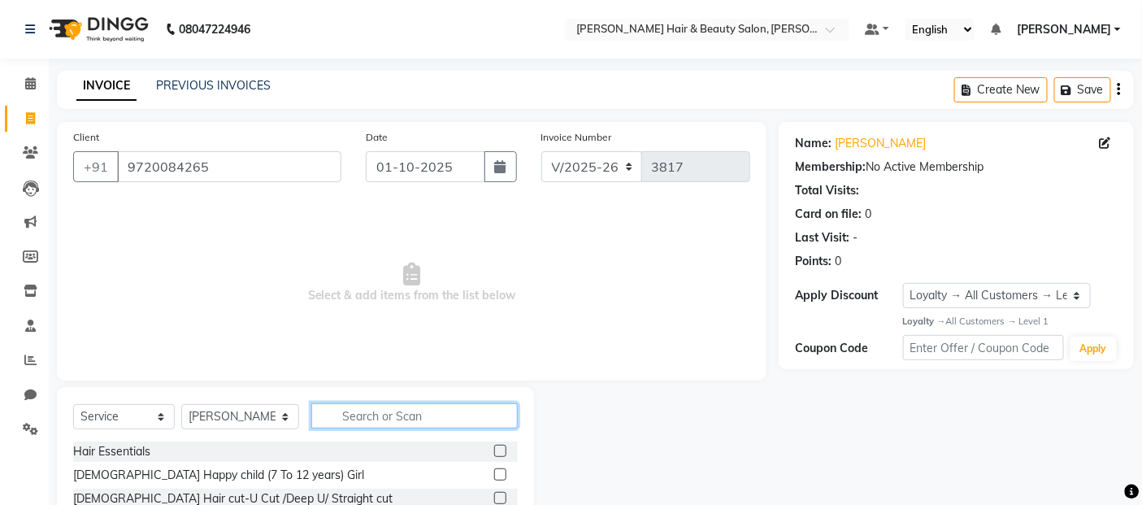
click at [424, 411] on input "text" at bounding box center [414, 415] width 207 height 25
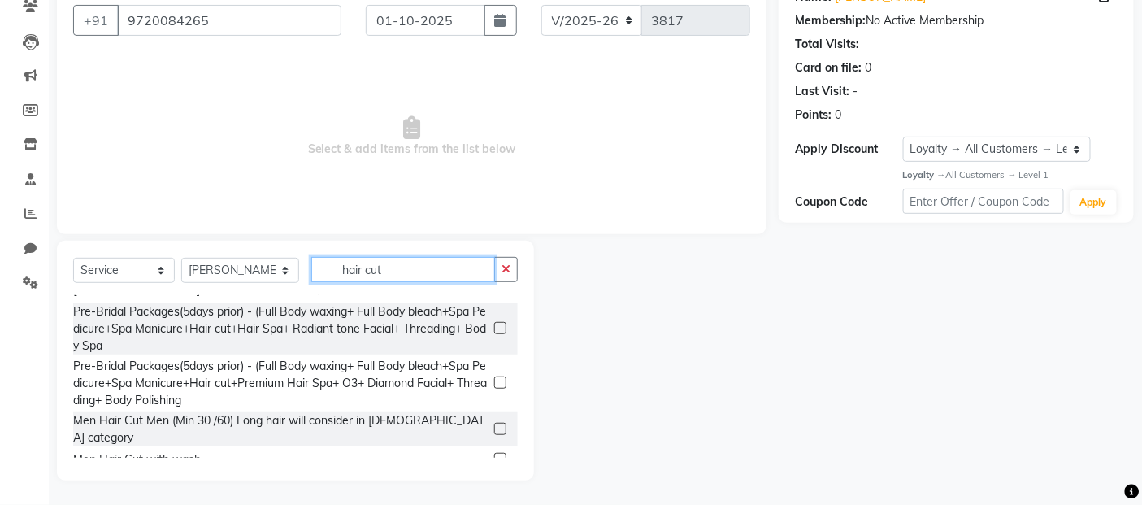
scroll to position [271, 0]
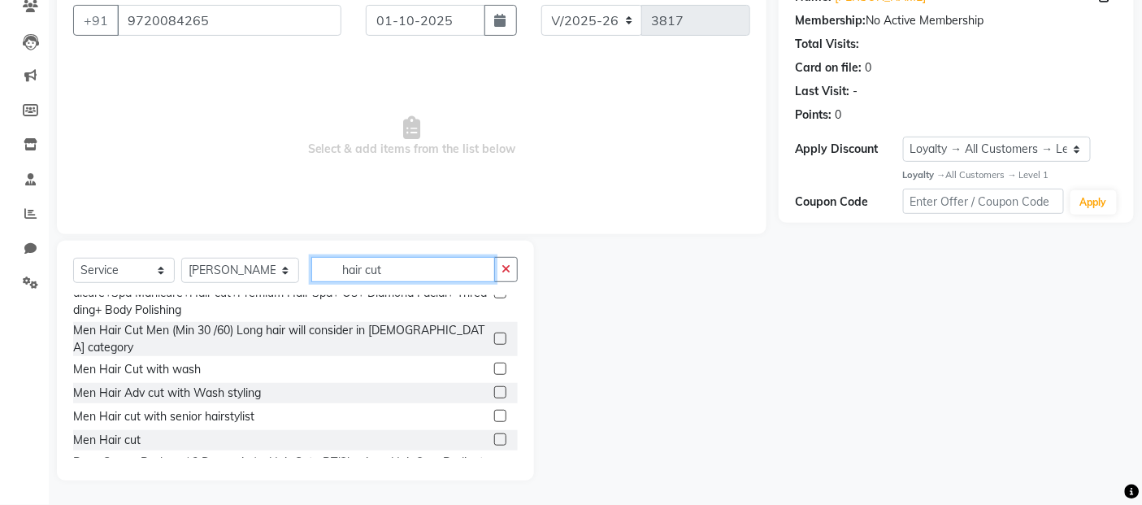
type input "hair cut"
click at [494, 433] on label at bounding box center [500, 439] width 12 height 12
click at [494, 435] on input "checkbox" at bounding box center [499, 440] width 11 height 11
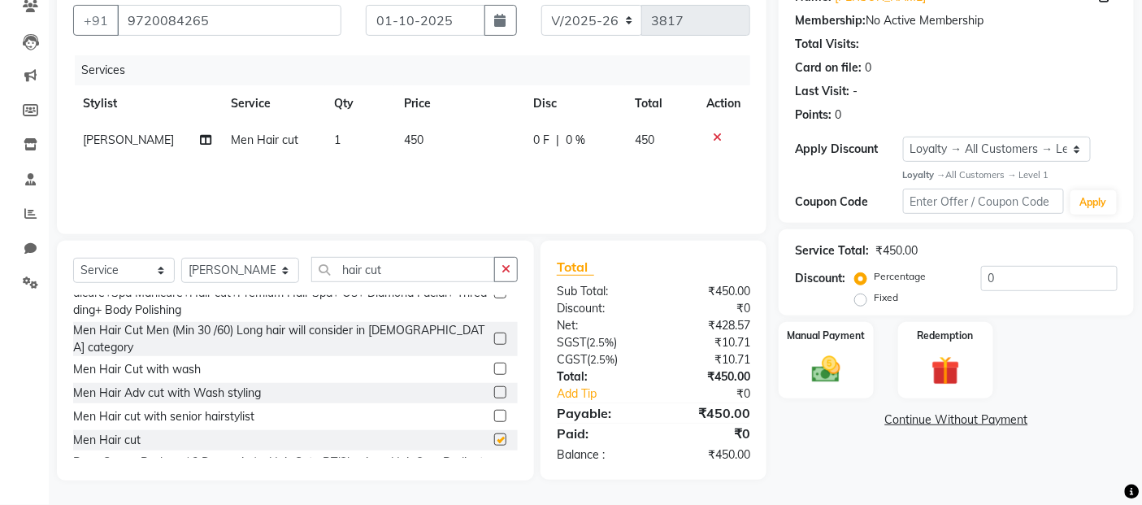
checkbox input "false"
click at [423, 267] on input "hair cut" at bounding box center [403, 269] width 184 height 25
type input "h"
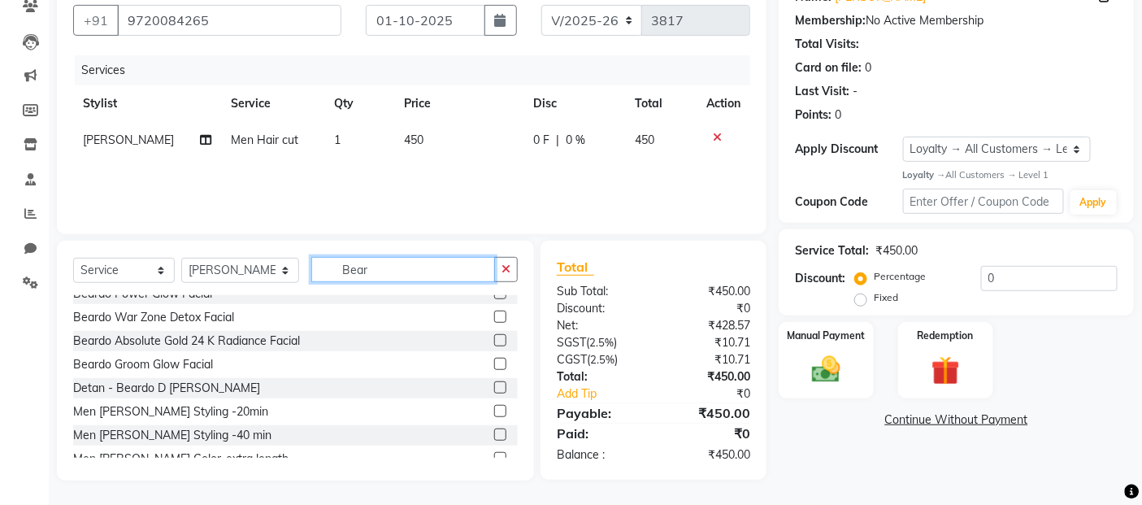
scroll to position [11, 0]
type input "[PERSON_NAME]"
click at [494, 410] on label at bounding box center [500, 411] width 12 height 12
click at [494, 410] on input "checkbox" at bounding box center [499, 411] width 11 height 11
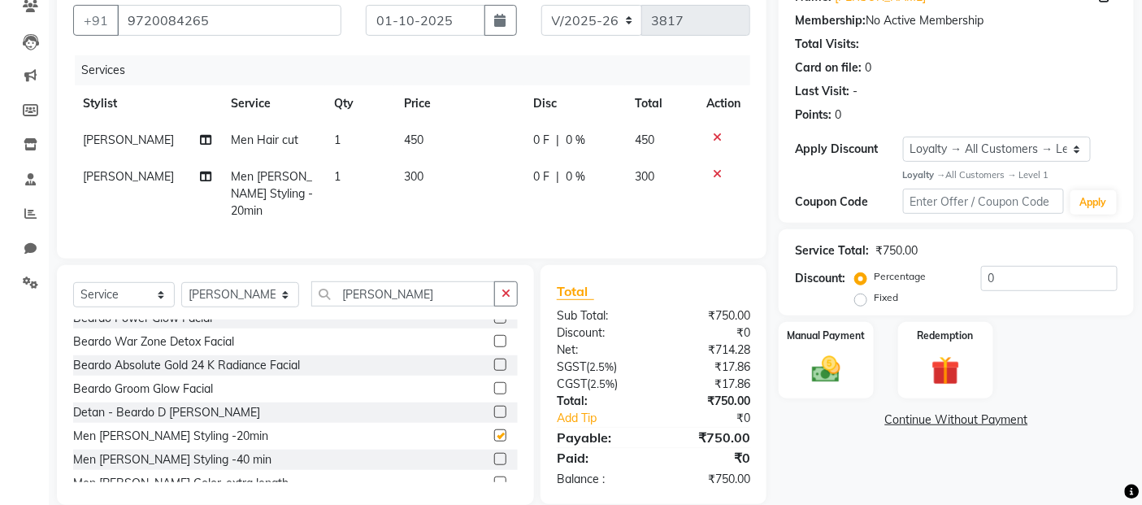
checkbox input "false"
click at [823, 378] on img at bounding box center [826, 370] width 49 height 34
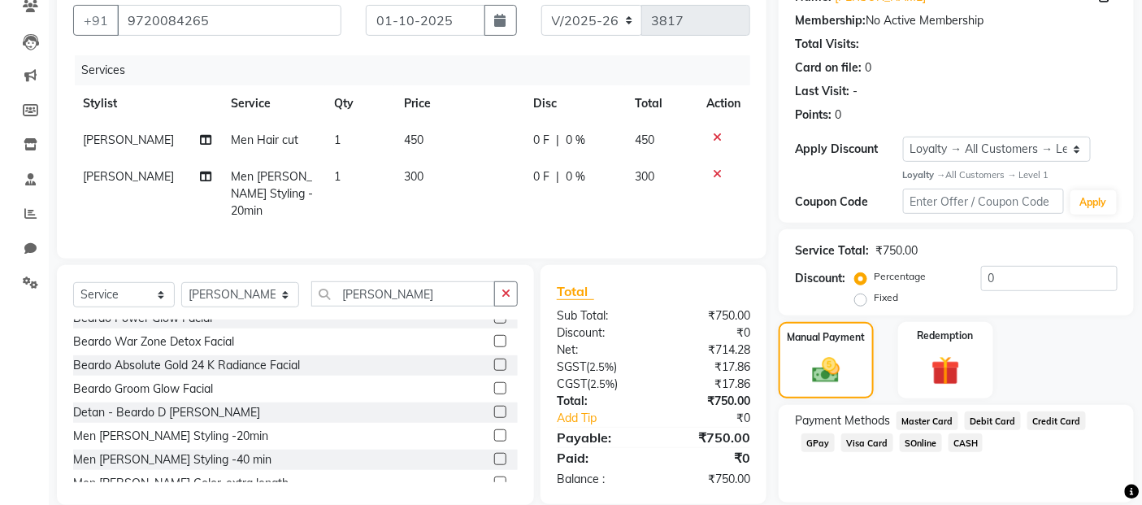
click at [811, 440] on span "GPay" at bounding box center [817, 442] width 33 height 19
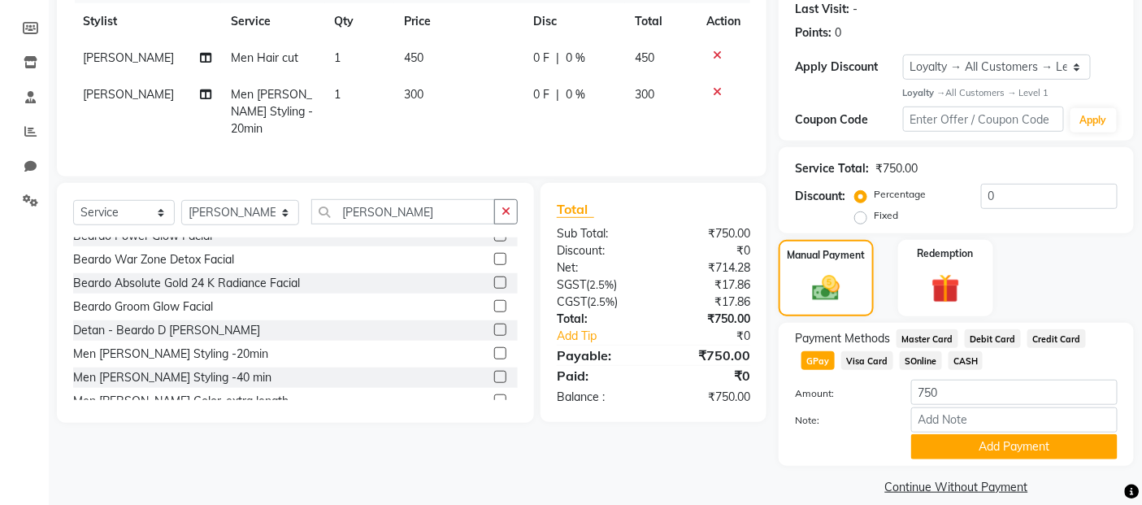
scroll to position [248, 0]
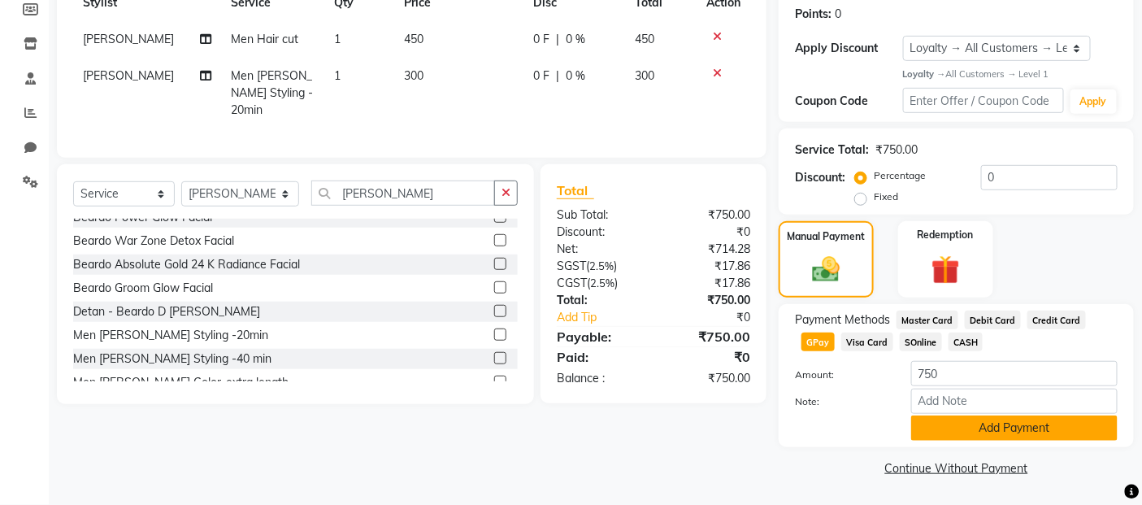
click at [939, 423] on button "Add Payment" at bounding box center [1014, 427] width 206 height 25
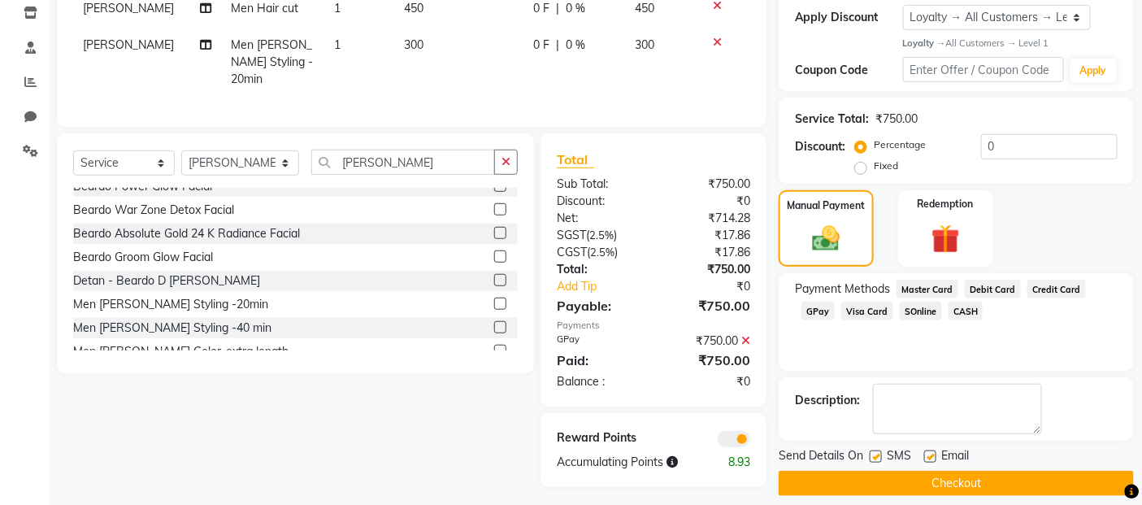
scroll to position [293, 0]
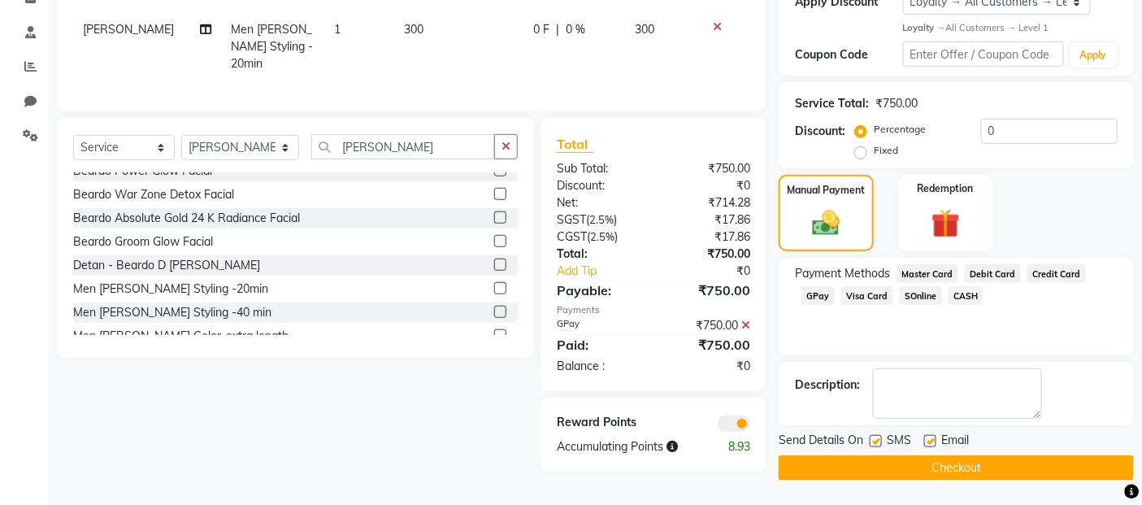
click at [875, 439] on label at bounding box center [875, 441] width 12 height 12
click at [875, 439] on input "checkbox" at bounding box center [874, 441] width 11 height 11
checkbox input "false"
click at [926, 440] on label at bounding box center [930, 441] width 12 height 12
click at [926, 440] on input "checkbox" at bounding box center [929, 441] width 11 height 11
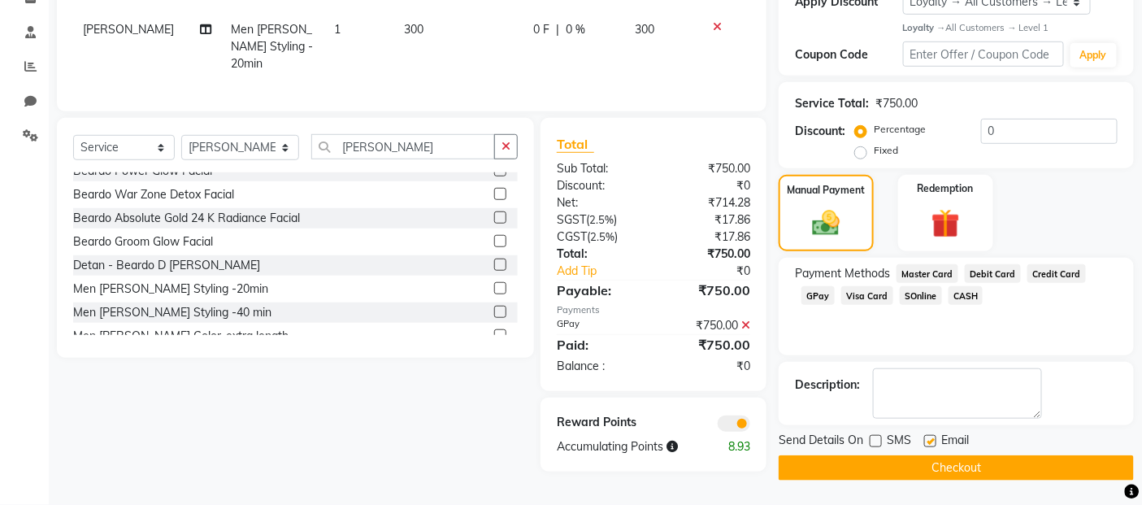
checkbox input "false"
click at [923, 463] on button "Checkout" at bounding box center [955, 467] width 355 height 25
